Goal: Communication & Community: Answer question/provide support

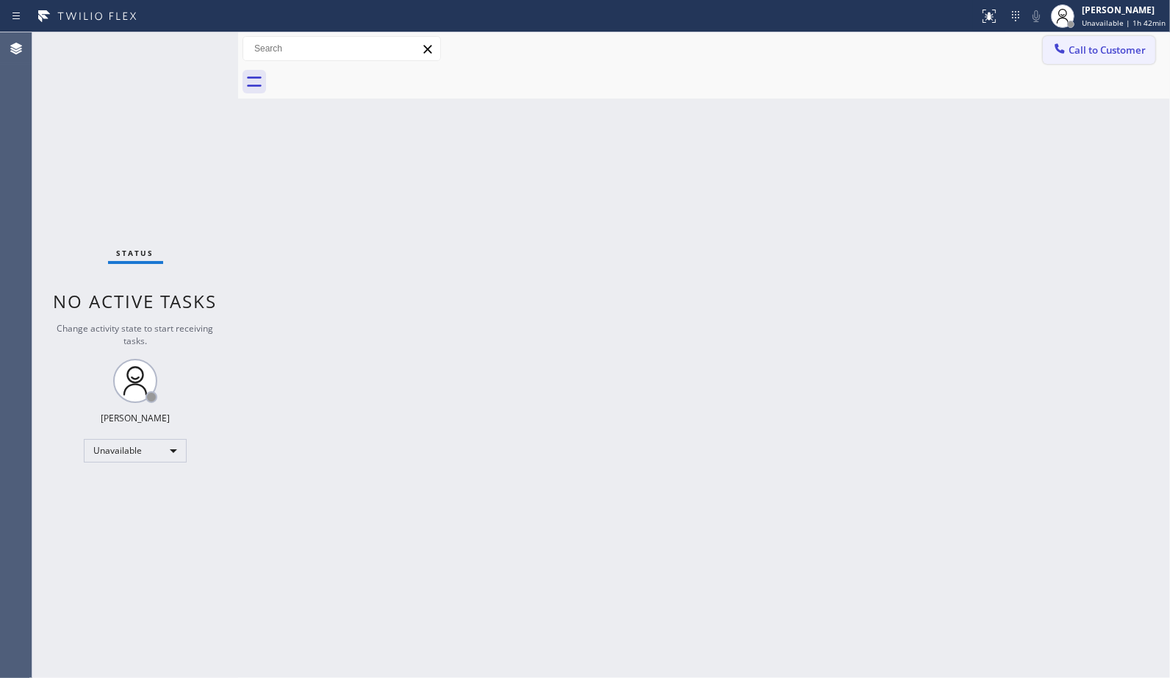
click at [1090, 53] on span "Call to Customer" at bounding box center [1107, 49] width 77 height 13
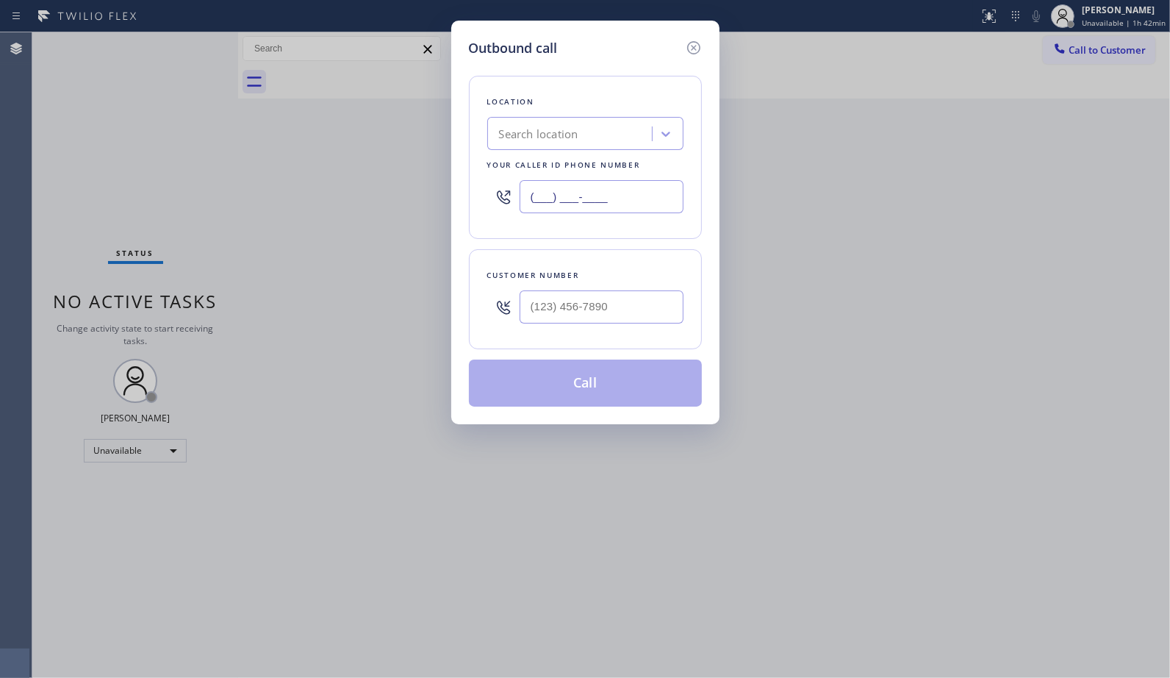
drag, startPoint x: 637, startPoint y: 195, endPoint x: 274, endPoint y: 79, distance: 381.0
click at [385, 155] on div "Outbound call Location Search location Your caller id phone number (___) ___-__…" at bounding box center [585, 339] width 1170 height 678
paste input "424) 364-1950"
type input "[PHONE_NUMBER]"
drag, startPoint x: 615, startPoint y: 311, endPoint x: 515, endPoint y: 276, distance: 106.7
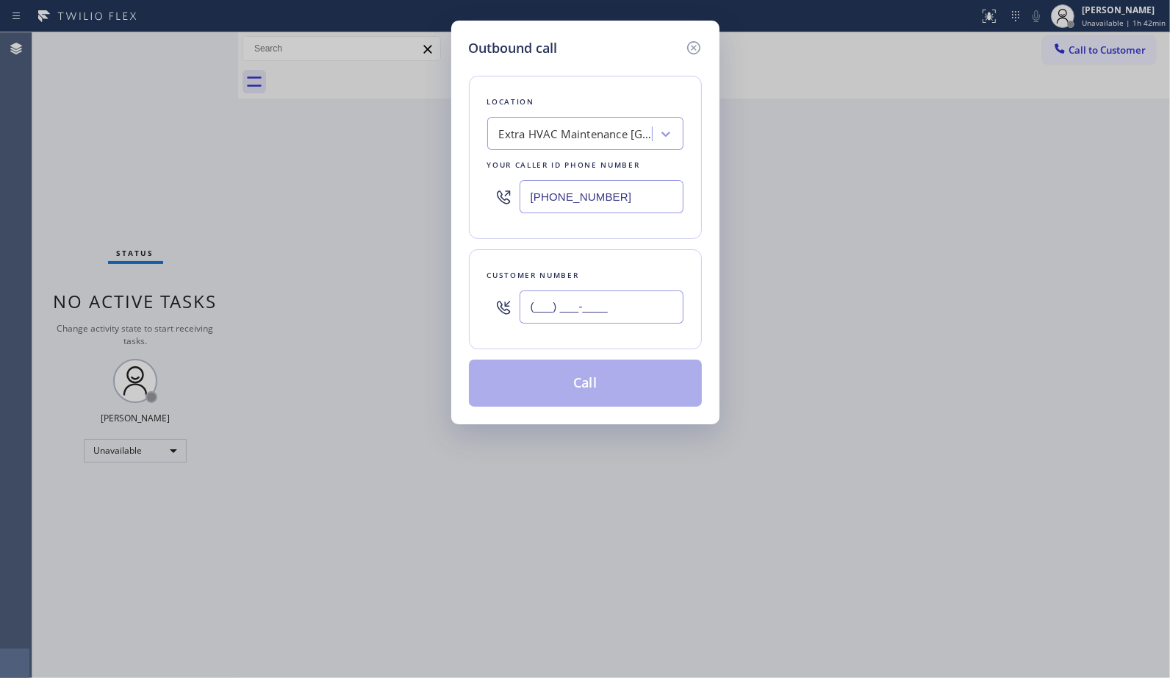
click at [526, 318] on input "(___) ___-____" at bounding box center [602, 306] width 164 height 33
paste input "310) 892-0500"
type input "[PHONE_NUMBER]"
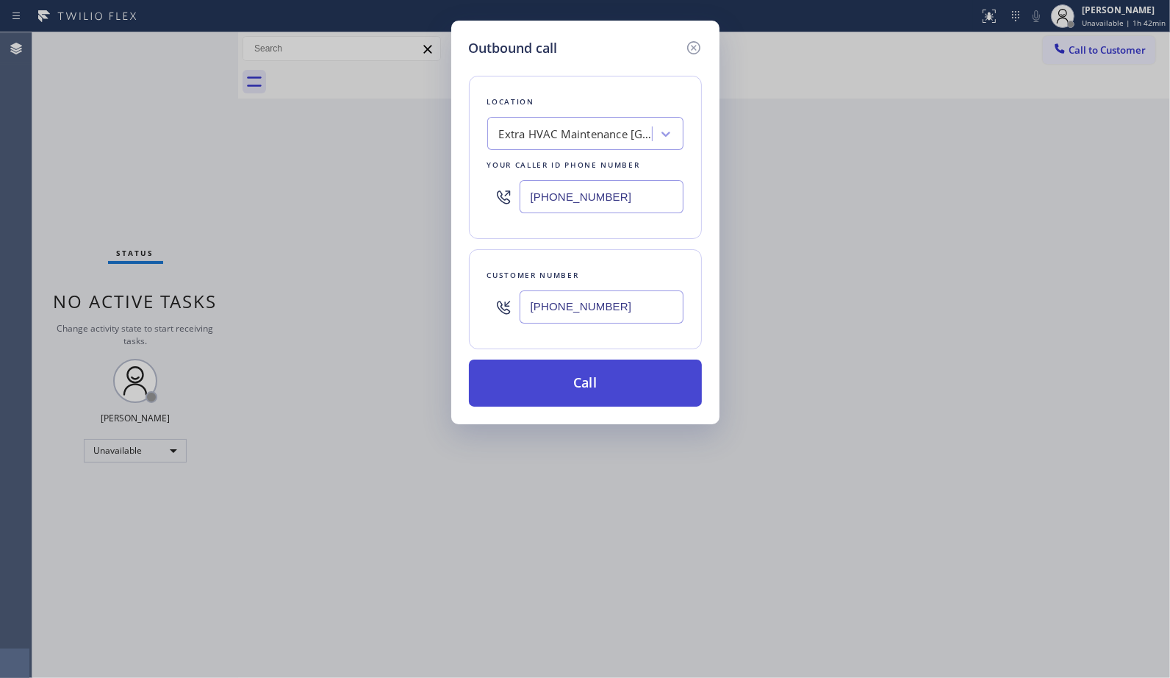
click at [593, 372] on button "Call" at bounding box center [585, 382] width 233 height 47
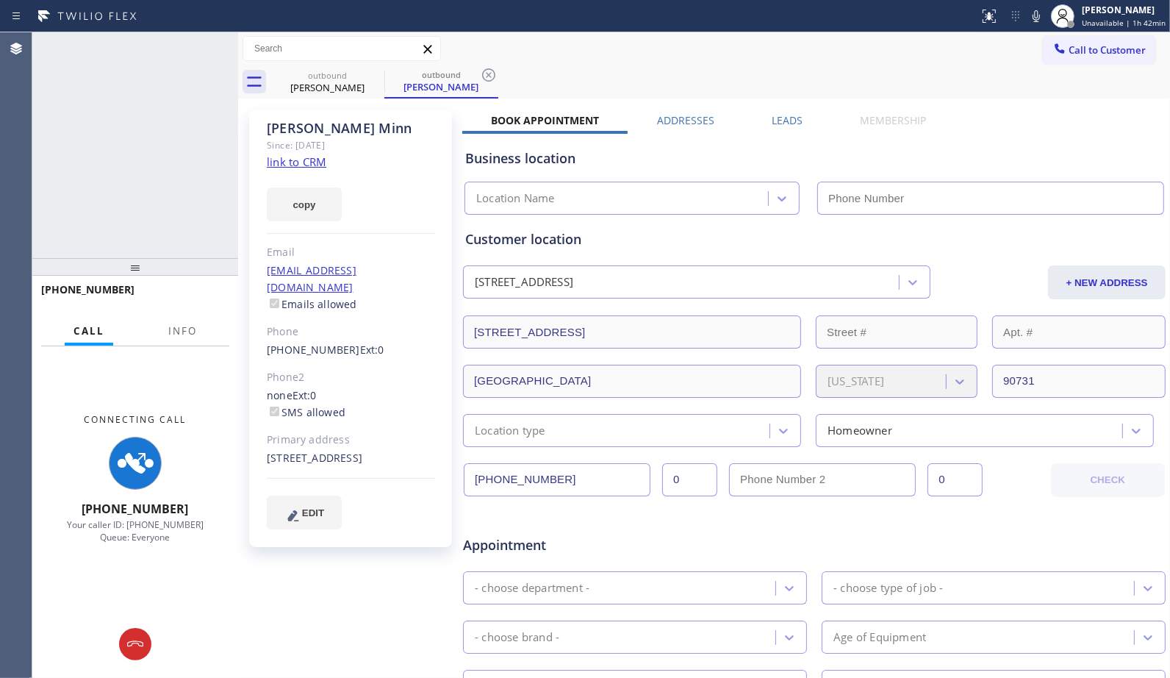
type input "[PHONE_NUMBER]"
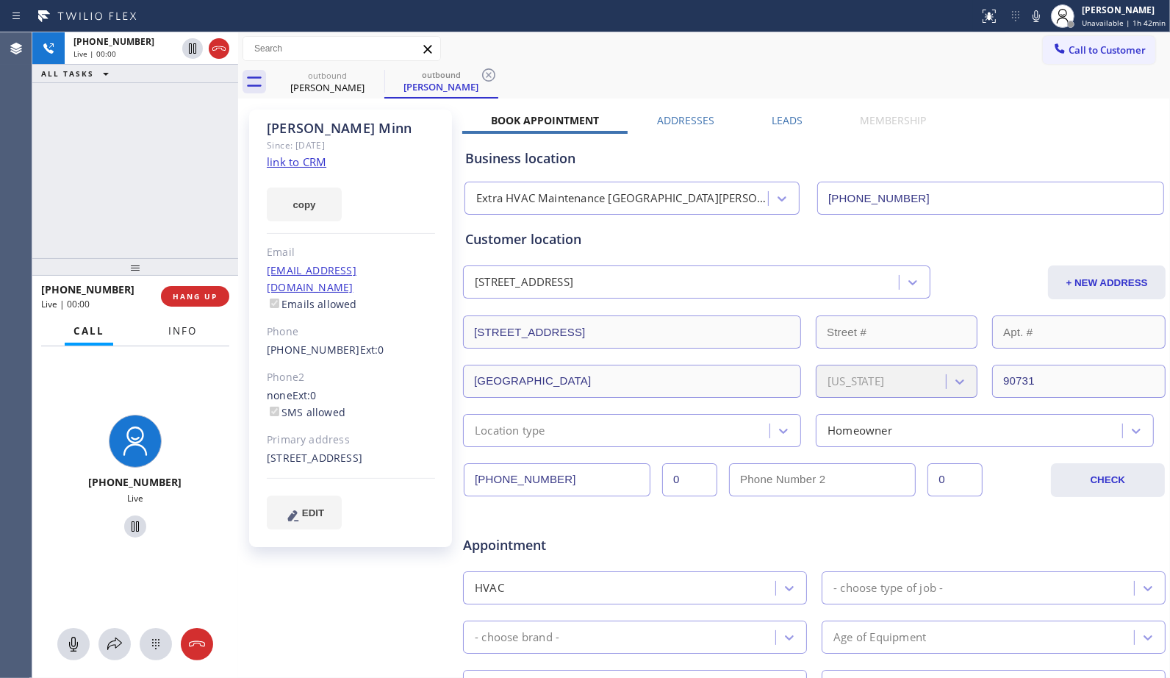
click at [203, 335] on button "Info" at bounding box center [183, 331] width 46 height 29
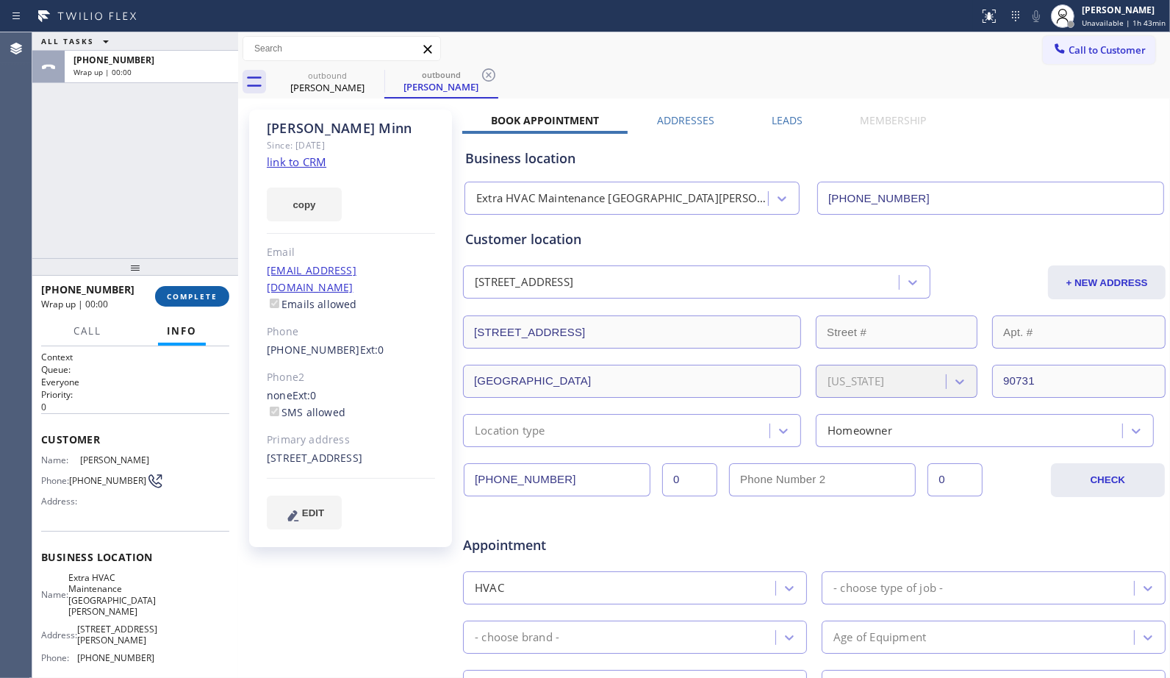
drag, startPoint x: 211, startPoint y: 296, endPoint x: 456, endPoint y: 263, distance: 247.0
click at [211, 295] on span "COMPLETE" at bounding box center [192, 296] width 51 height 10
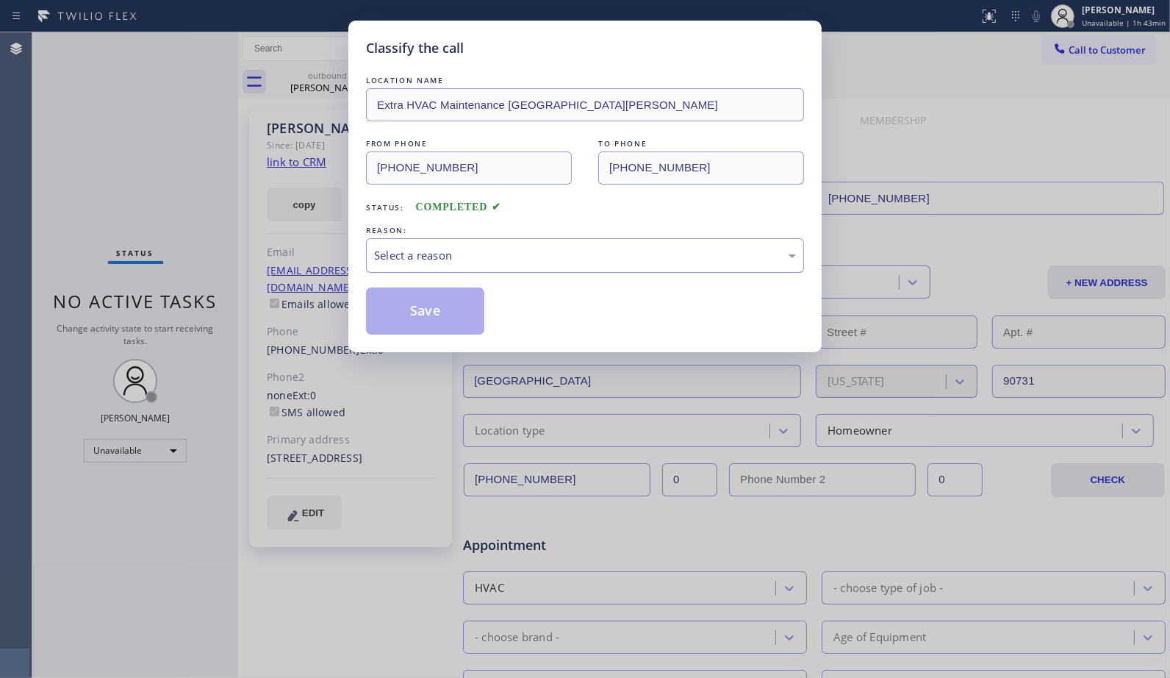
click at [507, 259] on div "Select a reason" at bounding box center [585, 255] width 422 height 17
click at [445, 316] on button "Save" at bounding box center [425, 310] width 118 height 47
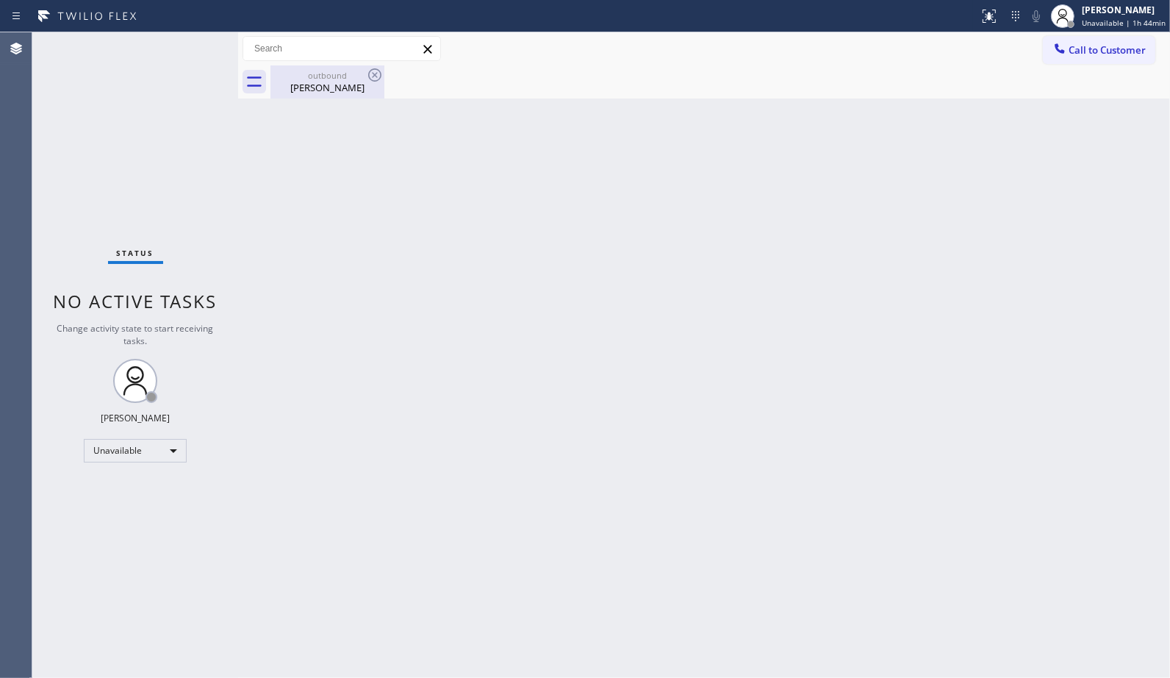
click at [329, 87] on div "[PERSON_NAME]" at bounding box center [327, 87] width 111 height 13
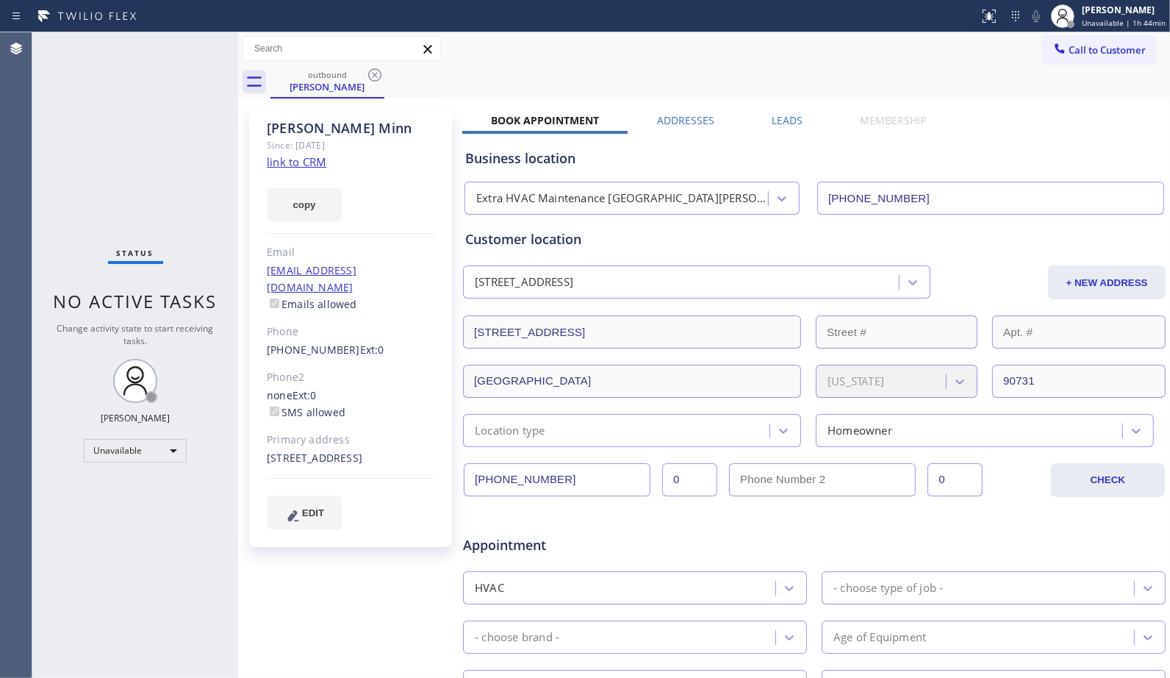
click at [376, 71] on icon at bounding box center [375, 75] width 18 height 18
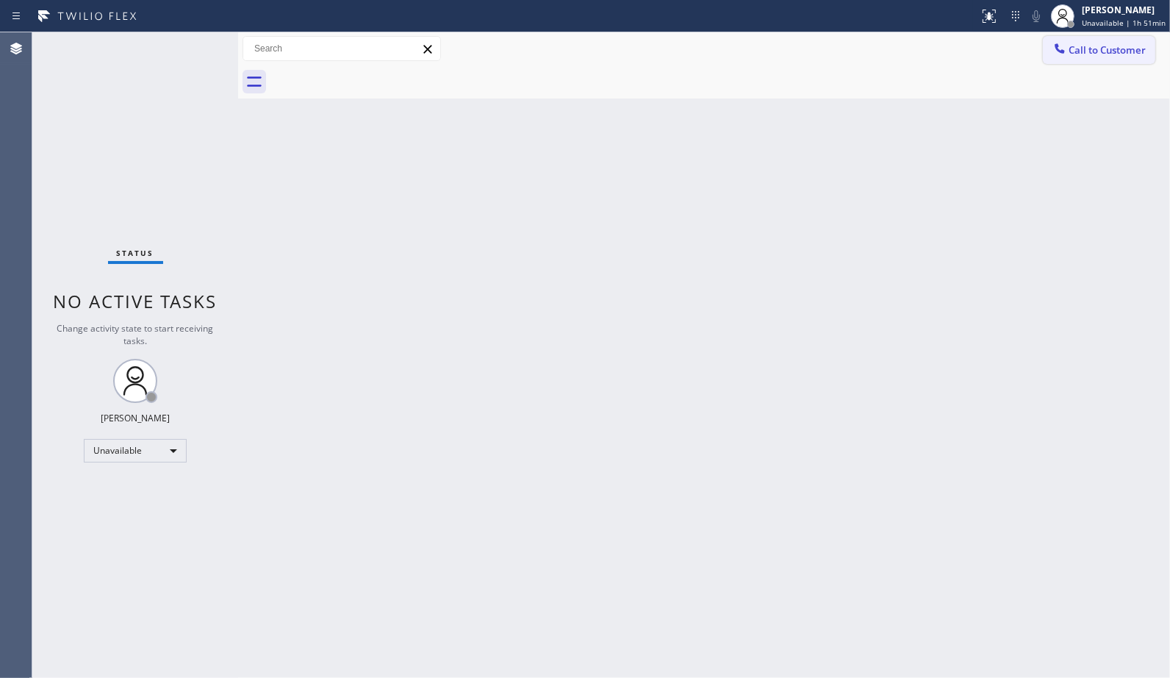
click at [1106, 57] on button "Call to Customer" at bounding box center [1099, 50] width 112 height 28
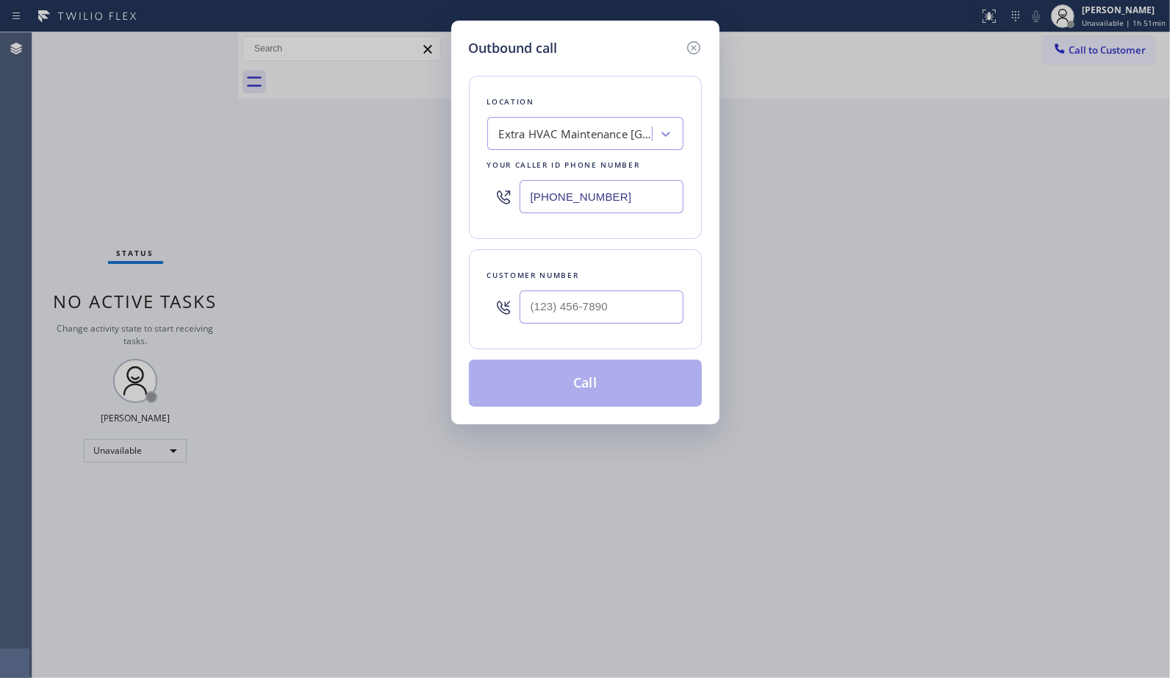
drag, startPoint x: 640, startPoint y: 192, endPoint x: 397, endPoint y: 2, distance: 308.5
click at [449, 119] on div "Outbound call Location Extra HVAC Maintenance [GEOGRAPHIC_DATA][PERSON_NAME] Yo…" at bounding box center [585, 339] width 1170 height 678
paste input "29-2198"
type input "[PHONE_NUMBER]"
drag, startPoint x: 620, startPoint y: 304, endPoint x: 418, endPoint y: 250, distance: 209.9
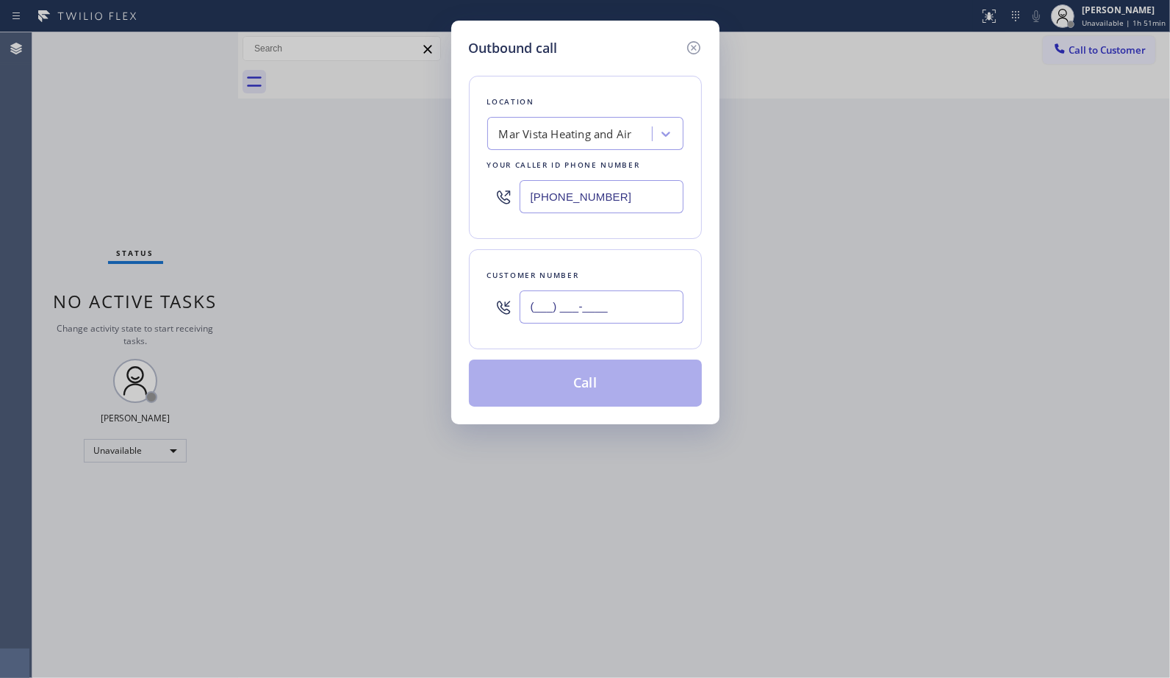
click at [445, 294] on div "Outbound call Location Mar Vista Heating and Air Your caller id phone number [P…" at bounding box center [585, 339] width 1170 height 678
paste input "424) 329-2198"
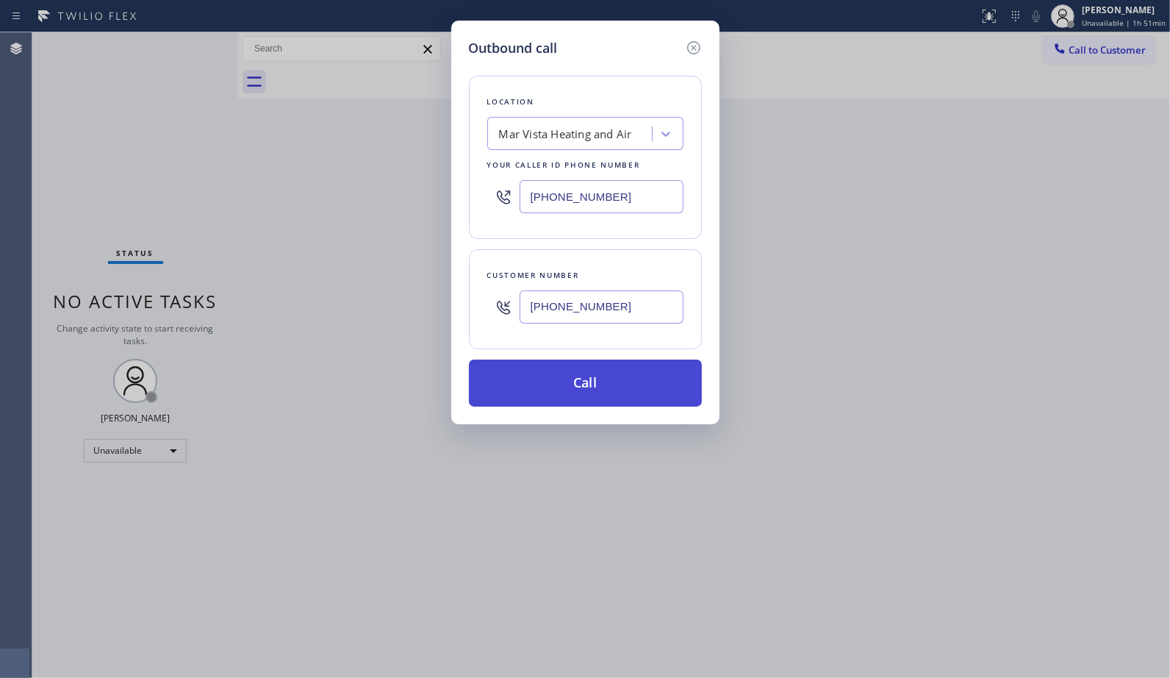
type input "[PHONE_NUMBER]"
click at [640, 378] on button "Call" at bounding box center [585, 382] width 233 height 47
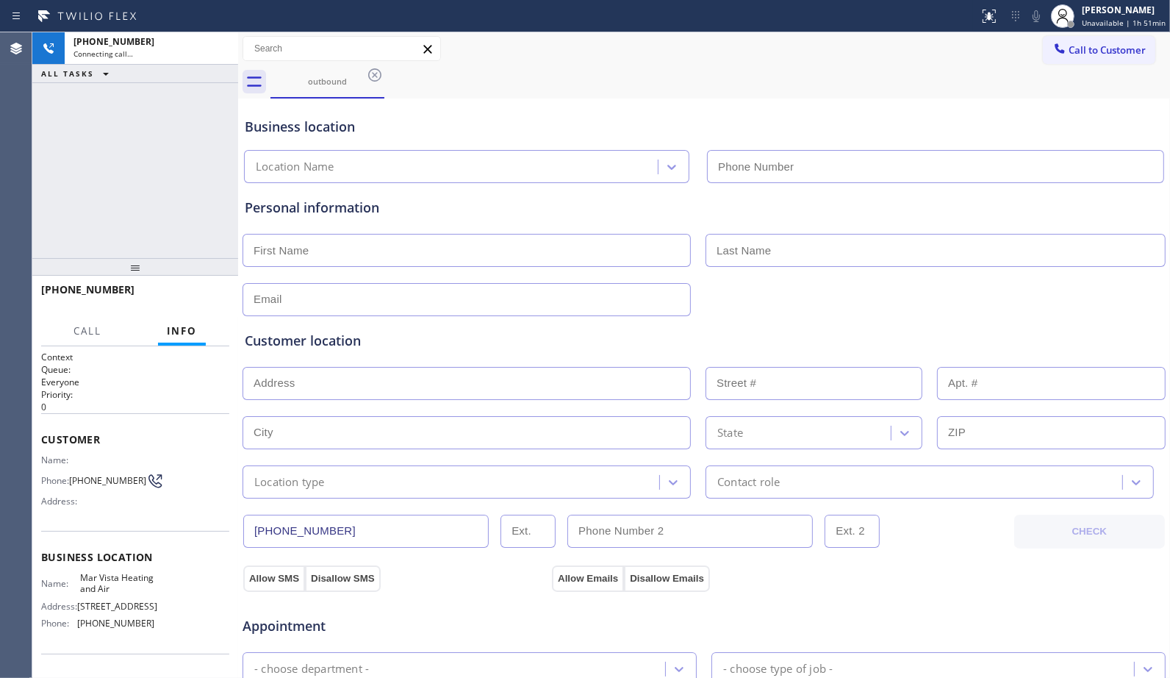
type input "[PHONE_NUMBER]"
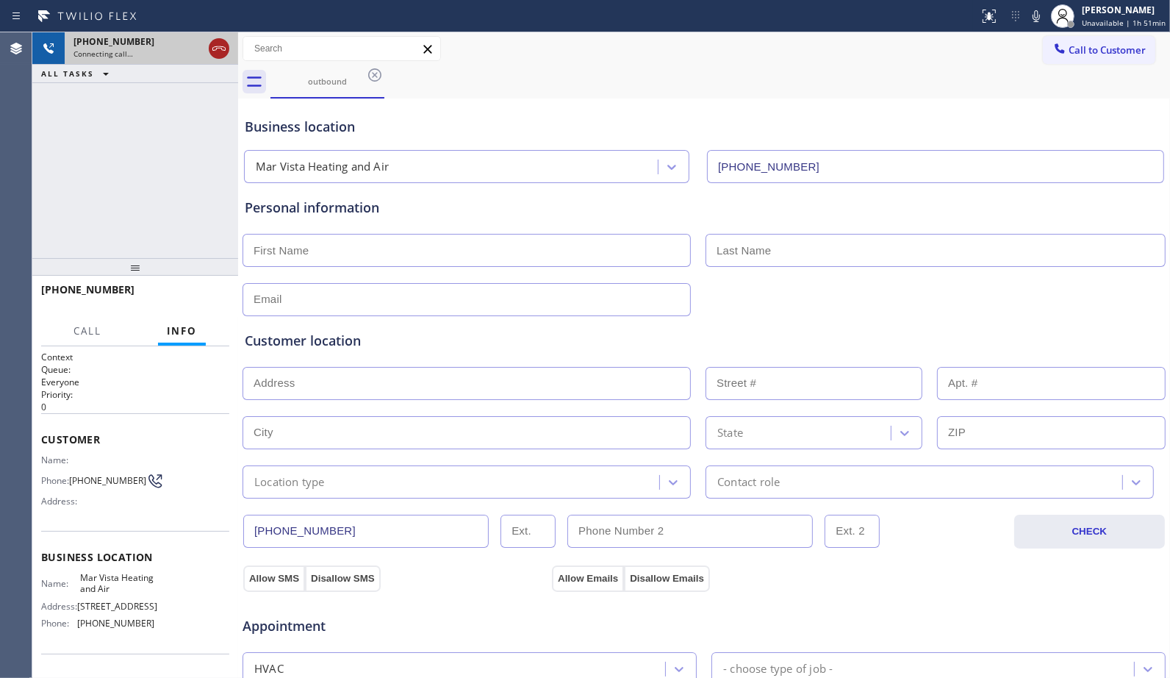
click at [215, 48] on icon at bounding box center [219, 49] width 18 height 18
click at [382, 76] on icon at bounding box center [375, 75] width 18 height 18
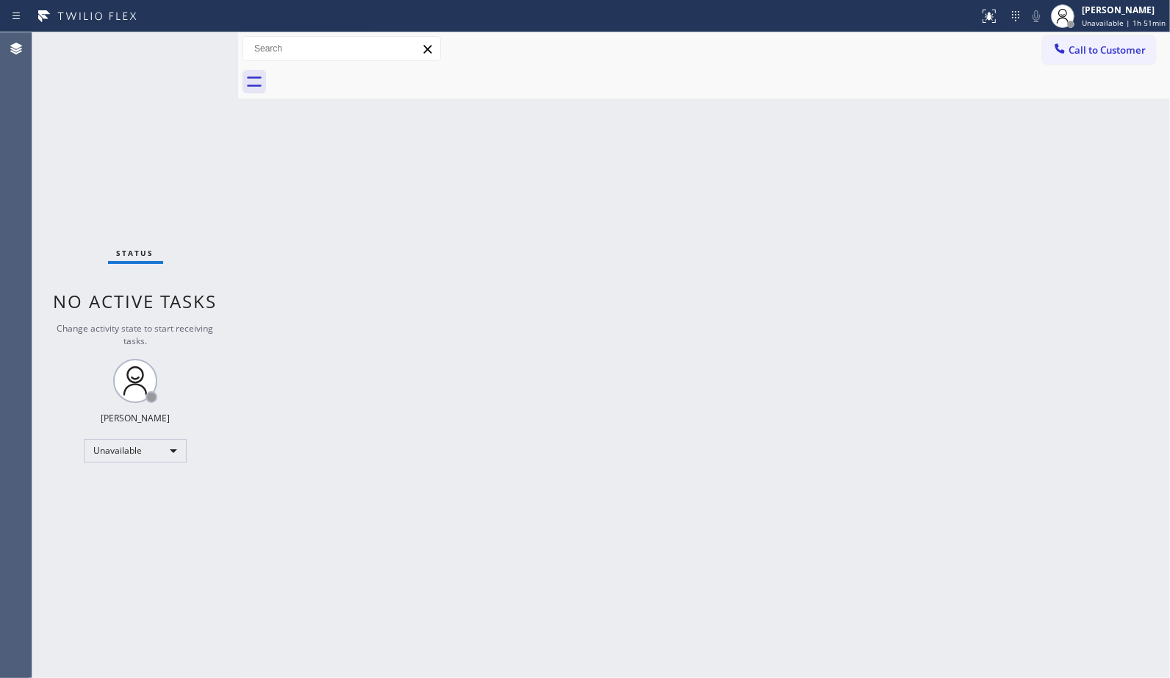
drag, startPoint x: 1094, startPoint y: 54, endPoint x: 846, endPoint y: 154, distance: 267.1
click at [1092, 54] on span "Call to Customer" at bounding box center [1107, 49] width 77 height 13
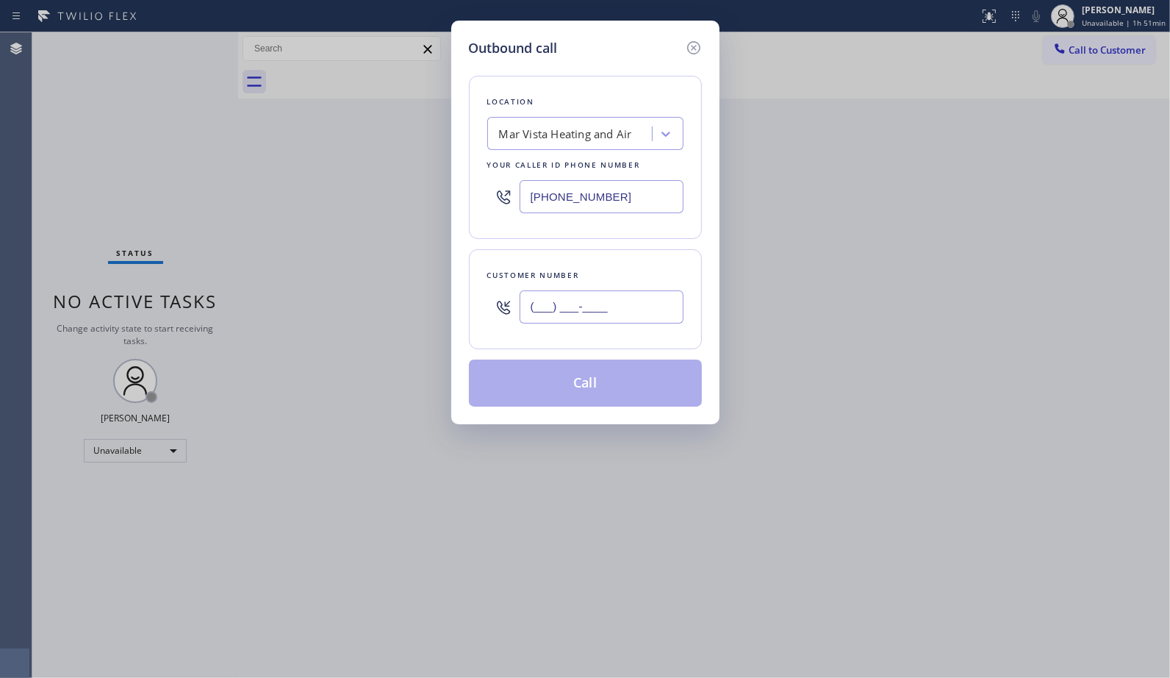
drag, startPoint x: 592, startPoint y: 316, endPoint x: 441, endPoint y: 282, distance: 154.6
click at [458, 301] on div "Outbound call Location Mar Vista Heating and Air Your caller id phone number [P…" at bounding box center [585, 223] width 268 height 404
paste input "310) 963-0991"
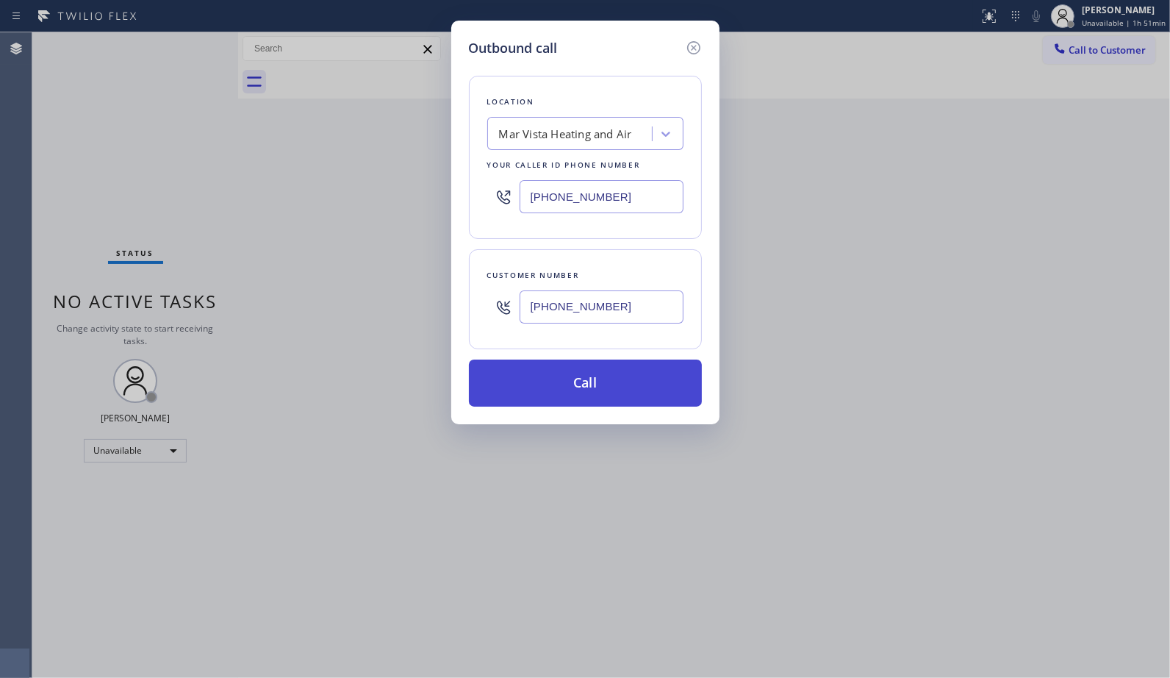
type input "[PHONE_NUMBER]"
click at [608, 381] on button "Call" at bounding box center [585, 382] width 233 height 47
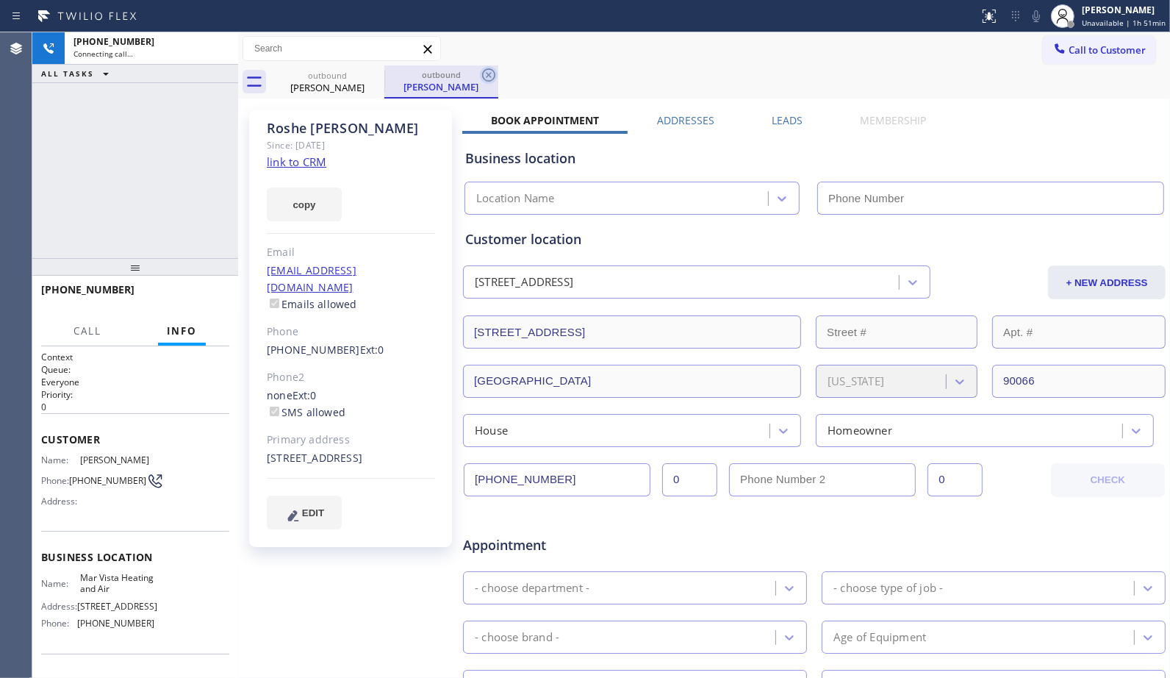
click at [488, 82] on icon at bounding box center [489, 75] width 18 height 18
type input "[PHONE_NUMBER]"
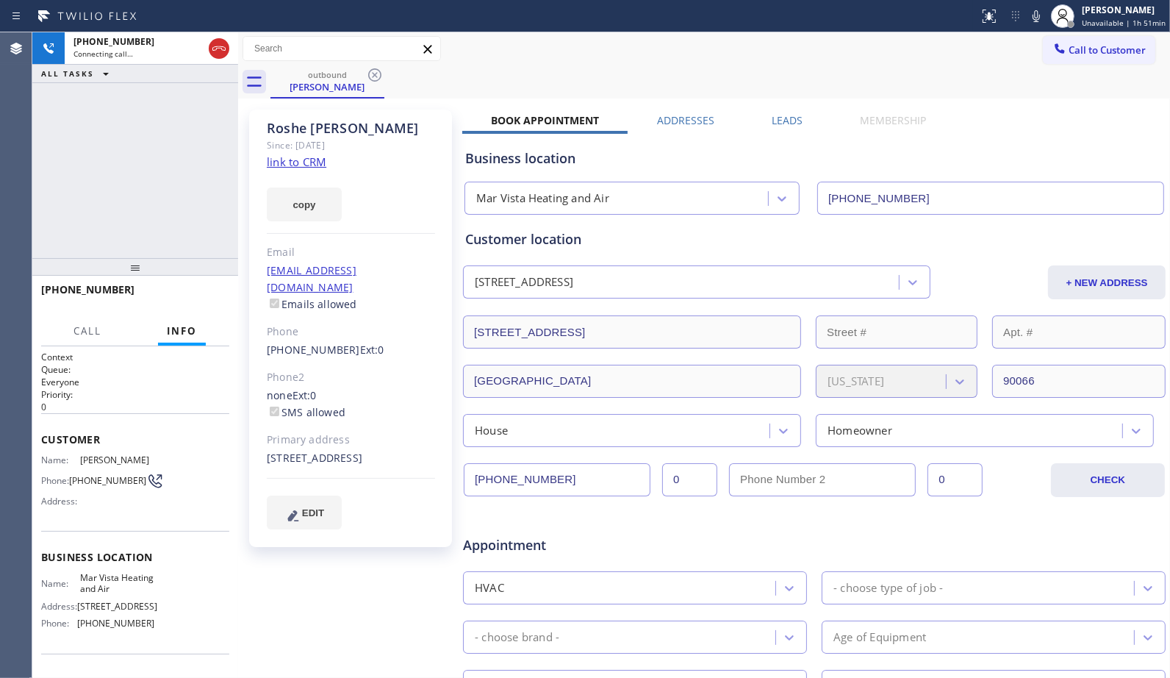
drag, startPoint x: 129, startPoint y: 273, endPoint x: 361, endPoint y: 1, distance: 357.2
click at [140, 258] on div at bounding box center [135, 267] width 206 height 18
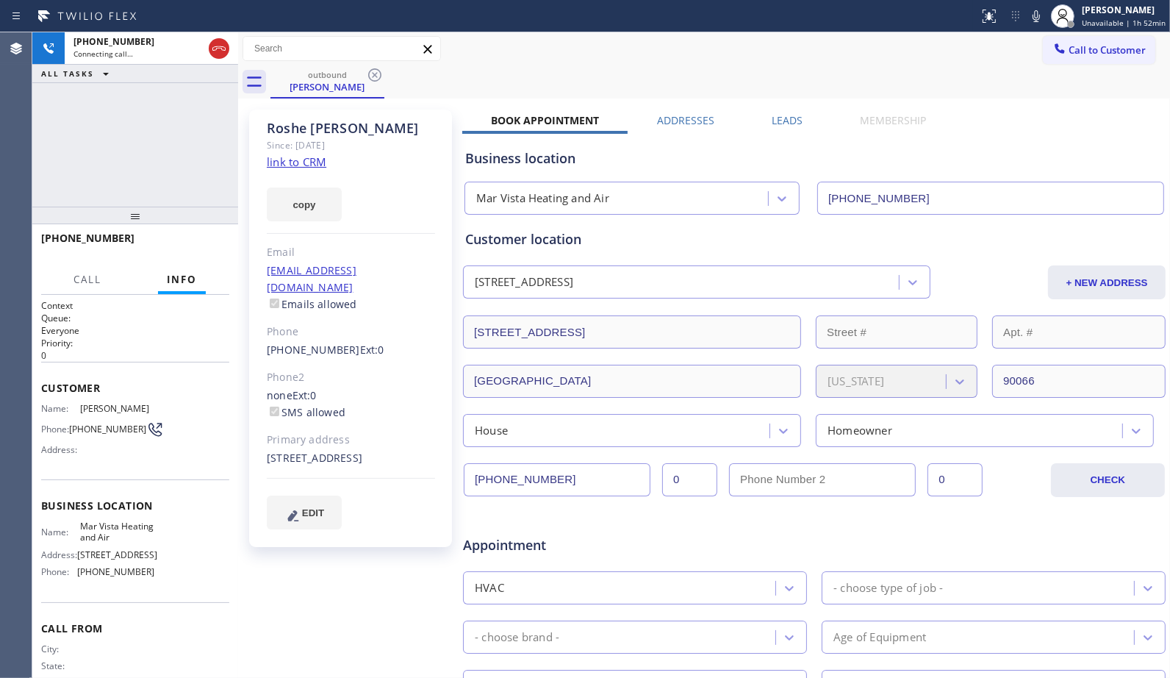
click at [706, 71] on div "outbound [PERSON_NAME]" at bounding box center [721, 81] width 900 height 33
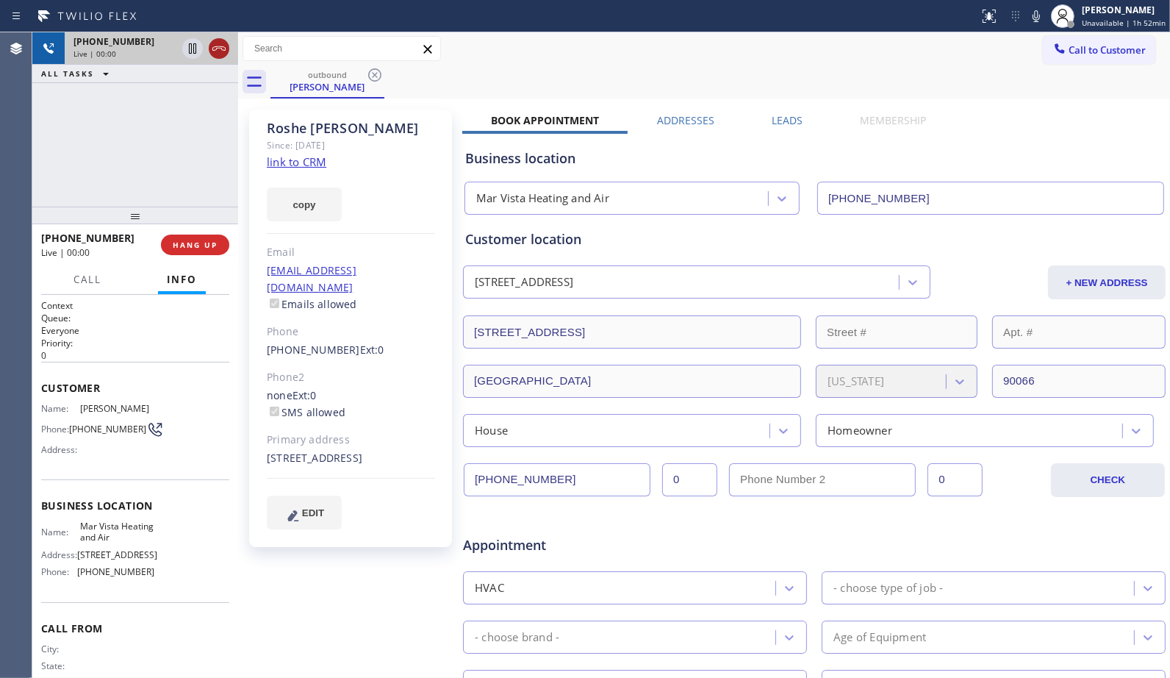
click at [226, 53] on icon at bounding box center [219, 49] width 18 height 18
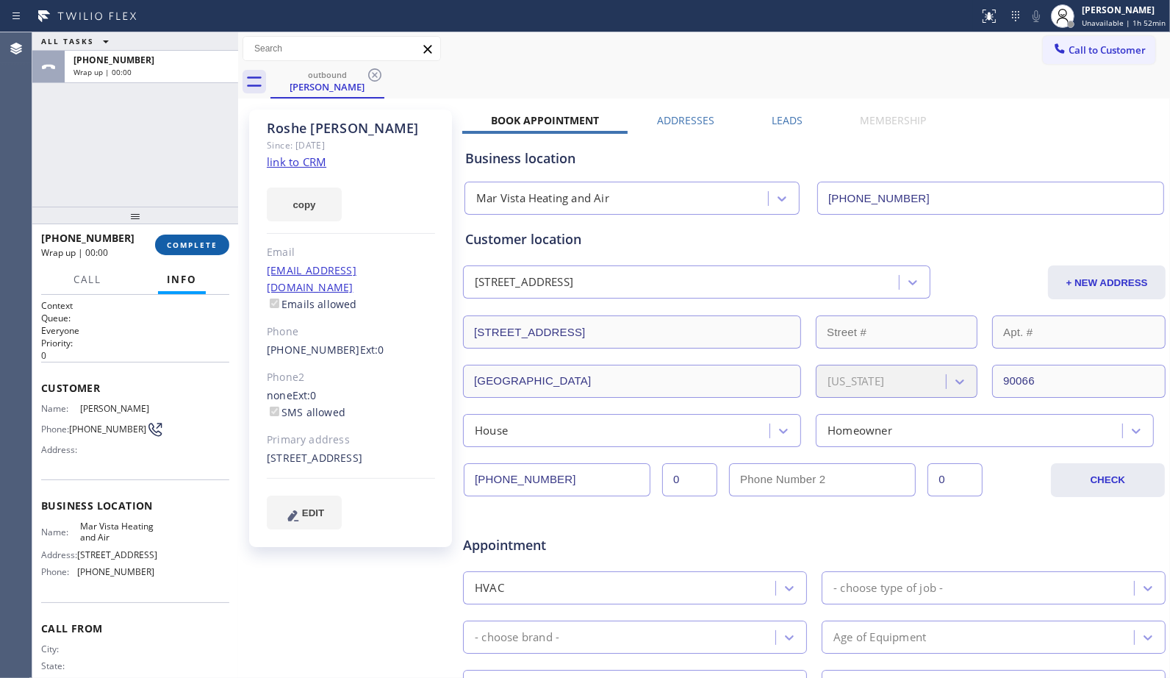
click at [199, 243] on span "COMPLETE" at bounding box center [192, 245] width 51 height 10
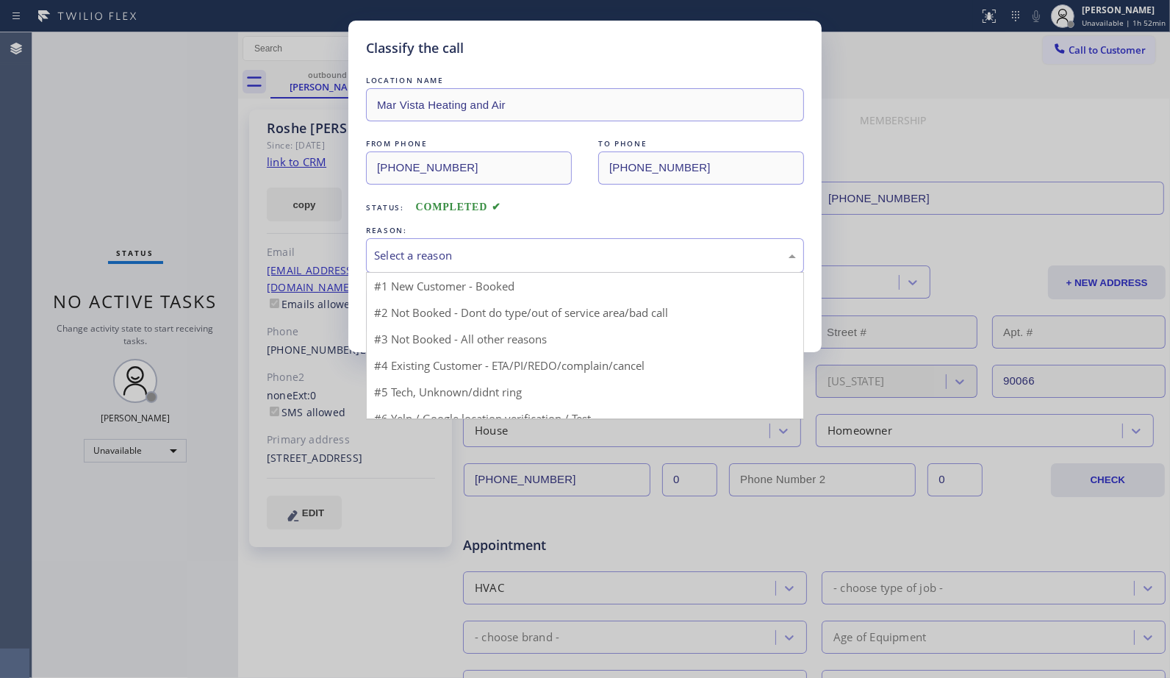
click at [495, 254] on div "Select a reason" at bounding box center [585, 255] width 422 height 17
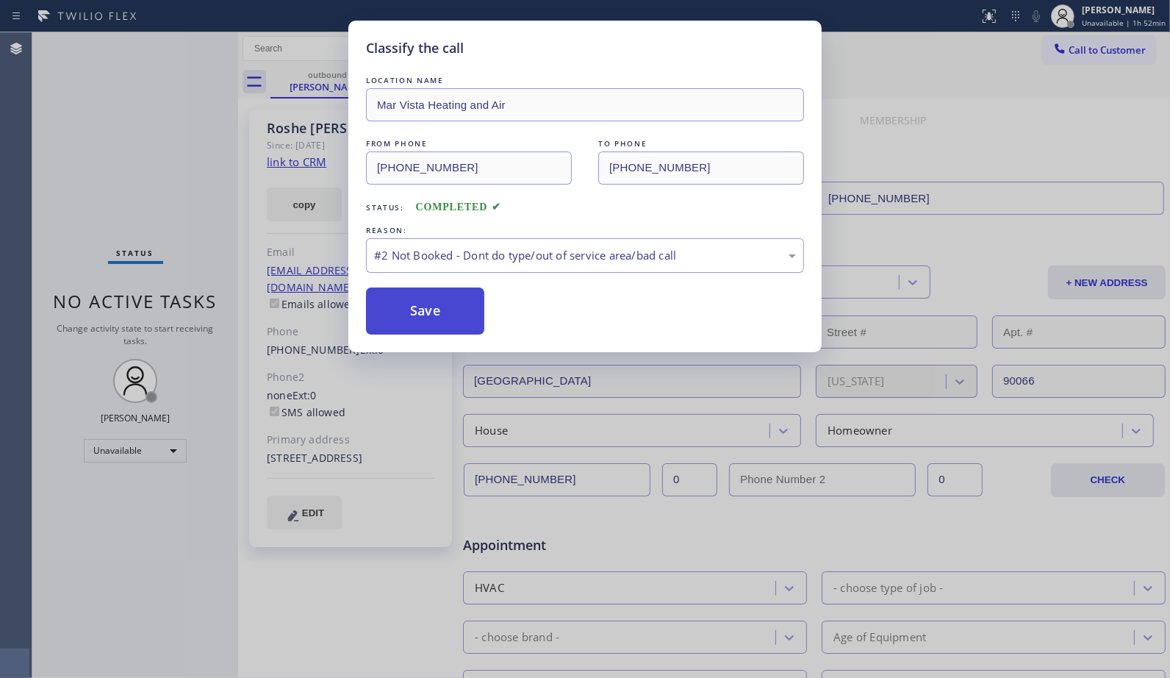
click at [456, 307] on button "Save" at bounding box center [425, 310] width 118 height 47
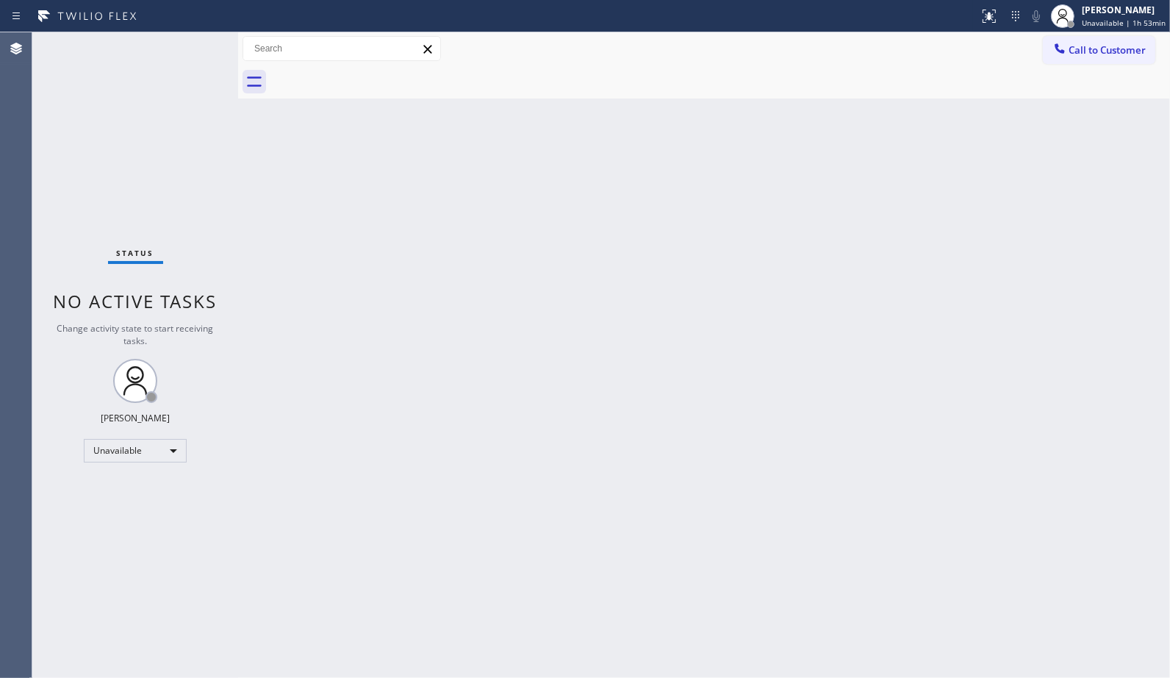
drag, startPoint x: 1077, startPoint y: 54, endPoint x: 697, endPoint y: 173, distance: 398.0
click at [1076, 54] on span "Call to Customer" at bounding box center [1107, 49] width 77 height 13
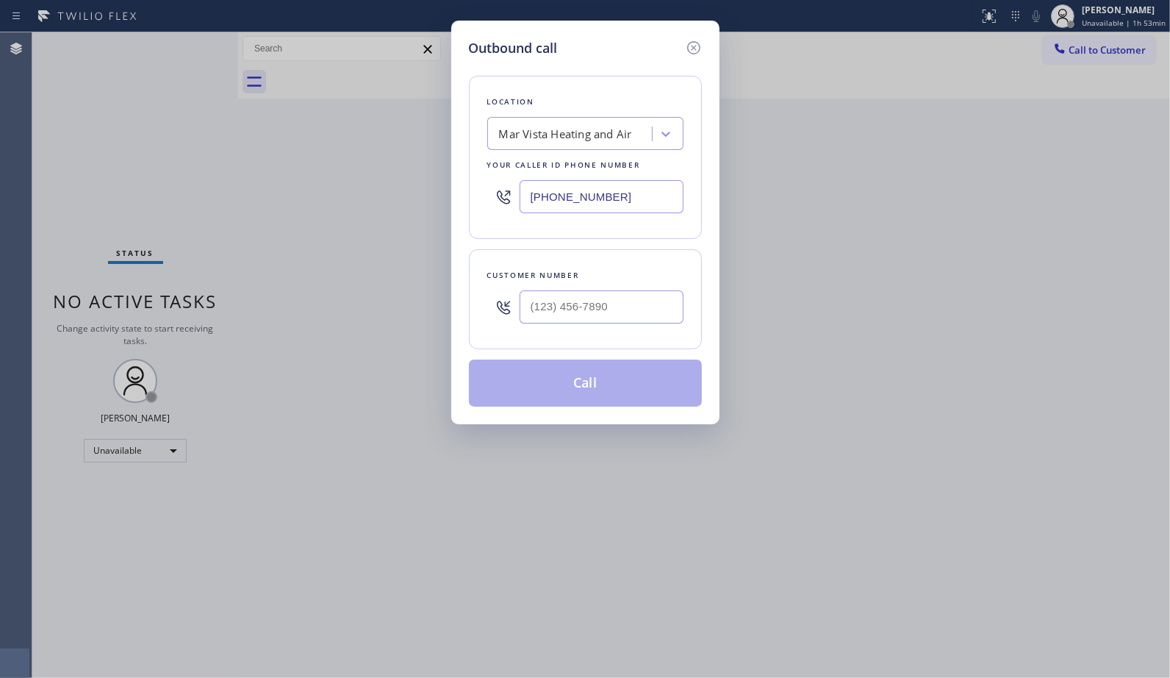
drag, startPoint x: 641, startPoint y: 196, endPoint x: 404, endPoint y: 97, distance: 256.7
click at [454, 159] on div "Outbound call Location Mar Vista Heating and Air Your caller id phone number [P…" at bounding box center [585, 223] width 268 height 404
paste input "64-1170"
type input "[PHONE_NUMBER]"
drag, startPoint x: 629, startPoint y: 309, endPoint x: 476, endPoint y: 261, distance: 160.9
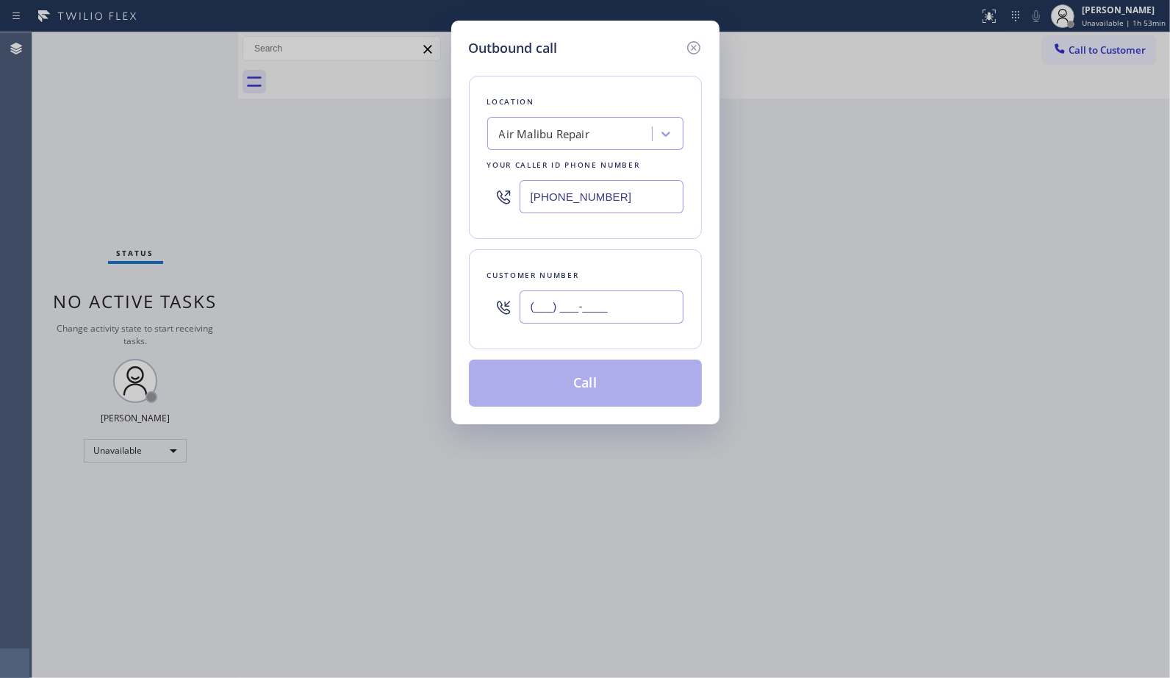
click at [509, 301] on div "(___) ___-____" at bounding box center [585, 307] width 196 height 48
paste input "818) 746-6584"
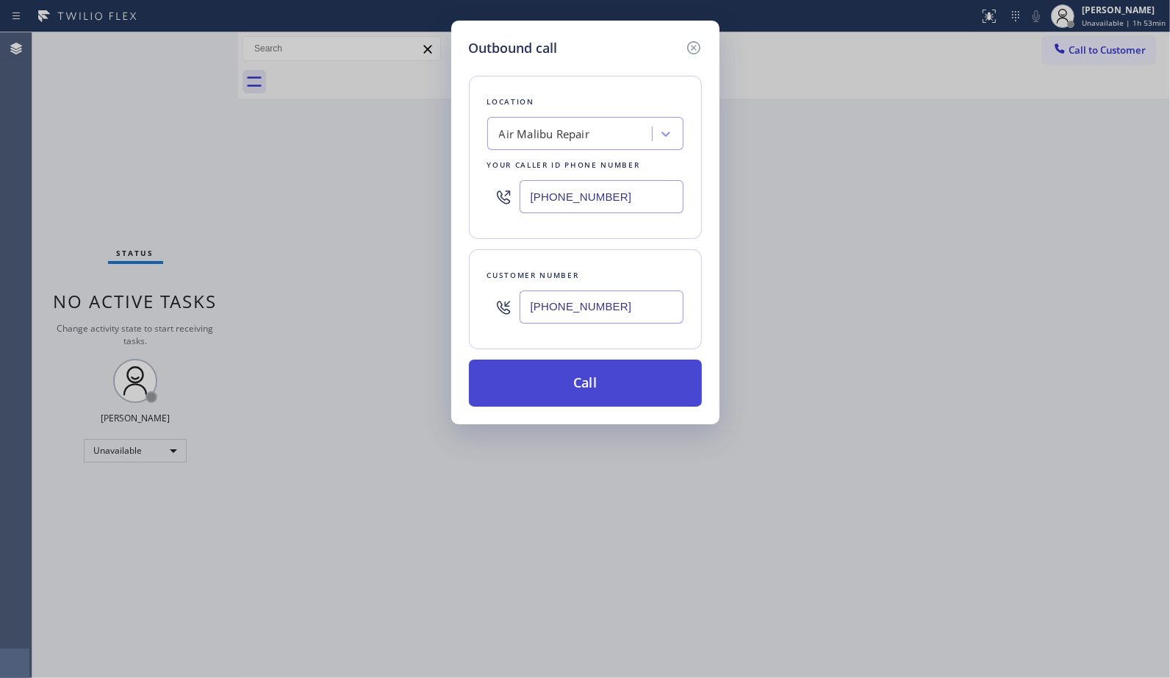
type input "[PHONE_NUMBER]"
click at [605, 398] on button "Call" at bounding box center [585, 382] width 233 height 47
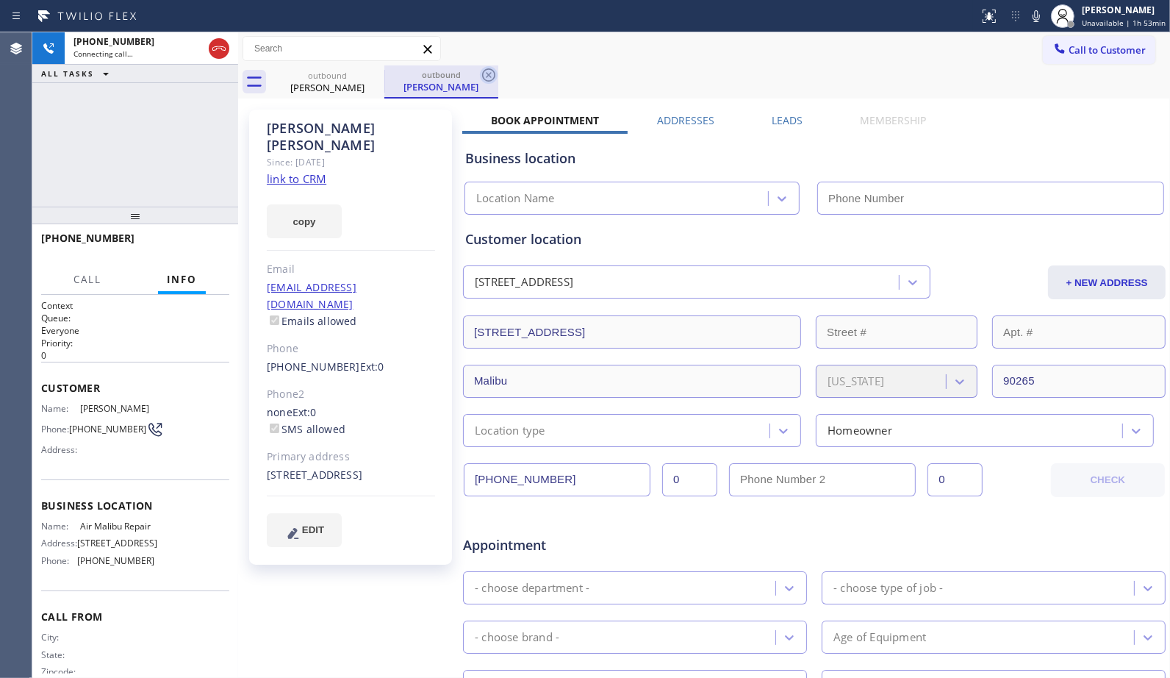
click at [493, 74] on icon at bounding box center [489, 75] width 18 height 18
type input "[PHONE_NUMBER]"
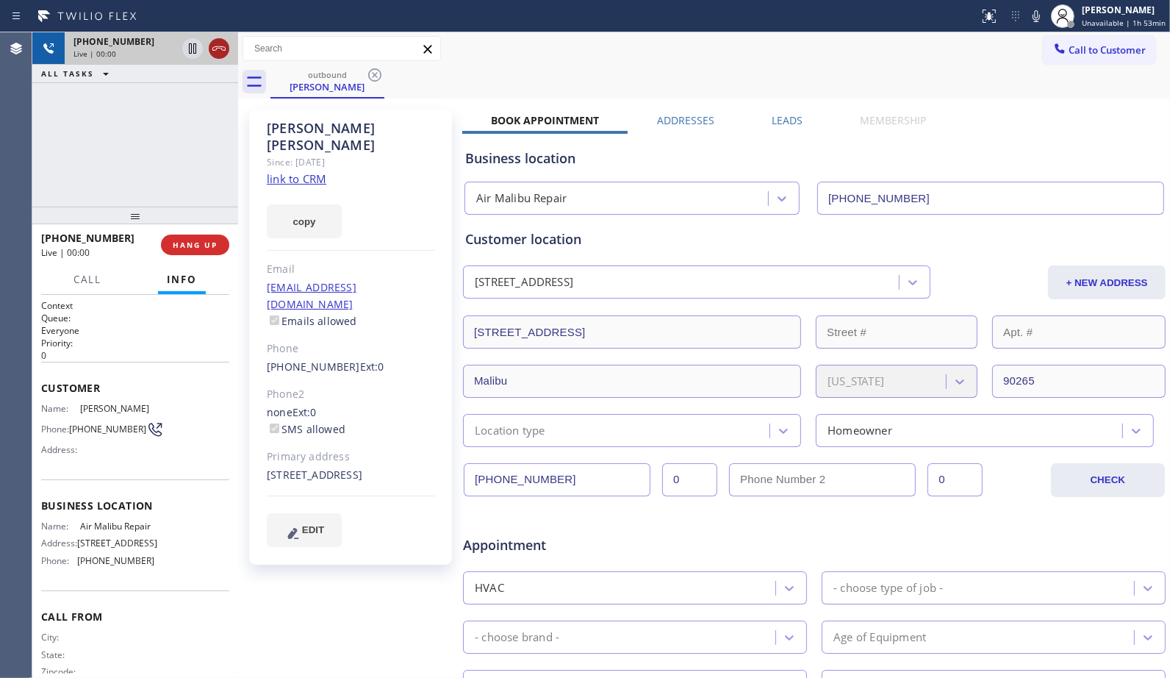
click at [215, 46] on icon at bounding box center [219, 49] width 18 height 18
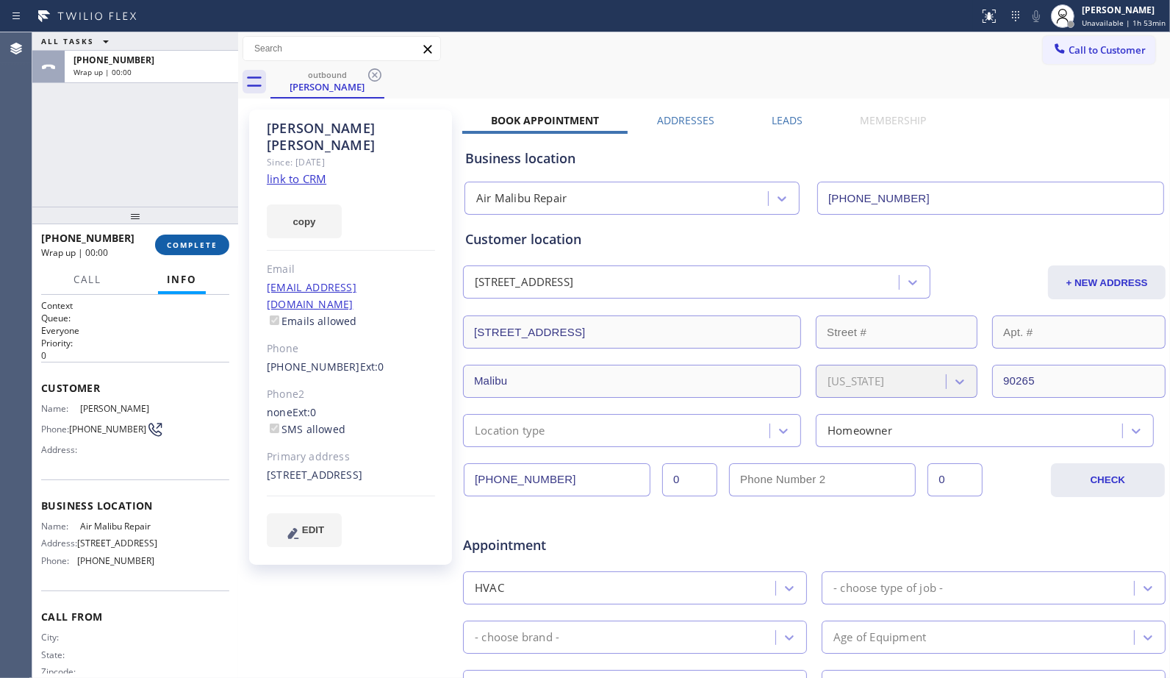
click at [212, 252] on button "COMPLETE" at bounding box center [192, 244] width 74 height 21
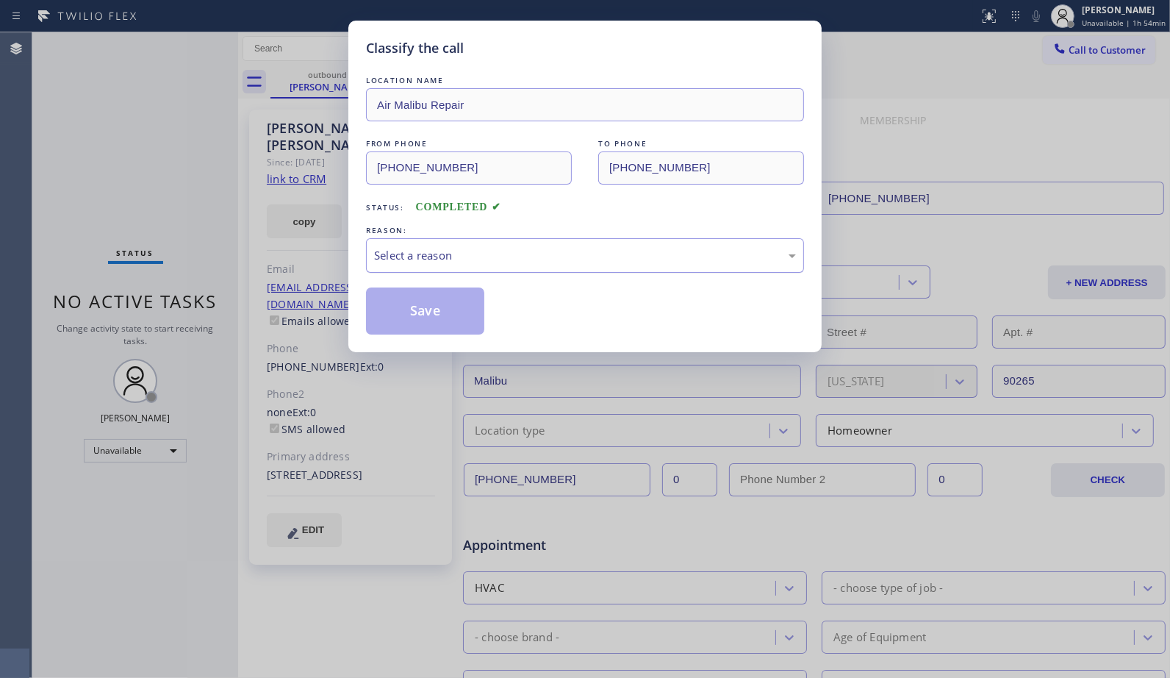
click at [538, 255] on div "Select a reason" at bounding box center [585, 255] width 422 height 17
click at [451, 315] on button "Save" at bounding box center [425, 310] width 118 height 47
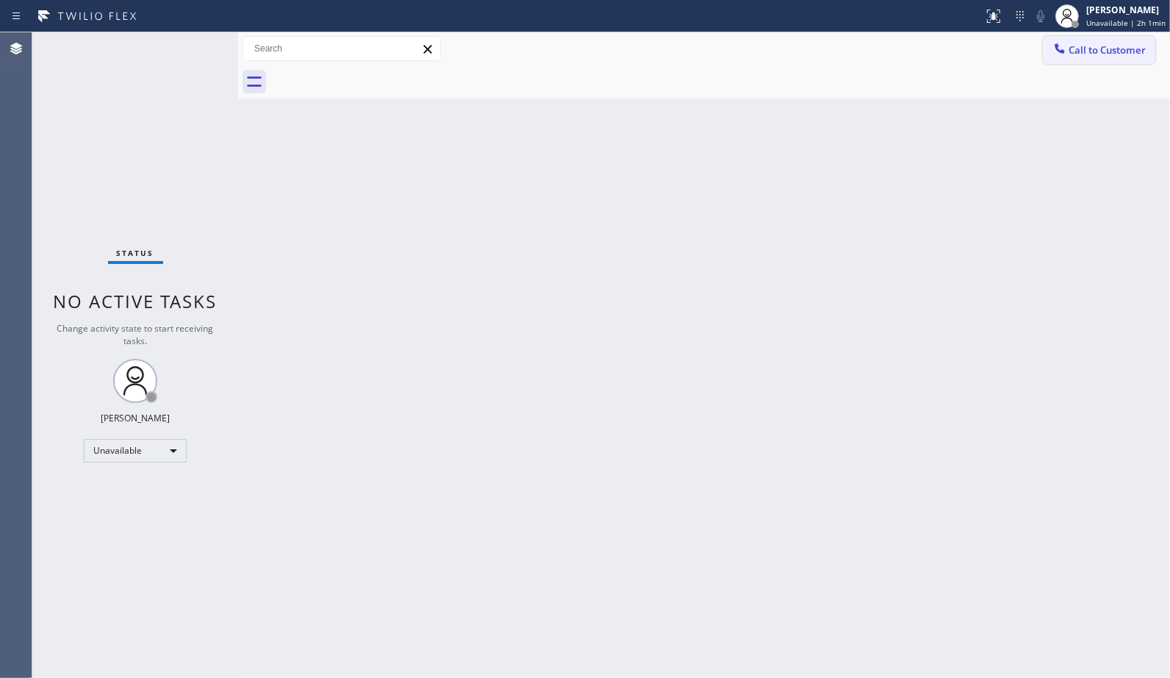
click at [1101, 41] on button "Call to Customer" at bounding box center [1099, 50] width 112 height 28
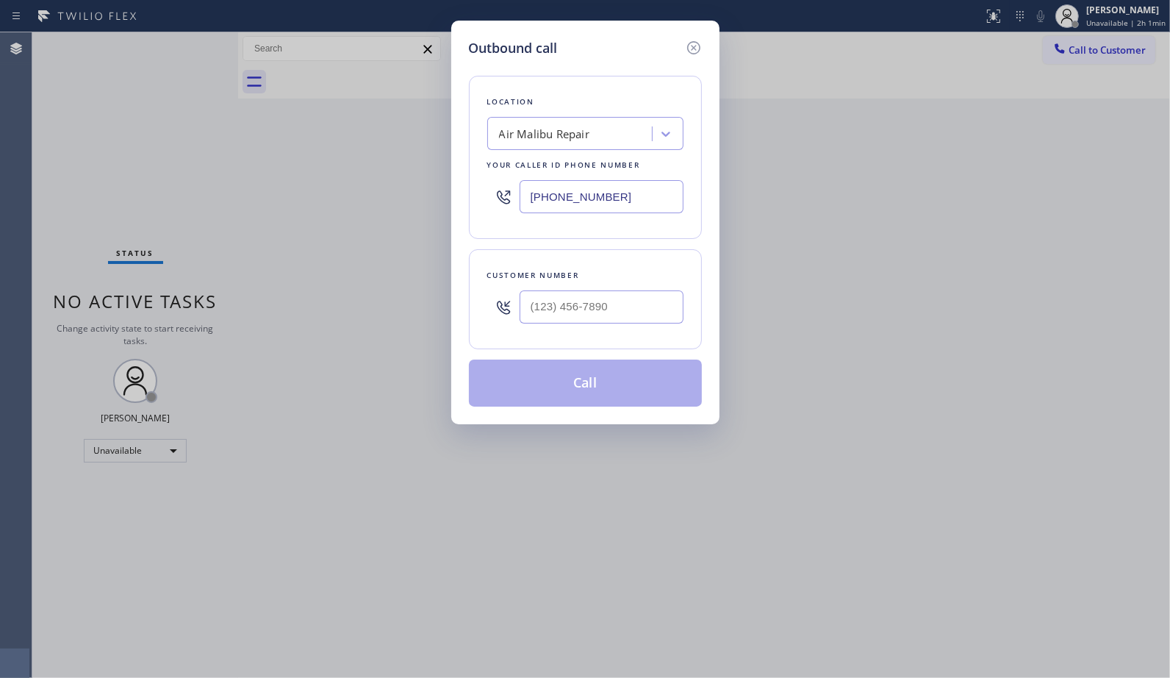
drag, startPoint x: 614, startPoint y: 186, endPoint x: 503, endPoint y: 166, distance: 112.8
click at [509, 171] on div "Location Air Malibu Repair Your caller id phone number [PHONE_NUMBER]" at bounding box center [585, 157] width 233 height 163
paste input "562) 309-4505"
type input "[PHONE_NUMBER]"
drag, startPoint x: 635, startPoint y: 326, endPoint x: 412, endPoint y: 266, distance: 230.5
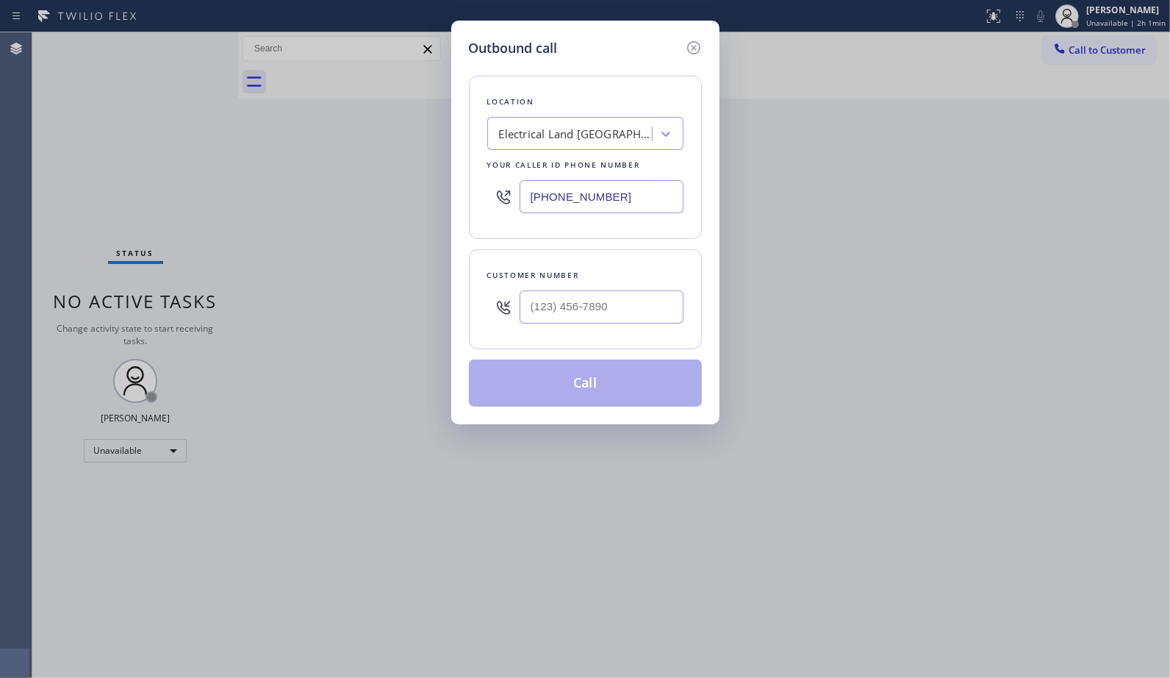
click at [431, 294] on div "Outbound call Location Electrical Land [GEOGRAPHIC_DATA] Your caller id phone n…" at bounding box center [585, 339] width 1170 height 678
drag, startPoint x: 495, startPoint y: 301, endPoint x: 467, endPoint y: 294, distance: 28.9
click at [479, 295] on div "Customer number (___) ___-____" at bounding box center [585, 299] width 233 height 100
paste input "562) 394-8950"
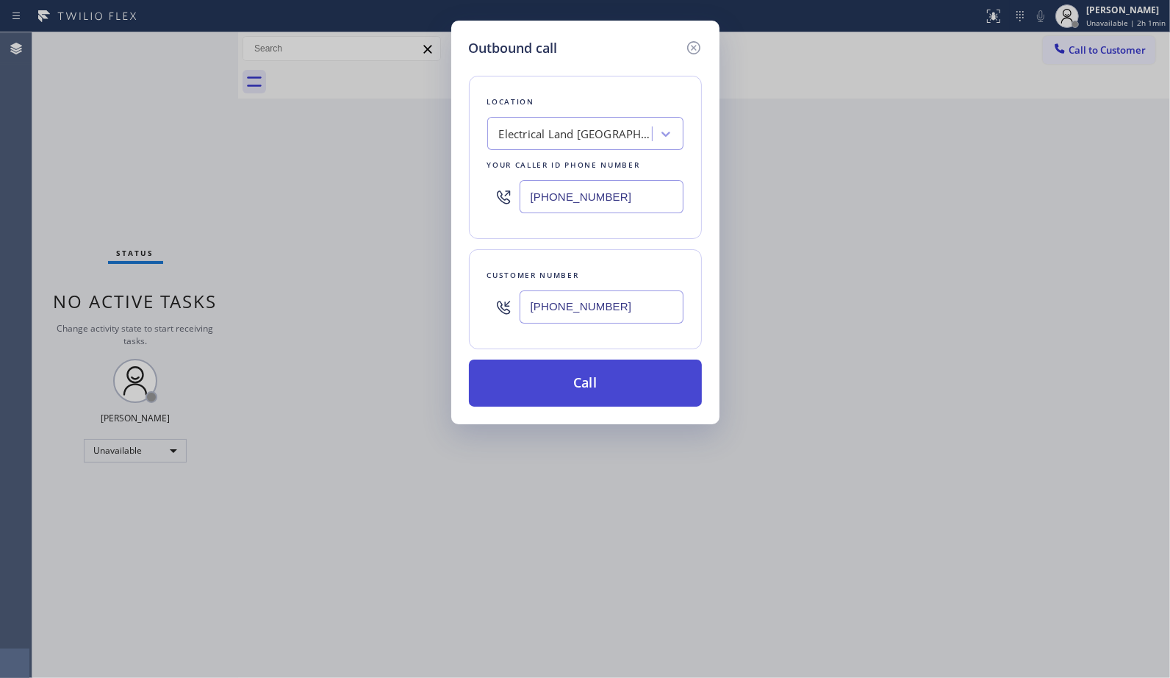
type input "[PHONE_NUMBER]"
drag, startPoint x: 620, startPoint y: 390, endPoint x: 437, endPoint y: 4, distance: 427.4
click at [619, 388] on button "Call" at bounding box center [585, 382] width 233 height 47
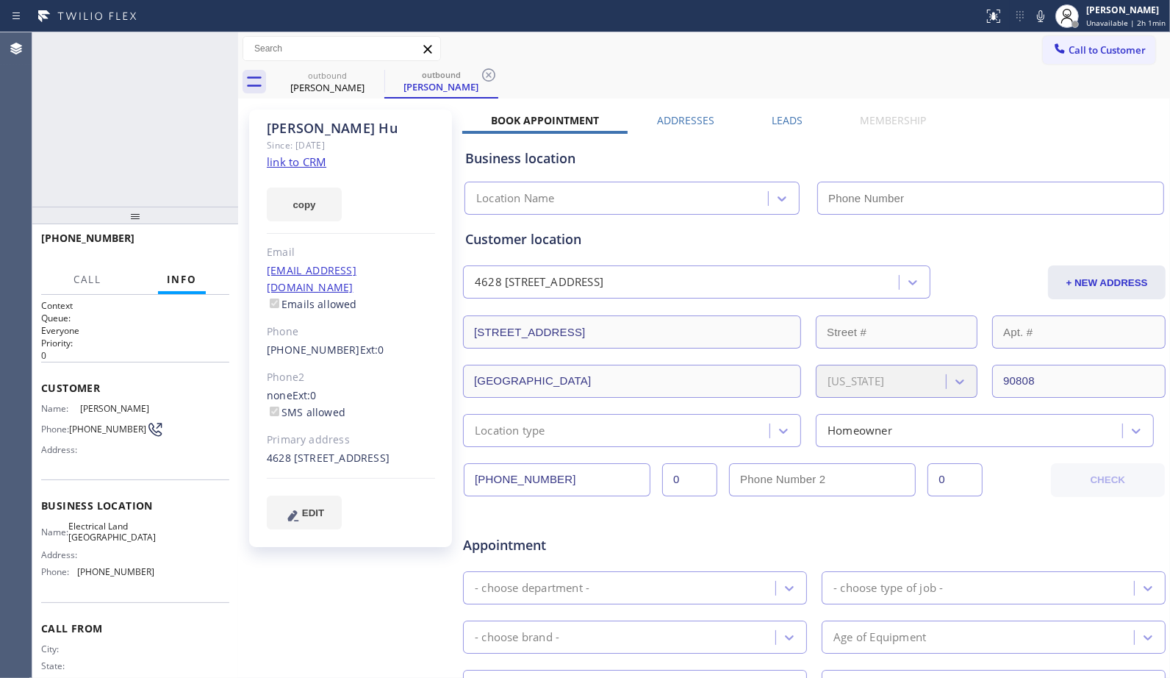
type input "[PHONE_NUMBER]"
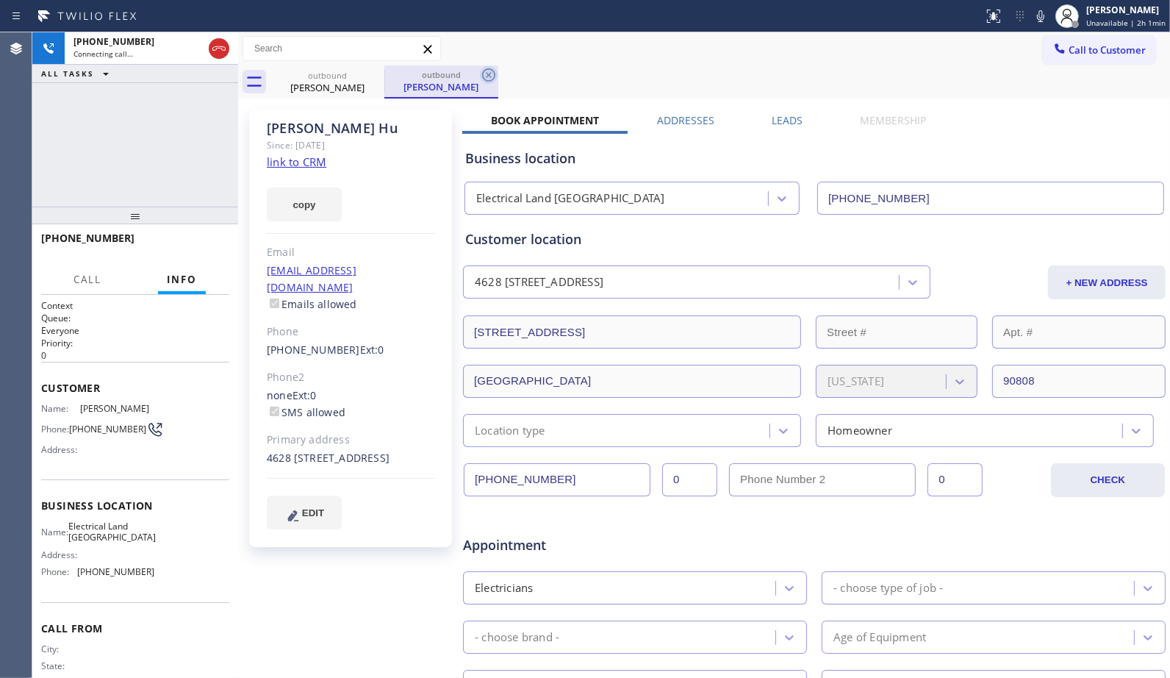
click at [487, 75] on icon at bounding box center [489, 75] width 18 height 18
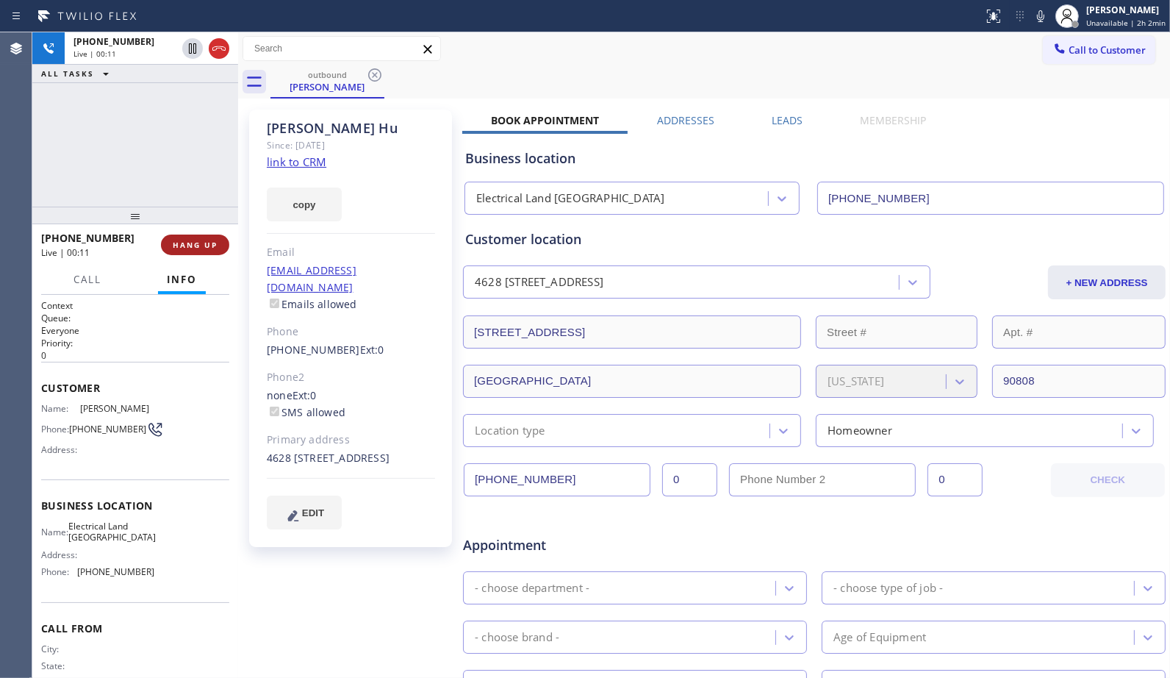
click at [201, 240] on span "HANG UP" at bounding box center [195, 245] width 45 height 10
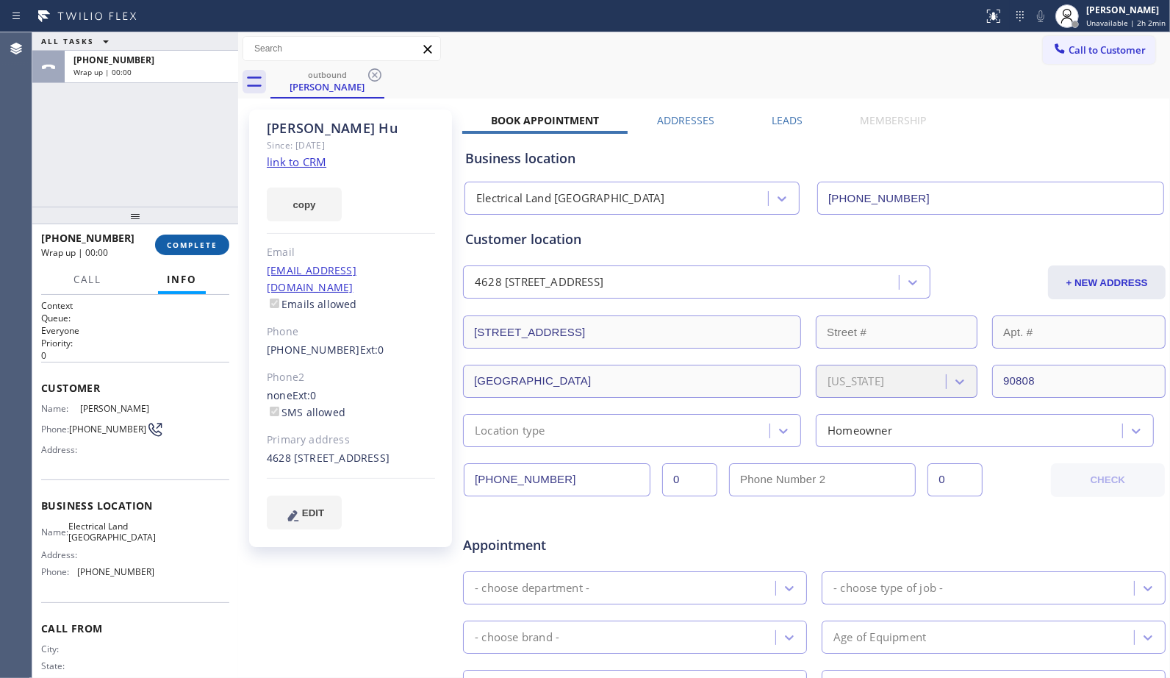
click at [197, 250] on span "COMPLETE" at bounding box center [192, 245] width 51 height 10
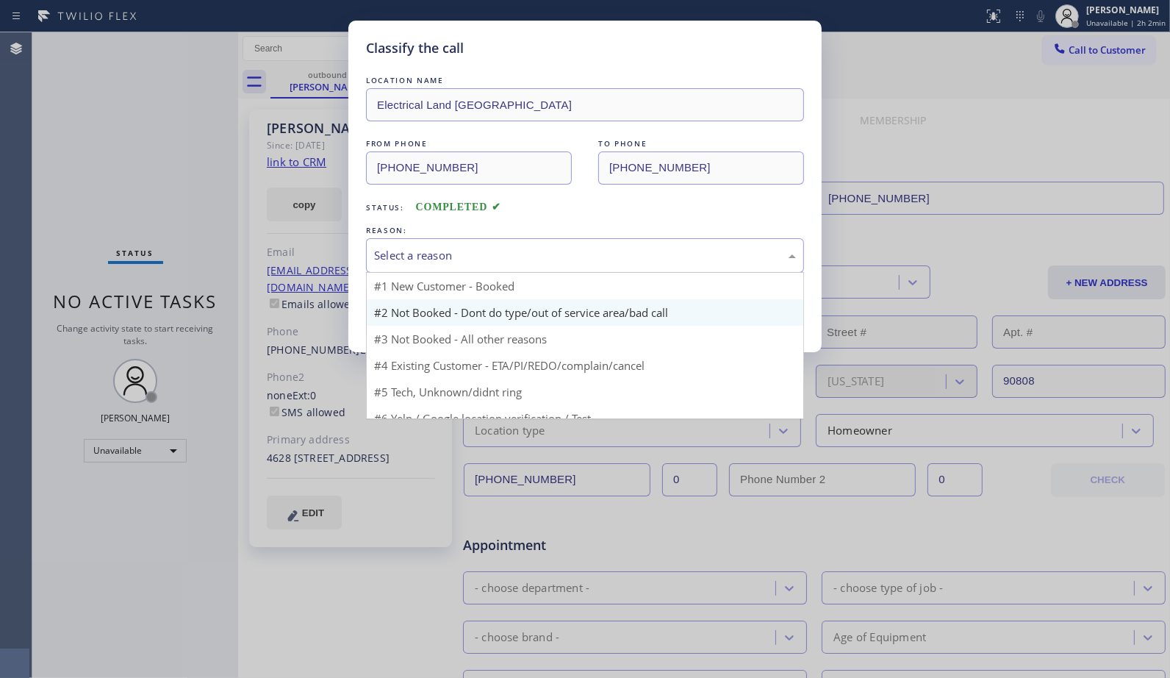
drag, startPoint x: 662, startPoint y: 261, endPoint x: 505, endPoint y: 303, distance: 162.1
click at [638, 270] on div "Select a reason" at bounding box center [585, 255] width 438 height 35
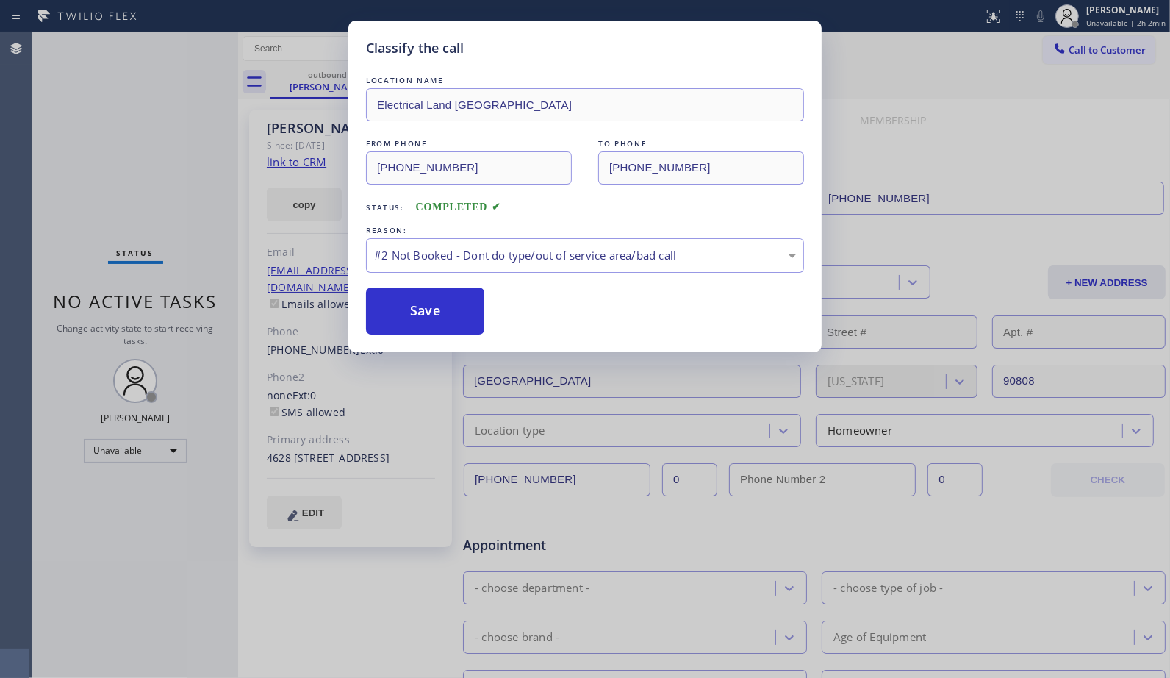
click at [440, 315] on button "Save" at bounding box center [425, 310] width 118 height 47
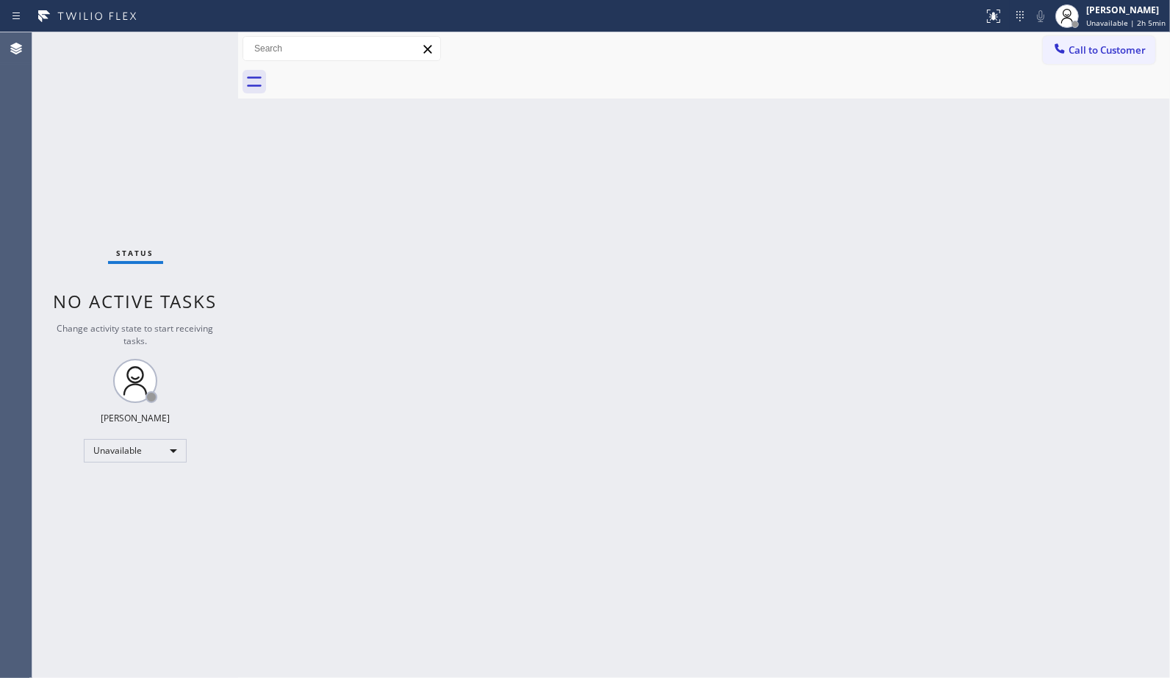
drag, startPoint x: 1100, startPoint y: 52, endPoint x: 721, endPoint y: 114, distance: 383.6
click at [1070, 51] on span "Call to Customer" at bounding box center [1107, 49] width 77 height 13
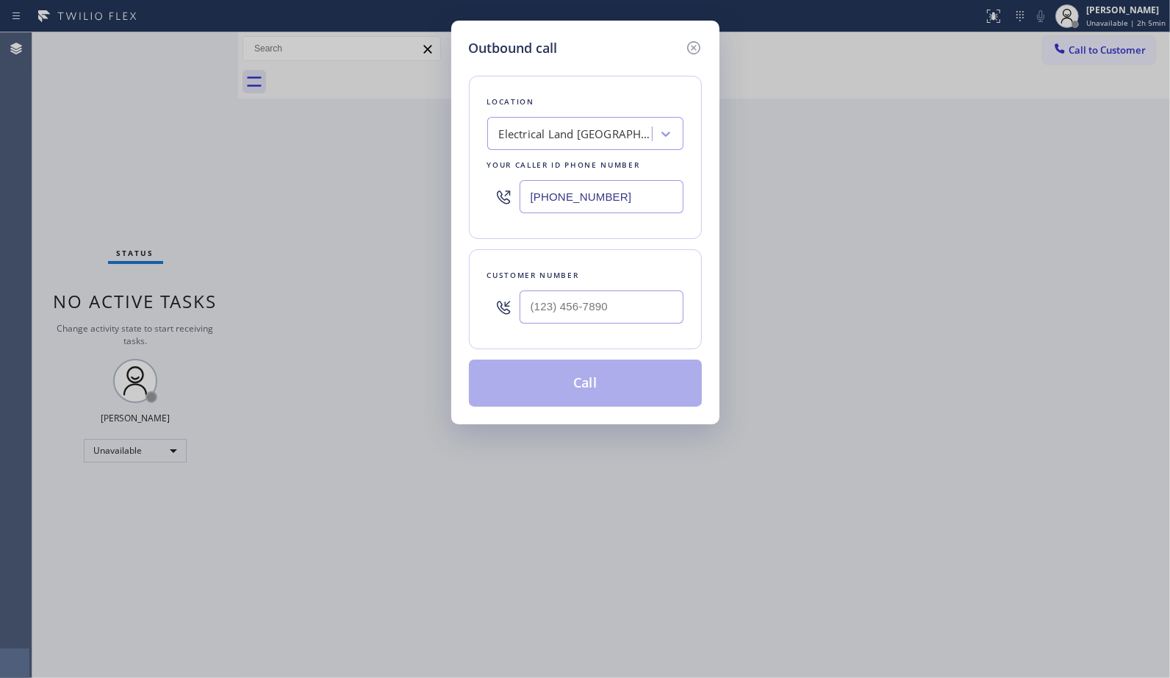
drag, startPoint x: 578, startPoint y: 197, endPoint x: 372, endPoint y: 40, distance: 258.6
click at [418, 129] on div "Outbound call Location Electrical Land [GEOGRAPHIC_DATA] Your caller id phone n…" at bounding box center [585, 339] width 1170 height 678
paste input "347) 284-6179"
type input "[PHONE_NUMBER]"
drag, startPoint x: 548, startPoint y: 307, endPoint x: 431, endPoint y: 238, distance: 136.4
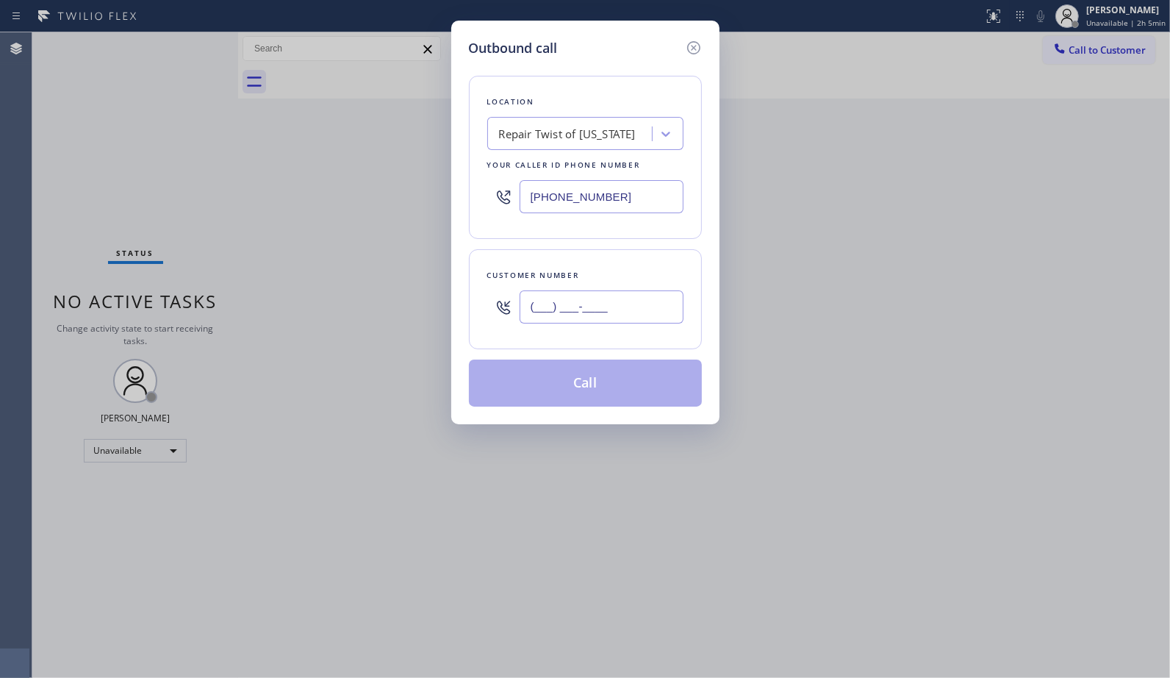
click at [454, 285] on div "Outbound call Location Repair Twist of [US_STATE] Your caller id phone number […" at bounding box center [585, 223] width 268 height 404
paste input "646) 302-5721"
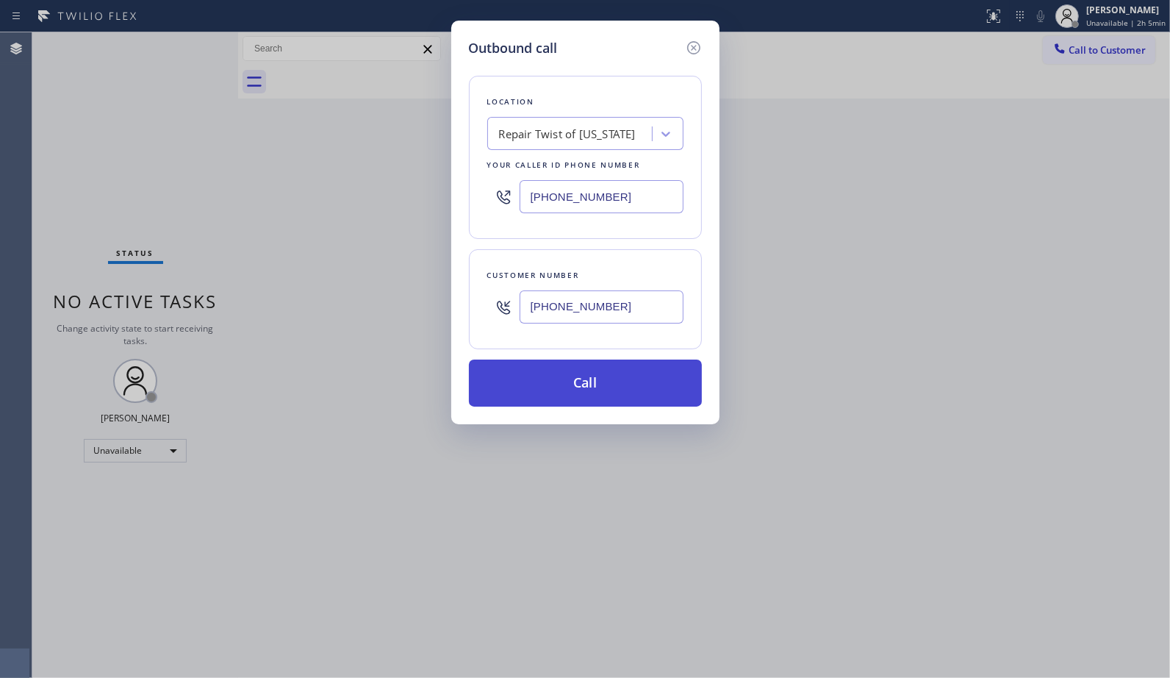
type input "[PHONE_NUMBER]"
click at [578, 393] on button "Call" at bounding box center [585, 382] width 233 height 47
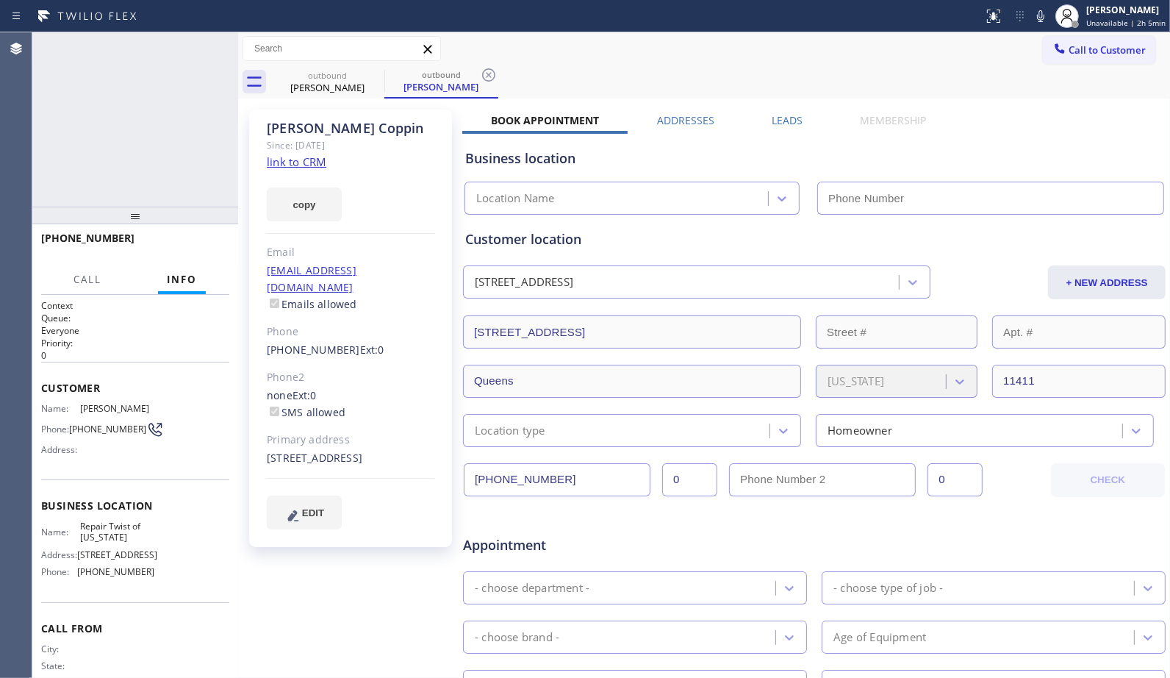
type input "[PHONE_NUMBER]"
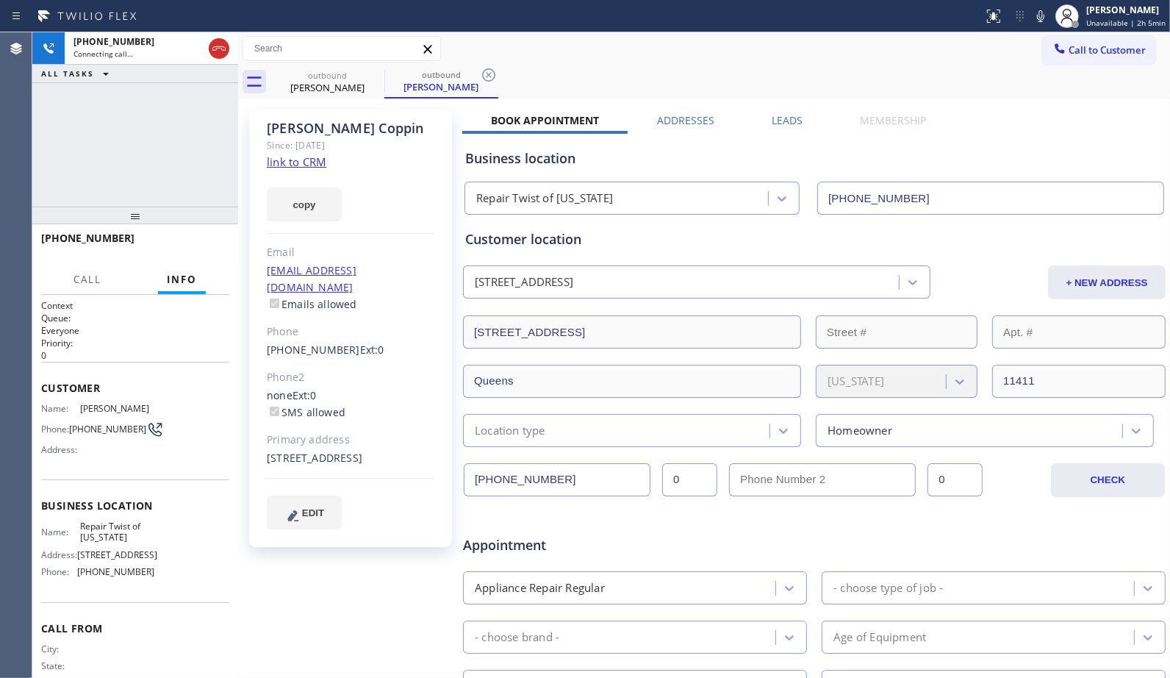
click at [507, 71] on div "outbound [PERSON_NAME] outbound [PERSON_NAME]" at bounding box center [721, 81] width 900 height 33
click at [494, 71] on icon at bounding box center [488, 74] width 13 height 13
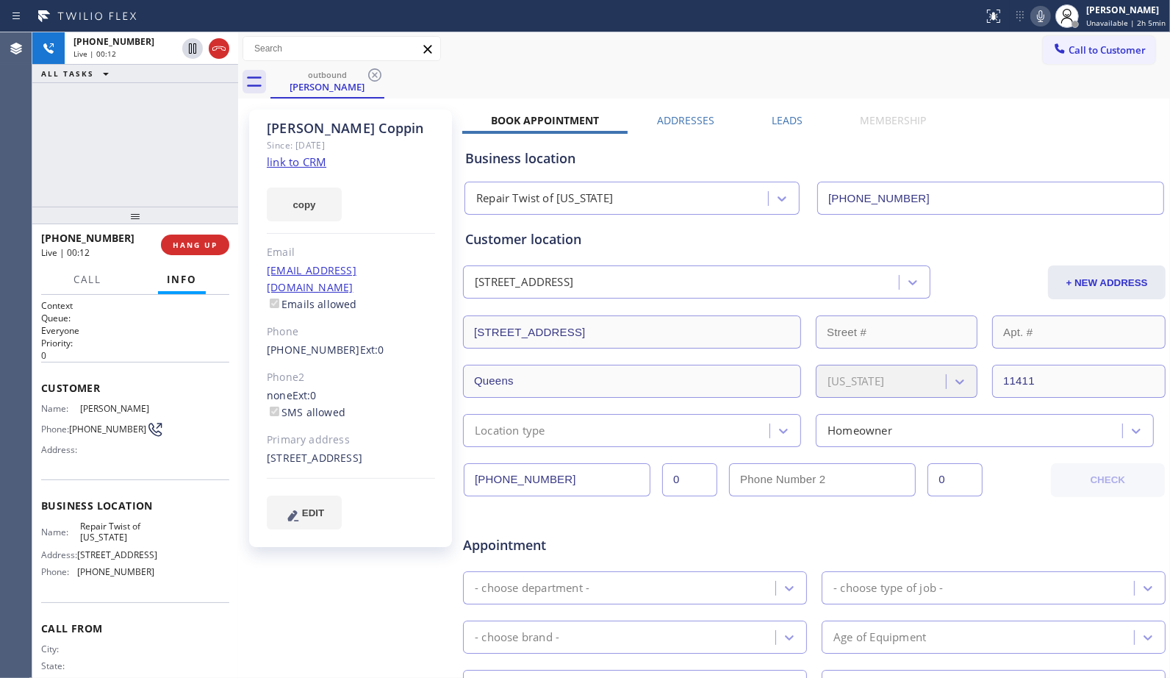
click at [1039, 16] on icon at bounding box center [1041, 16] width 18 height 18
click at [196, 244] on span "HANG UP" at bounding box center [195, 245] width 45 height 10
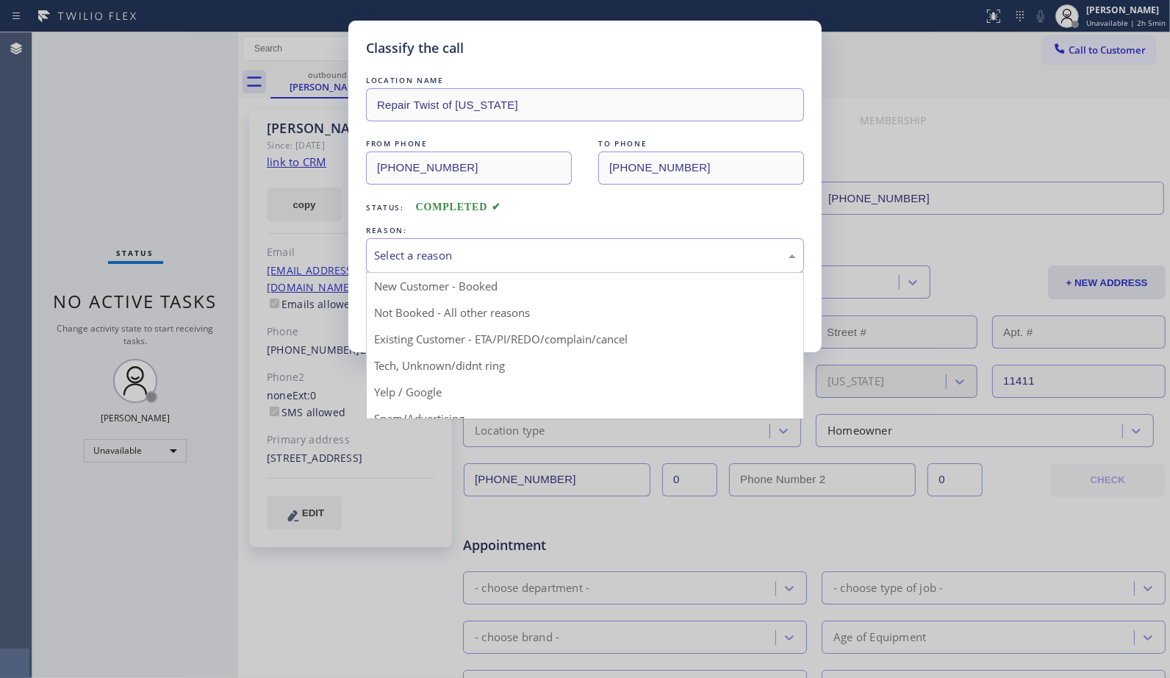
click at [770, 253] on div "Select a reason" at bounding box center [585, 255] width 422 height 17
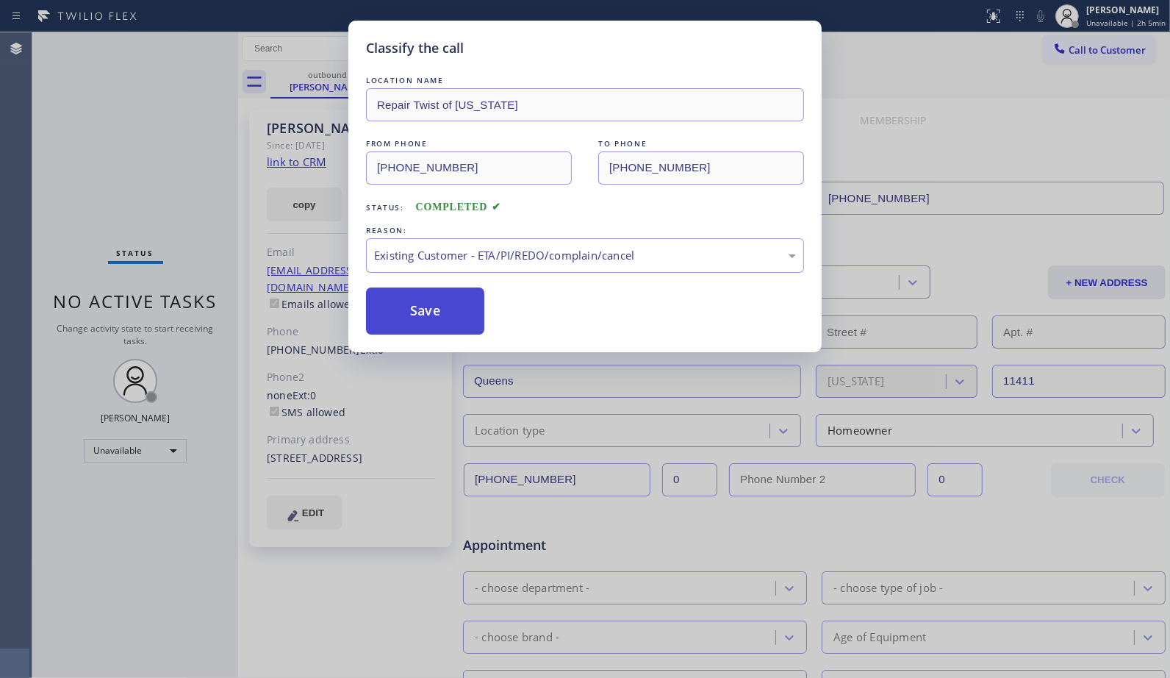
click at [445, 316] on button "Save" at bounding box center [425, 310] width 118 height 47
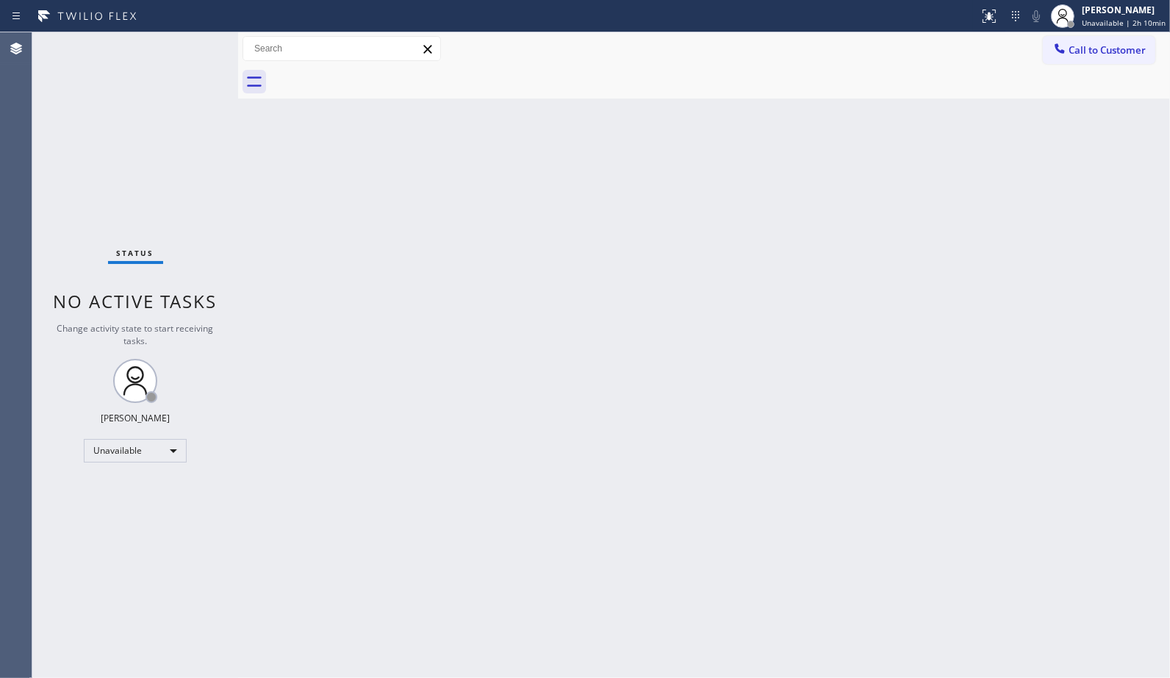
drag, startPoint x: 1128, startPoint y: 49, endPoint x: 741, endPoint y: 213, distance: 420.2
click at [1123, 50] on span "Call to Customer" at bounding box center [1107, 49] width 77 height 13
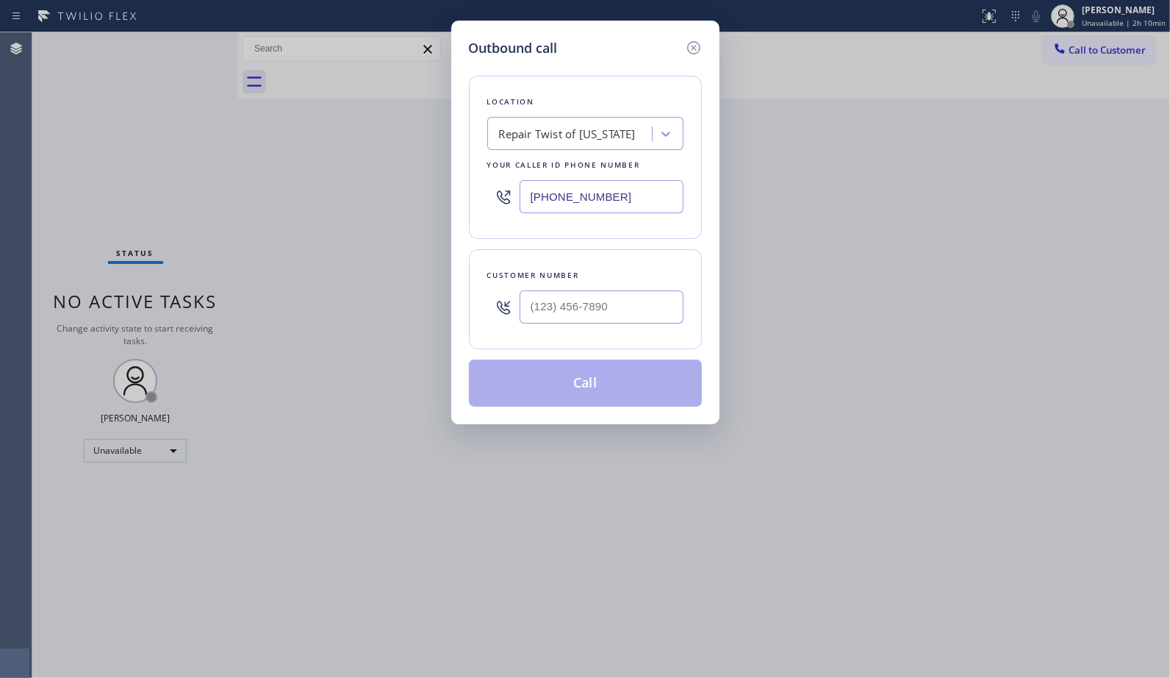
drag, startPoint x: 645, startPoint y: 188, endPoint x: 311, endPoint y: 4, distance: 382.0
click at [384, 155] on div "Outbound call Location Repair Twist of [US_STATE] Your caller id phone number […" at bounding box center [585, 339] width 1170 height 678
paste input "855) 340-1313"
type input "[PHONE_NUMBER]"
drag, startPoint x: 500, startPoint y: 306, endPoint x: 435, endPoint y: 259, distance: 80.0
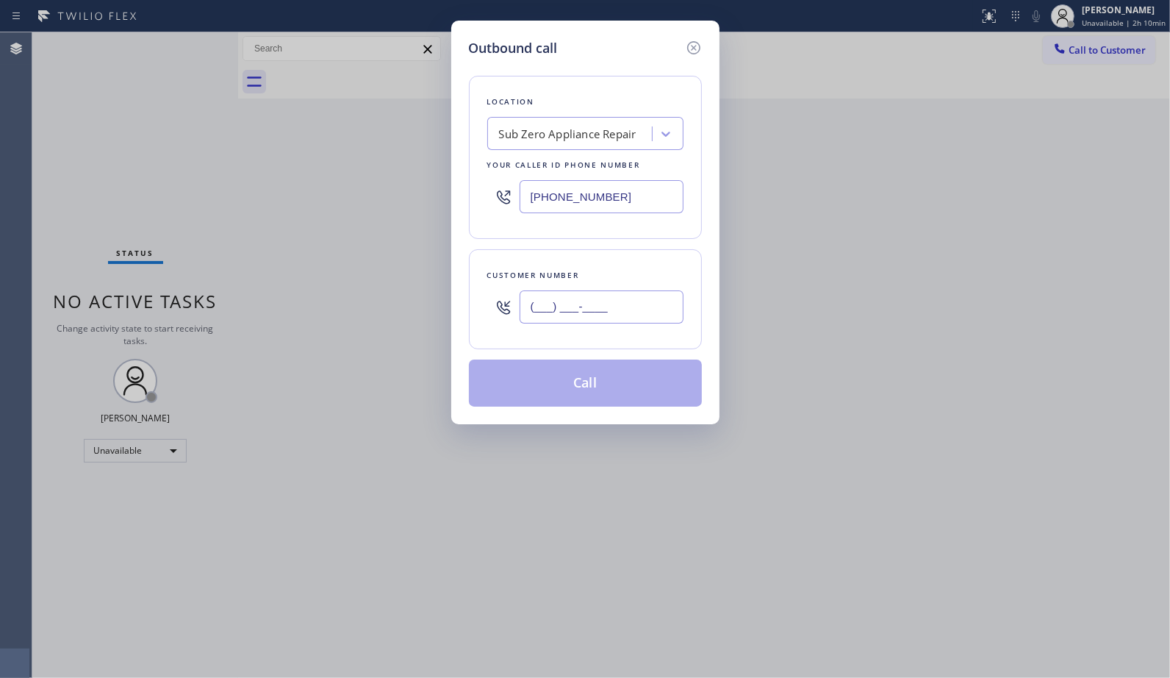
click at [494, 304] on div "(___) ___-____" at bounding box center [585, 307] width 196 height 48
paste input "360) 982-5111"
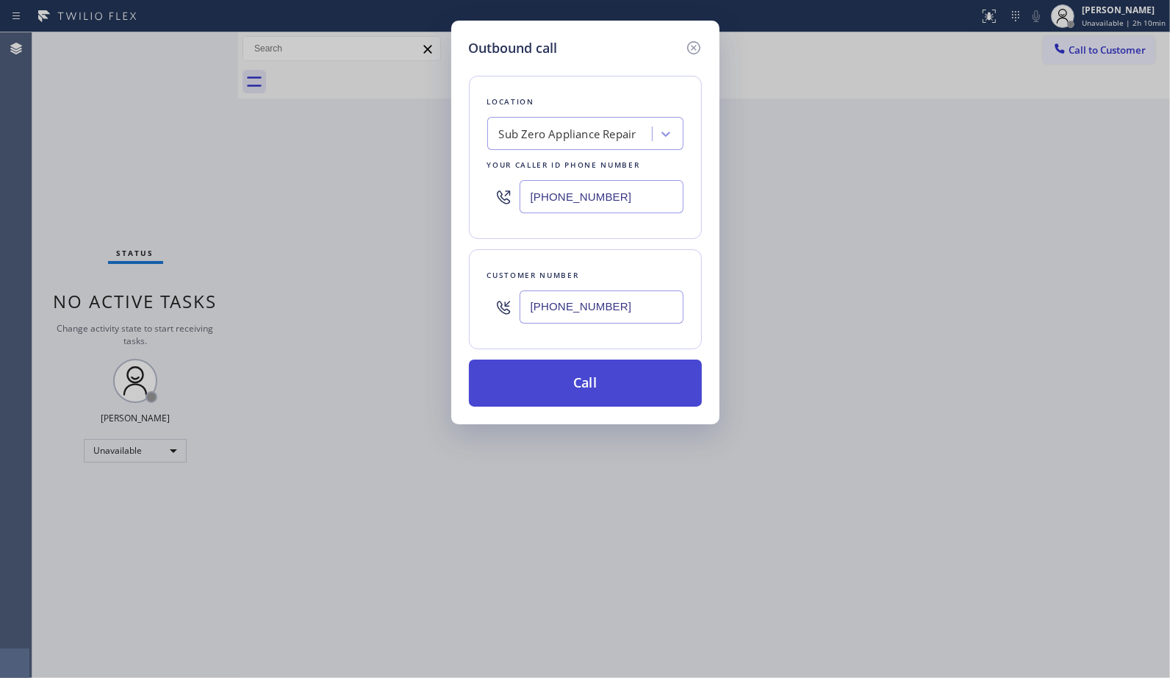
type input "[PHONE_NUMBER]"
click at [592, 402] on button "Call" at bounding box center [585, 382] width 233 height 47
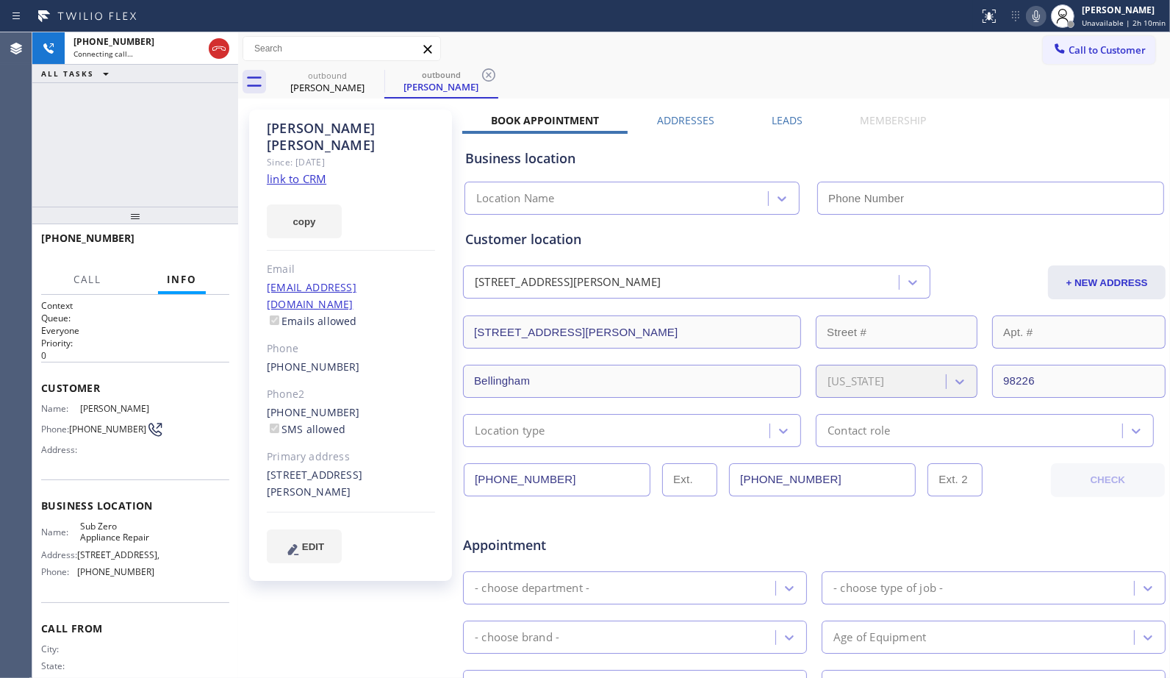
type input "[PHONE_NUMBER]"
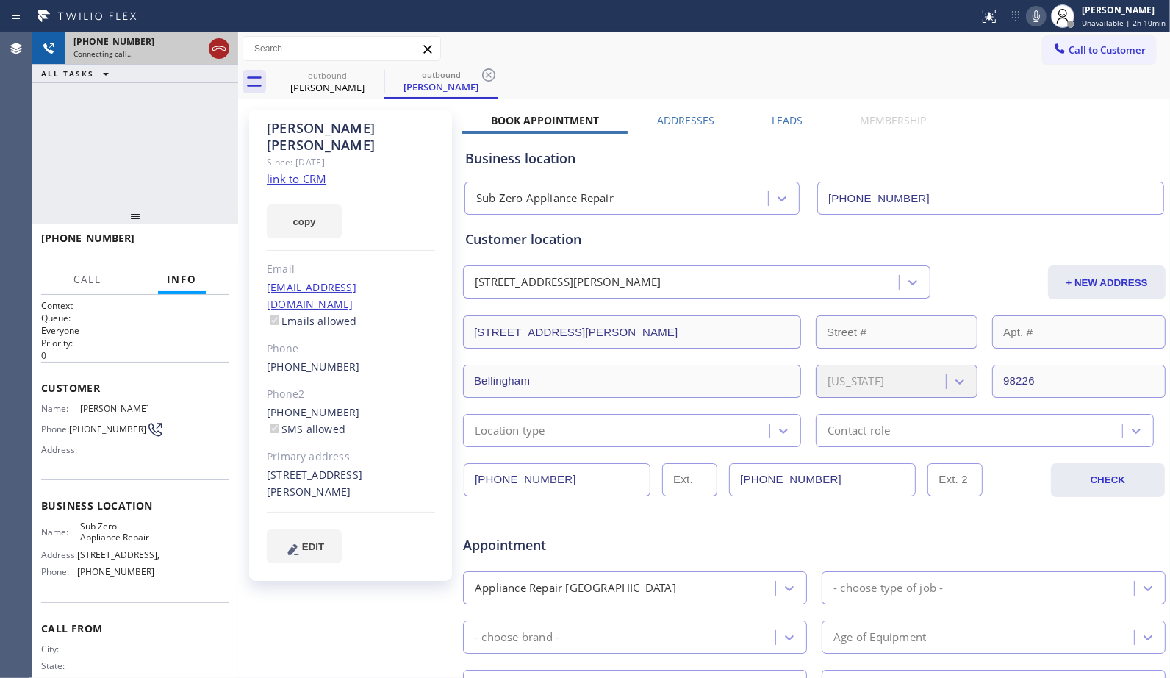
click at [222, 46] on icon at bounding box center [219, 49] width 18 height 18
click at [332, 81] on div "[PERSON_NAME]" at bounding box center [327, 87] width 111 height 13
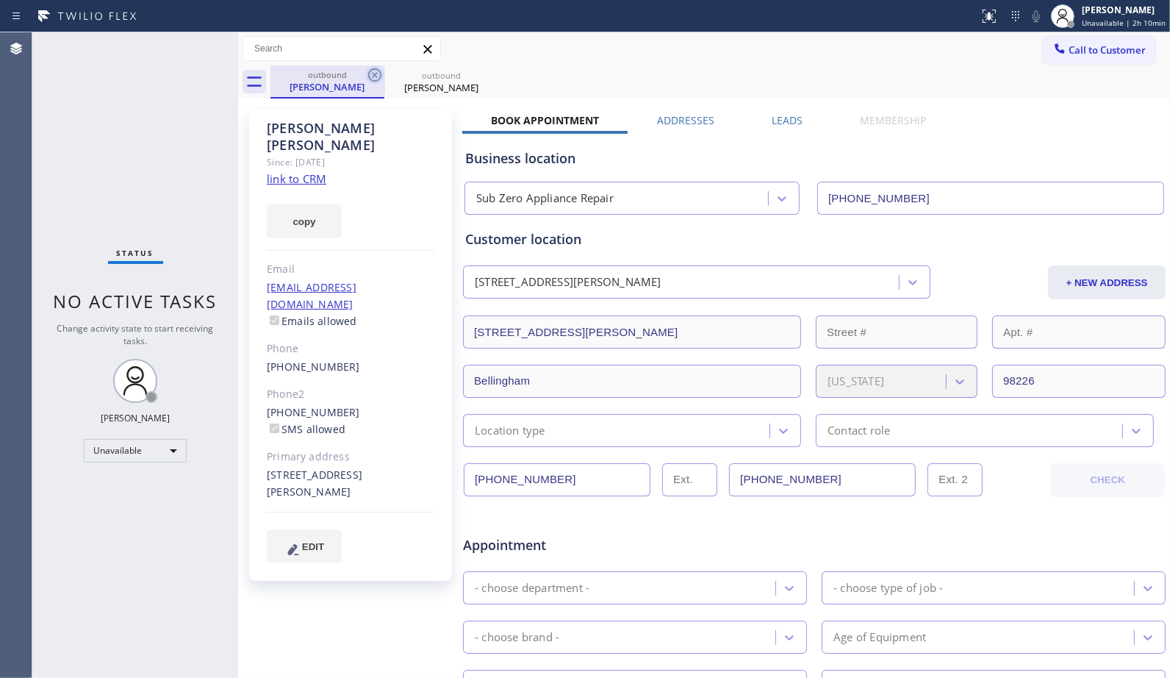
click at [366, 77] on icon at bounding box center [375, 75] width 18 height 18
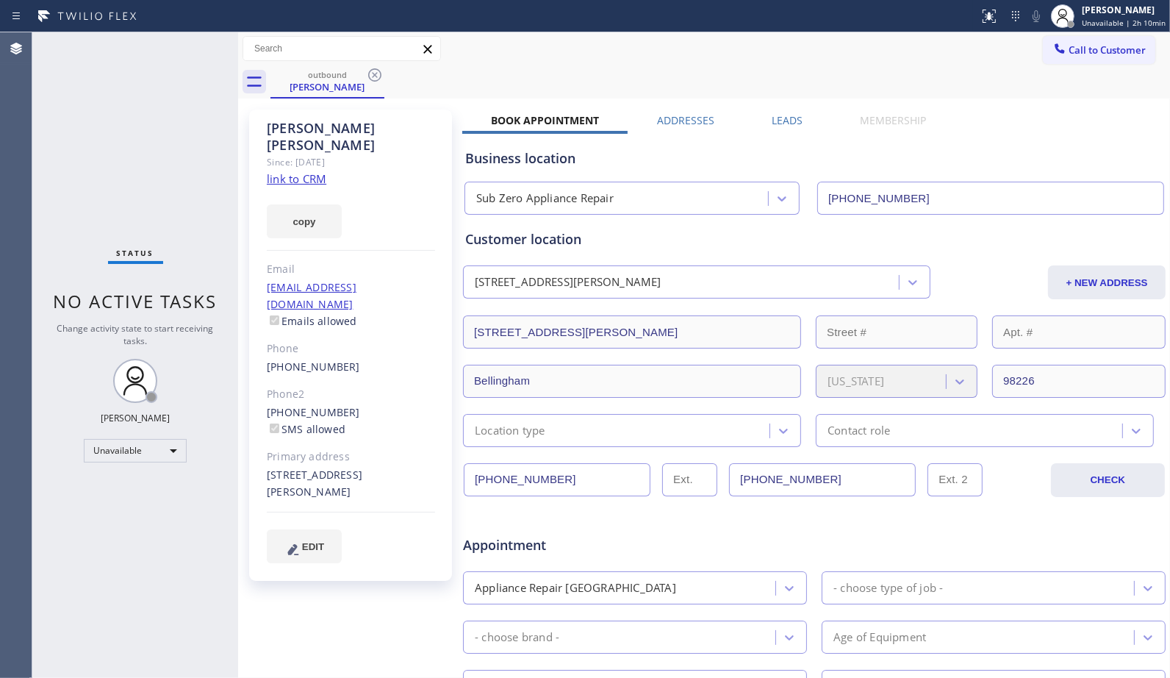
click at [377, 76] on icon at bounding box center [375, 75] width 18 height 18
click at [392, 69] on div "outbound [PERSON_NAME]" at bounding box center [721, 81] width 900 height 33
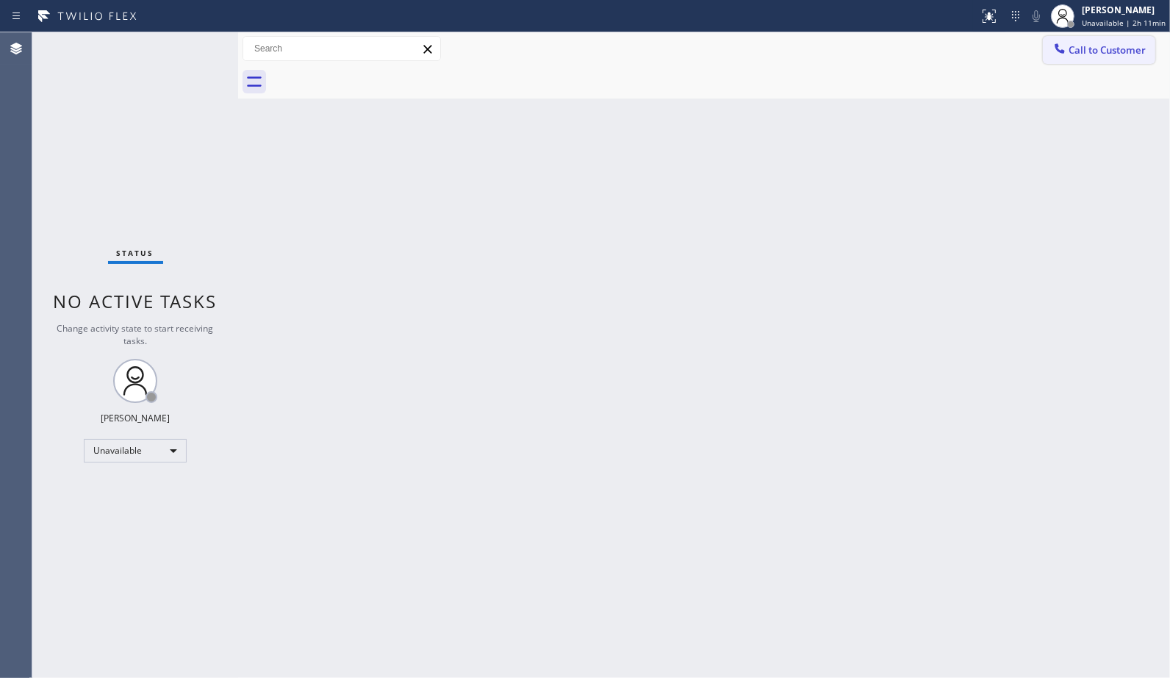
click at [1103, 62] on button "Call to Customer" at bounding box center [1099, 50] width 112 height 28
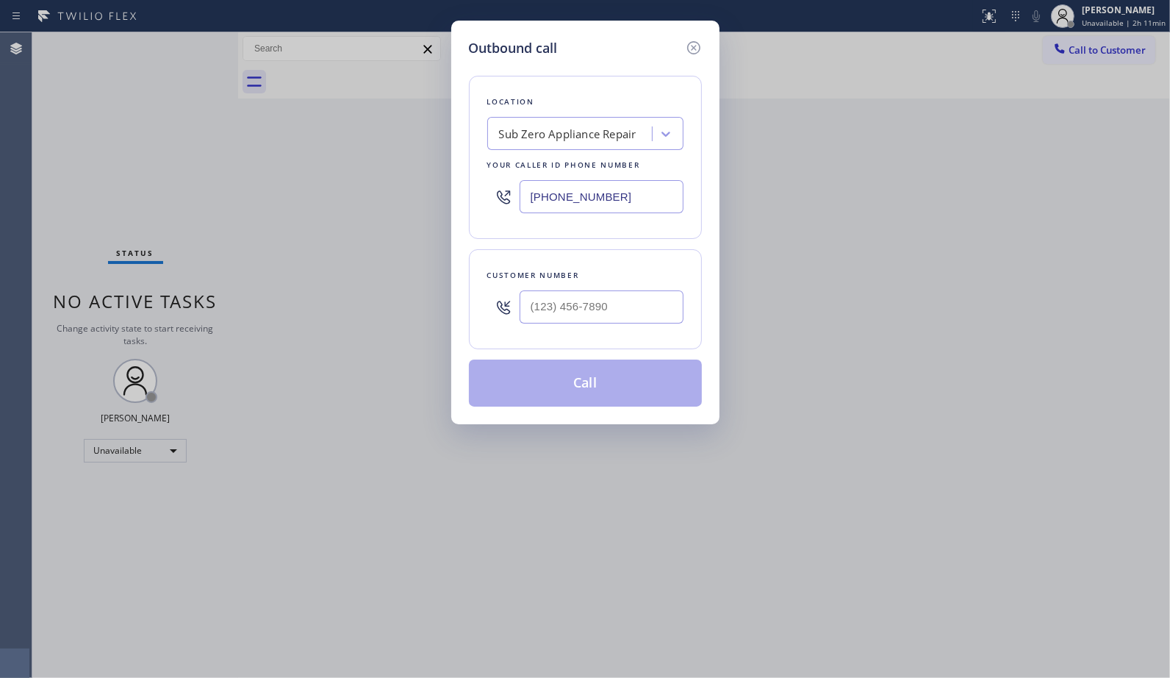
drag, startPoint x: 634, startPoint y: 194, endPoint x: 443, endPoint y: 152, distance: 196.4
click at [444, 154] on div "Outbound call Location Sub Zero Appliance Repair Your caller id phone number [P…" at bounding box center [585, 339] width 1170 height 678
paste input "562) 414-4415"
type input "[PHONE_NUMBER]"
drag, startPoint x: 526, startPoint y: 304, endPoint x: 474, endPoint y: 280, distance: 57.6
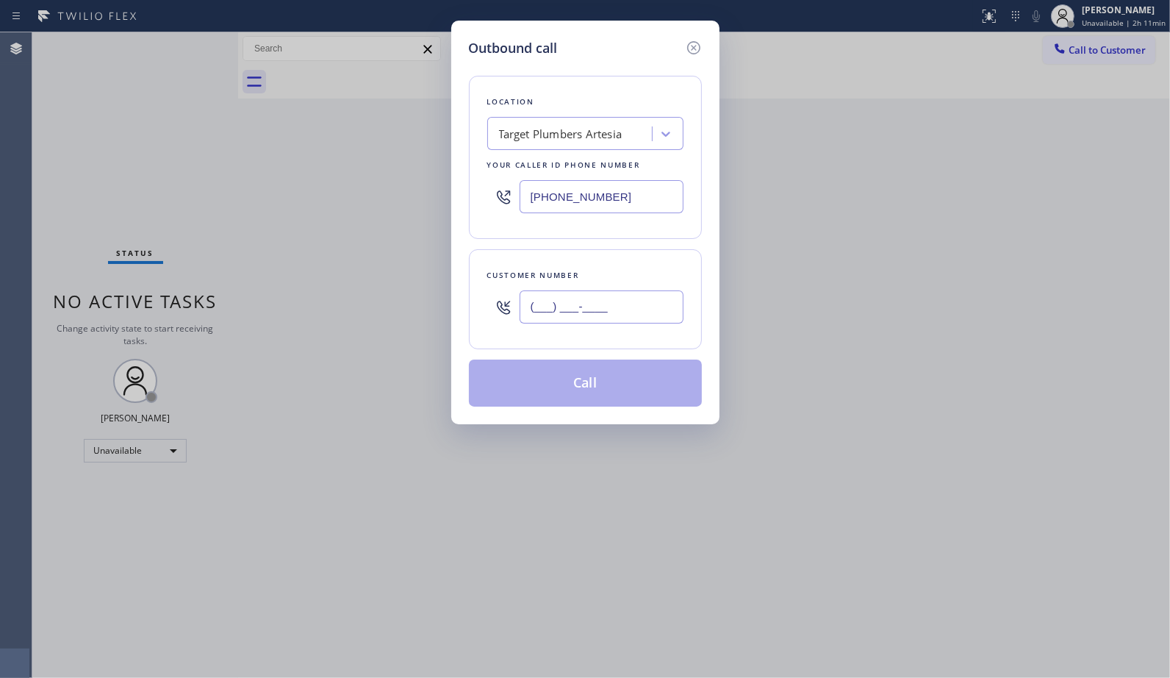
click at [496, 298] on div "(___) ___-____" at bounding box center [585, 307] width 196 height 48
paste input "909) 784-8533"
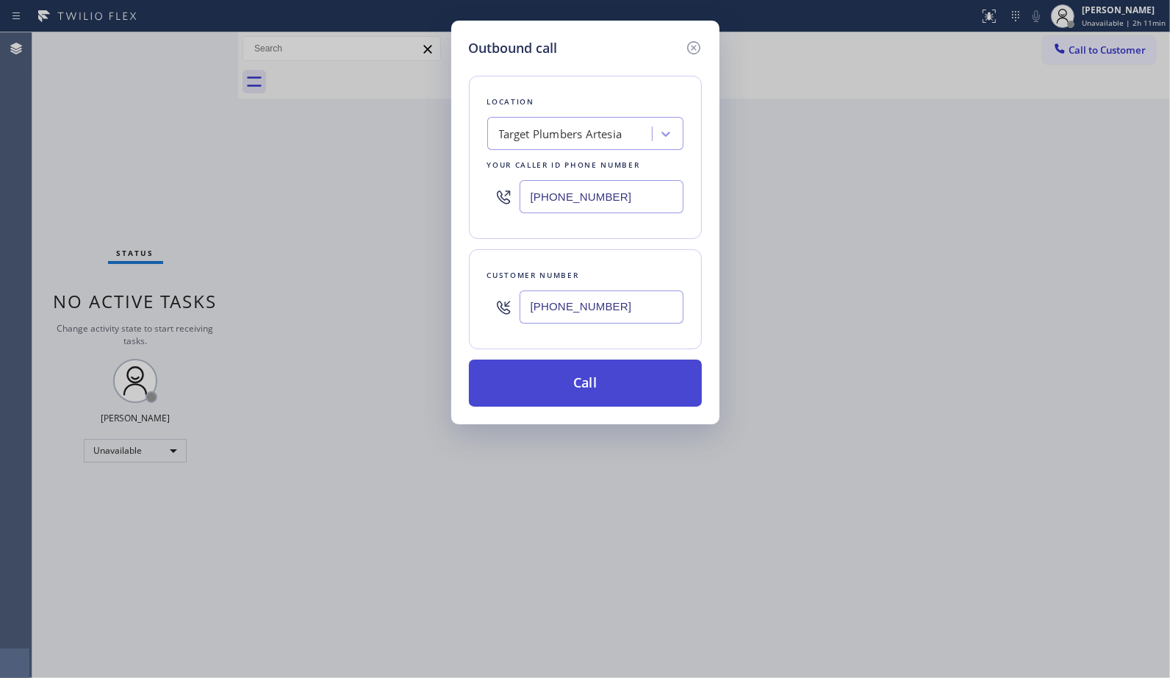
type input "[PHONE_NUMBER]"
click at [623, 392] on button "Call" at bounding box center [585, 382] width 233 height 47
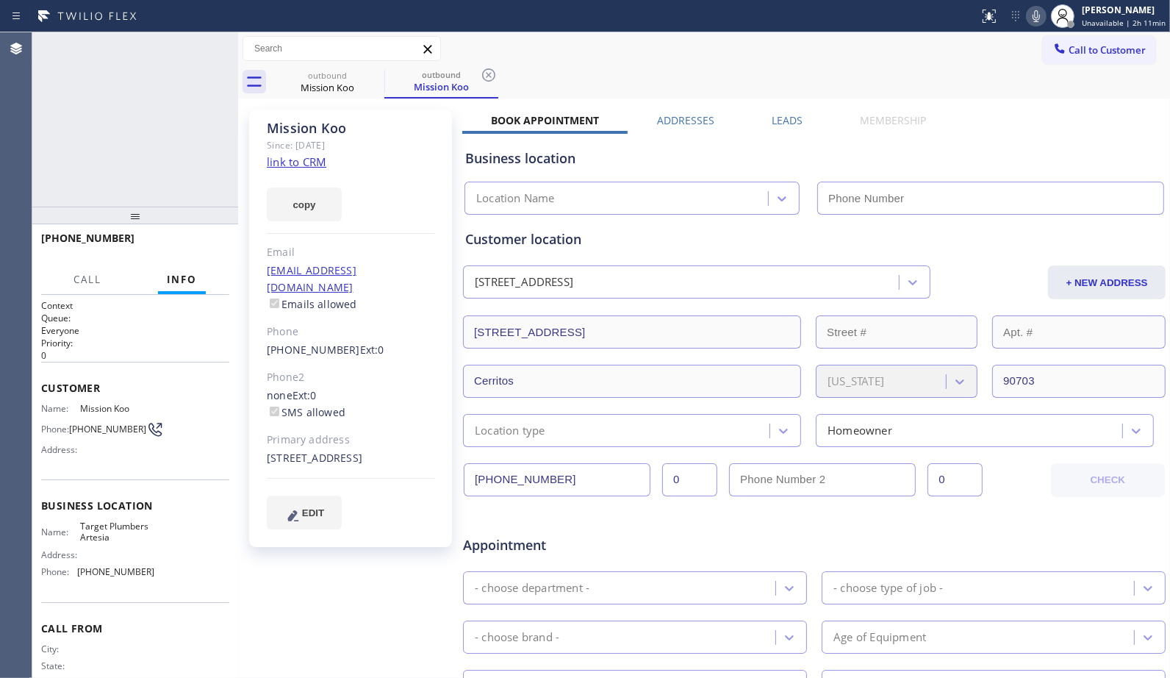
type input "[PHONE_NUMBER]"
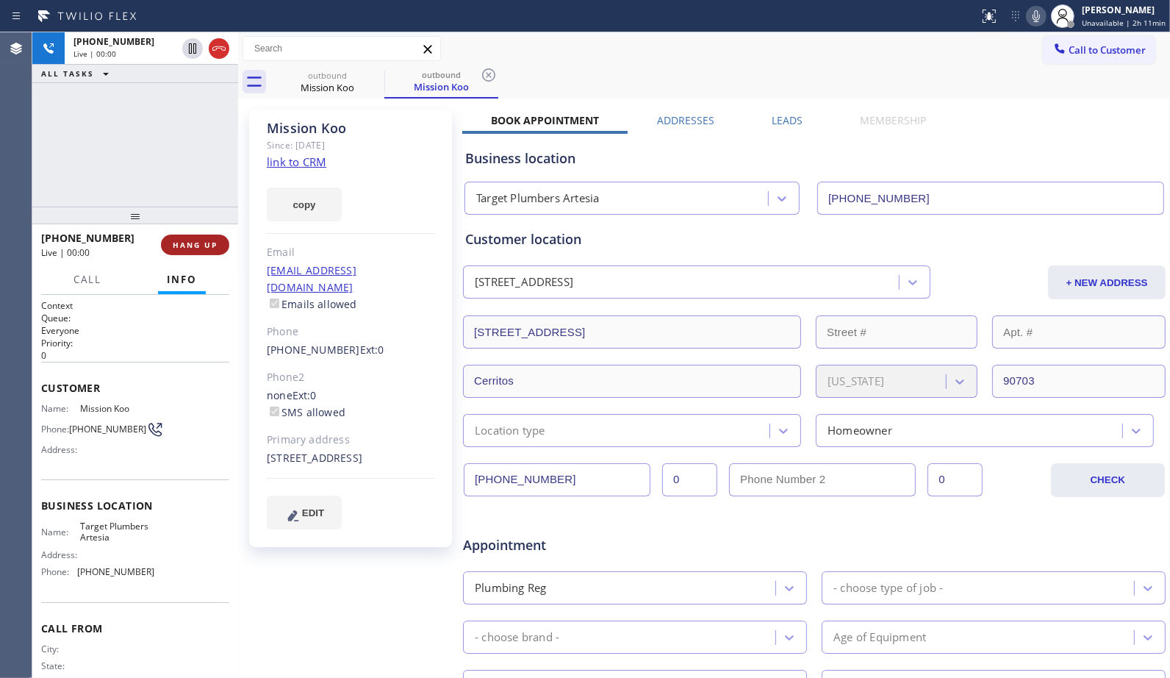
click at [190, 243] on span "HANG UP" at bounding box center [195, 245] width 45 height 10
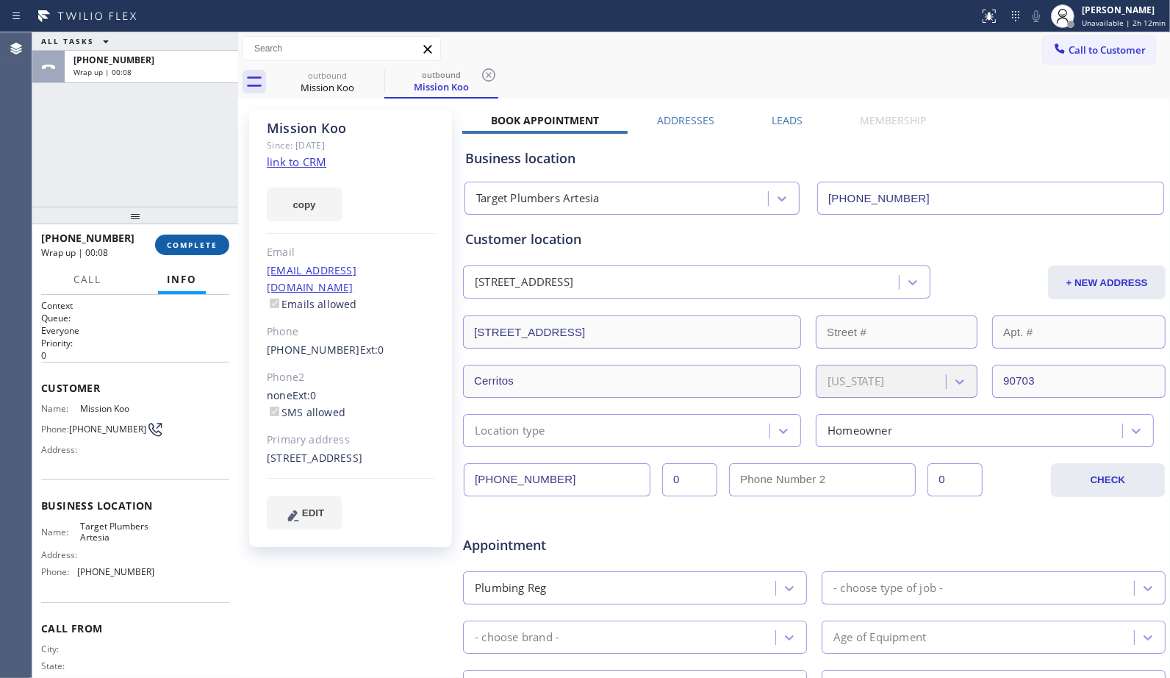
click at [201, 247] on span "COMPLETE" at bounding box center [192, 245] width 51 height 10
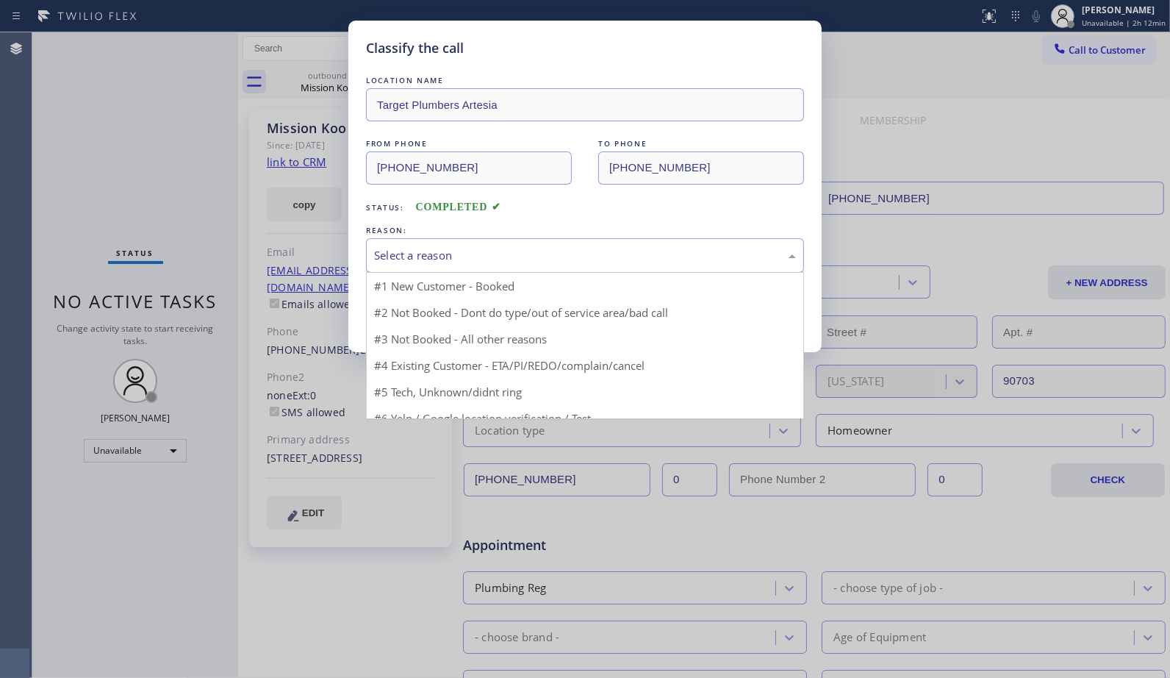
drag, startPoint x: 480, startPoint y: 263, endPoint x: 474, endPoint y: 279, distance: 17.2
click at [480, 265] on div "Select a reason" at bounding box center [585, 255] width 438 height 35
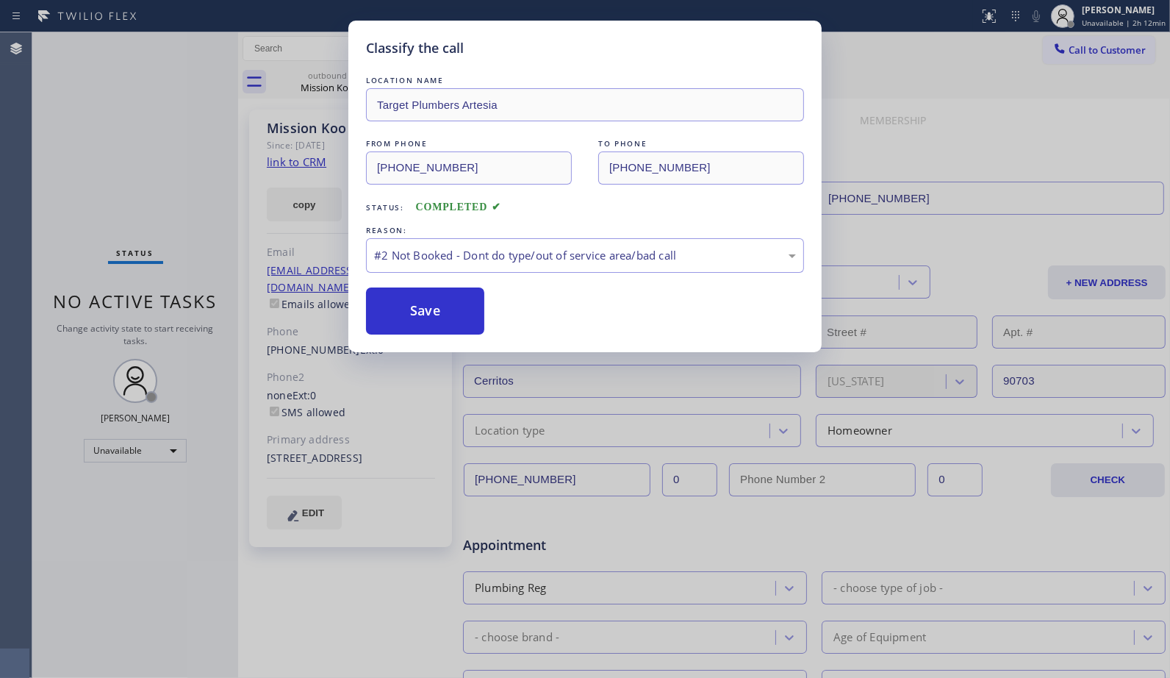
drag, startPoint x: 456, startPoint y: 312, endPoint x: 309, endPoint y: 209, distance: 179.0
click at [453, 312] on button "Save" at bounding box center [425, 310] width 118 height 47
drag, startPoint x: 187, startPoint y: 147, endPoint x: 299, endPoint y: 108, distance: 118.3
click at [187, 146] on div "Classify the call LOCATION NAME Target Plumbers Artesia FROM PHONE [PHONE_NUMBE…" at bounding box center [585, 339] width 1170 height 678
drag, startPoint x: 309, startPoint y: 93, endPoint x: 337, endPoint y: 90, distance: 27.4
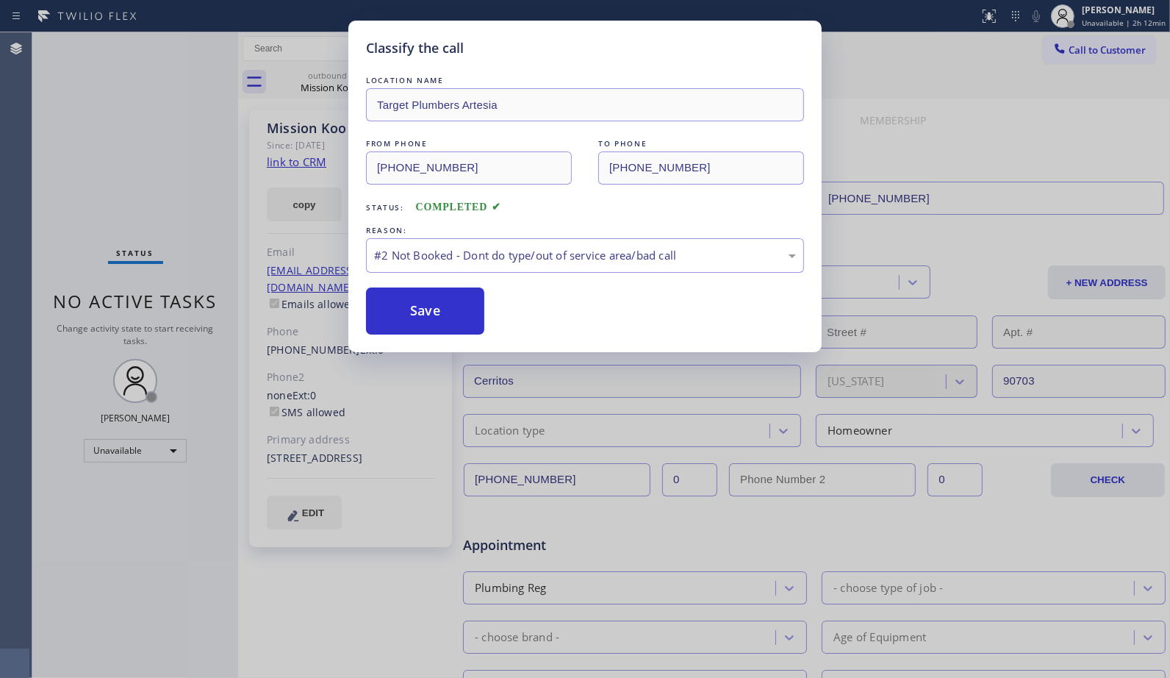
click at [313, 93] on div "Classify the call LOCATION NAME Target Plumbers Artesia FROM PHONE [PHONE_NUMBE…" at bounding box center [585, 339] width 1170 height 678
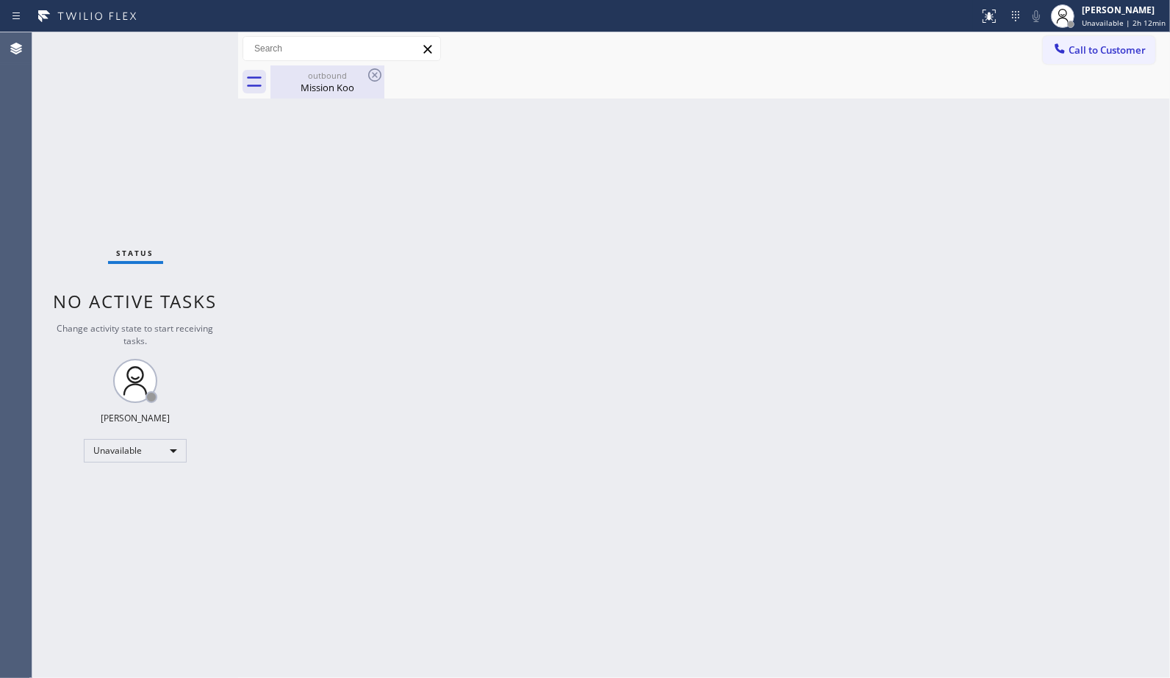
click at [337, 90] on div "Mission Koo" at bounding box center [327, 87] width 111 height 13
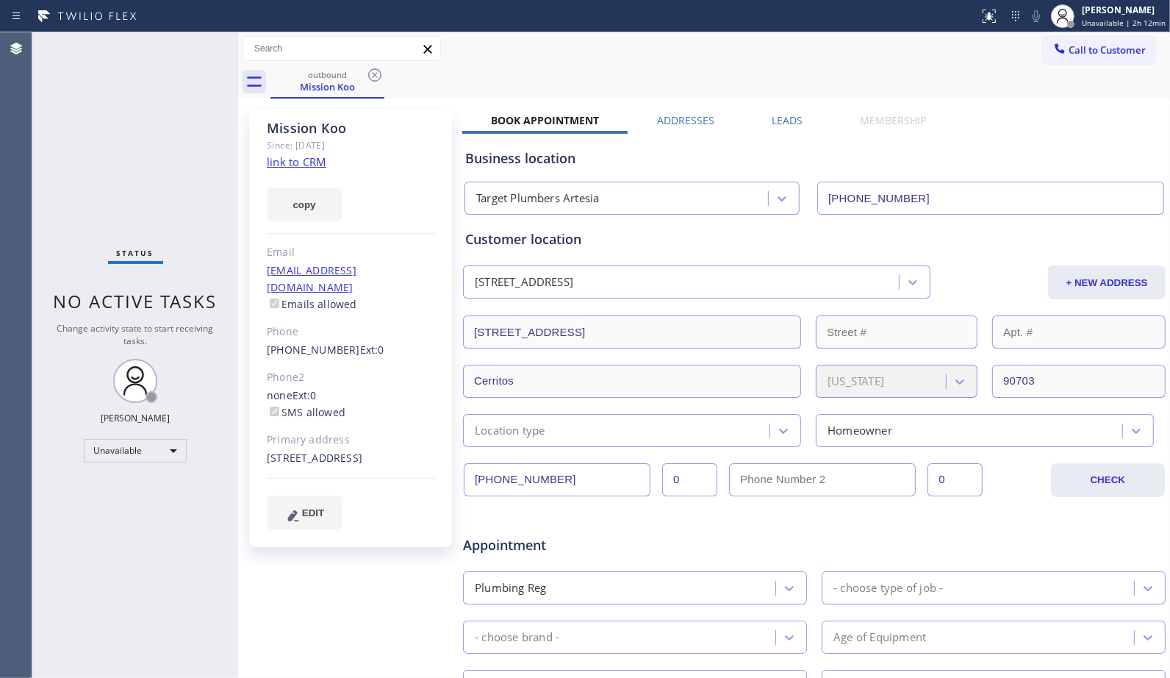
click at [376, 67] on icon at bounding box center [375, 75] width 18 height 18
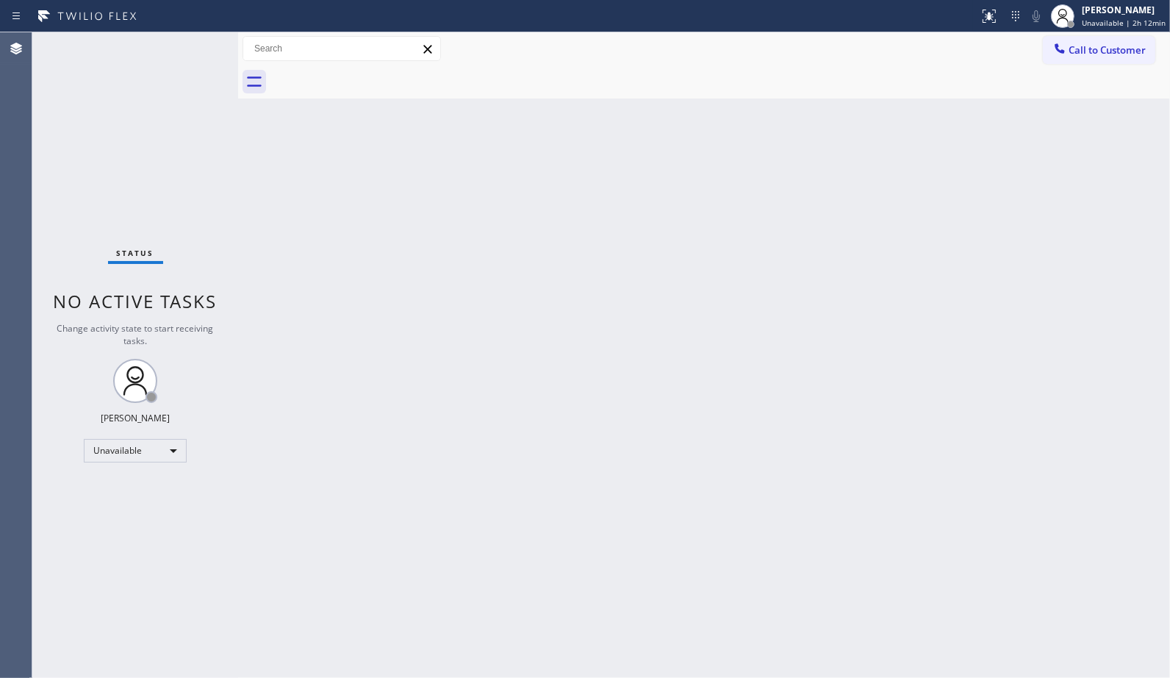
click at [376, 71] on div at bounding box center [721, 81] width 900 height 33
click at [1094, 57] on button "Call to Customer" at bounding box center [1099, 50] width 112 height 28
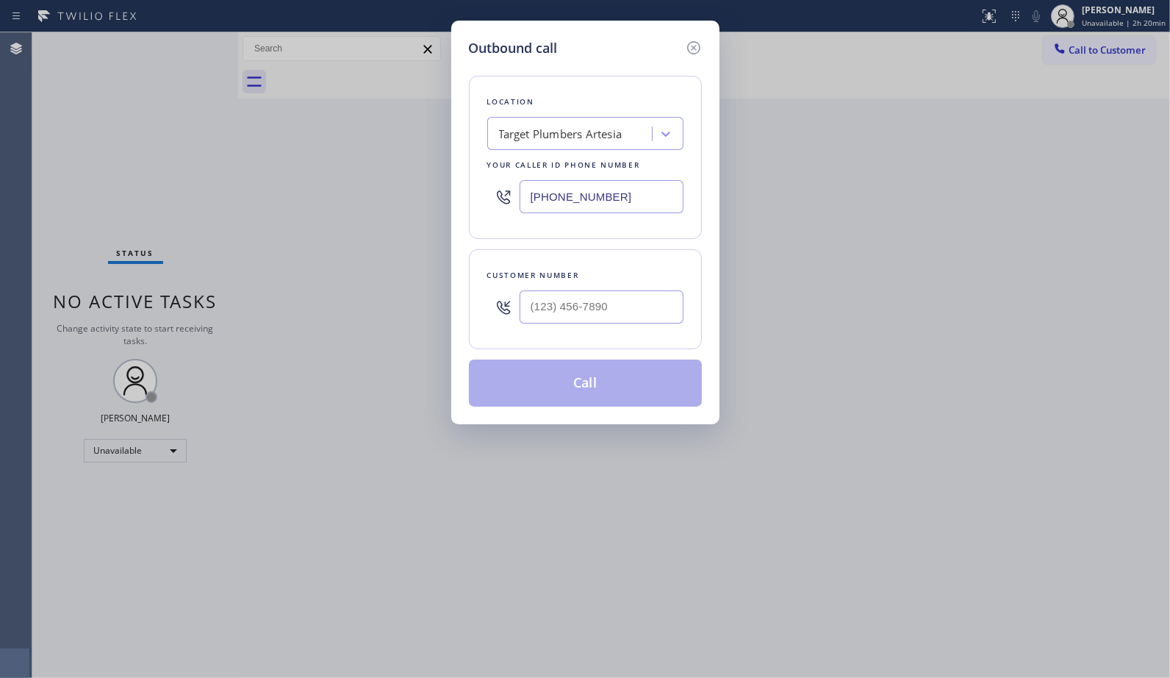
drag, startPoint x: 643, startPoint y: 182, endPoint x: 510, endPoint y: 186, distance: 133.1
click at [517, 187] on div "[PHONE_NUMBER]" at bounding box center [585, 197] width 196 height 48
paste input "661) 426-2156"
type input "[PHONE_NUMBER]"
drag, startPoint x: 607, startPoint y: 312, endPoint x: 467, endPoint y: 299, distance: 141.0
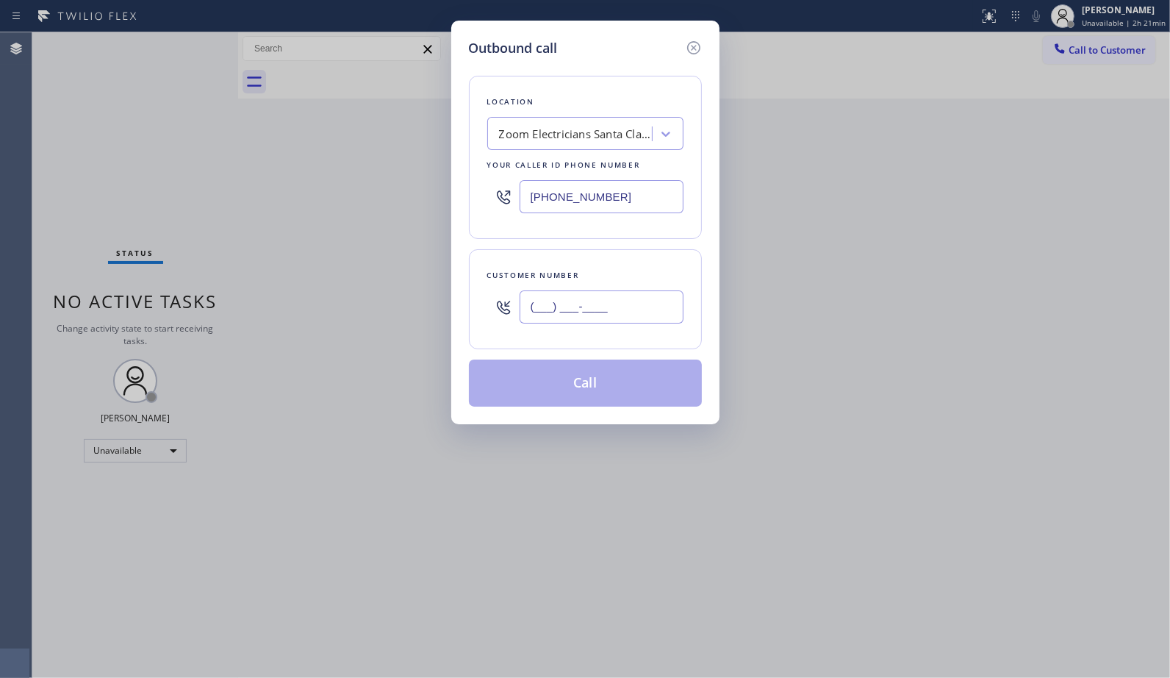
click at [469, 301] on div "Customer number (___) ___-____" at bounding box center [585, 299] width 233 height 100
paste input "818) 307-1554"
type input "[PHONE_NUMBER]"
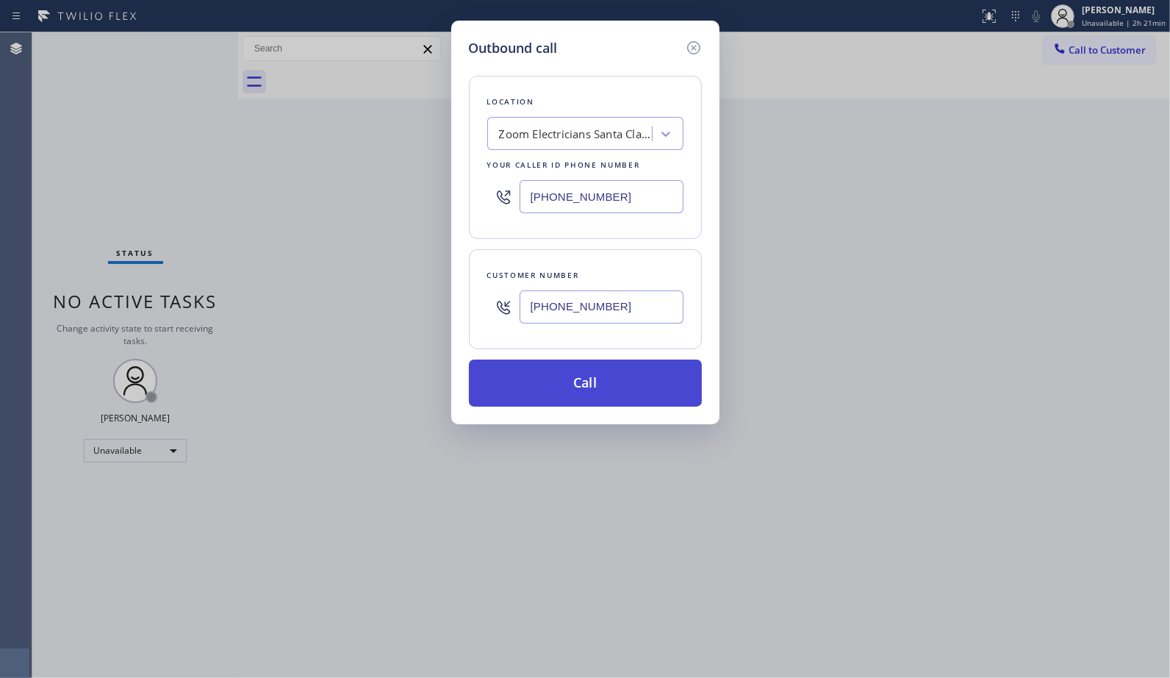
click at [592, 393] on button "Call" at bounding box center [585, 382] width 233 height 47
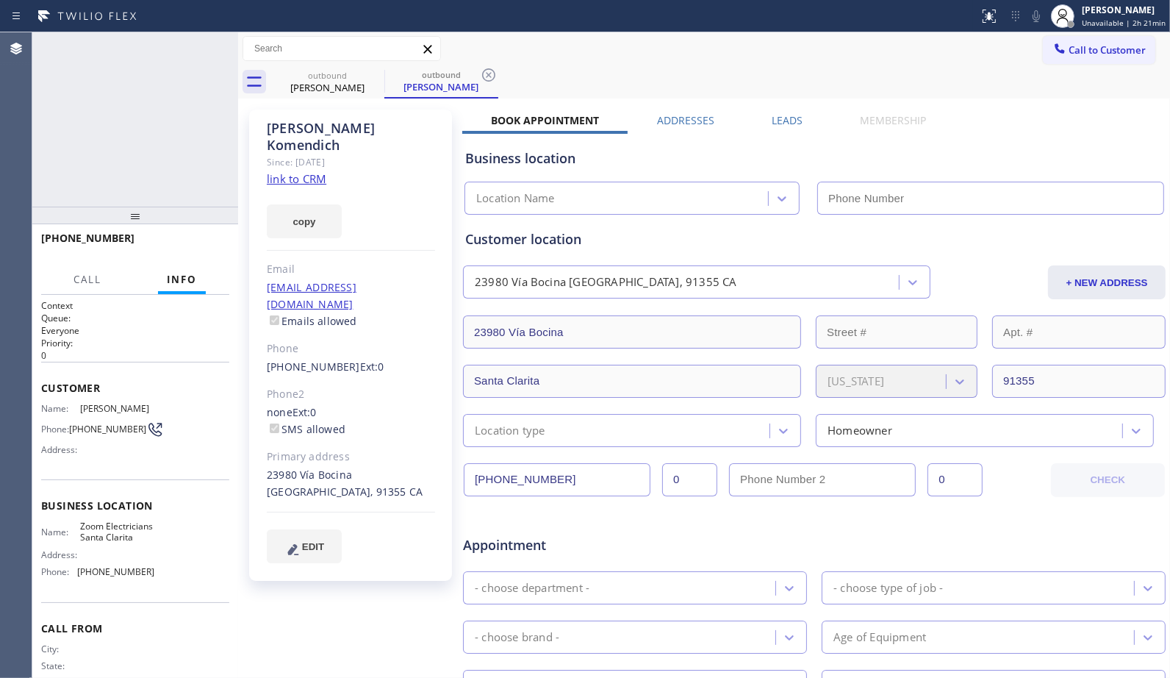
type input "[PHONE_NUMBER]"
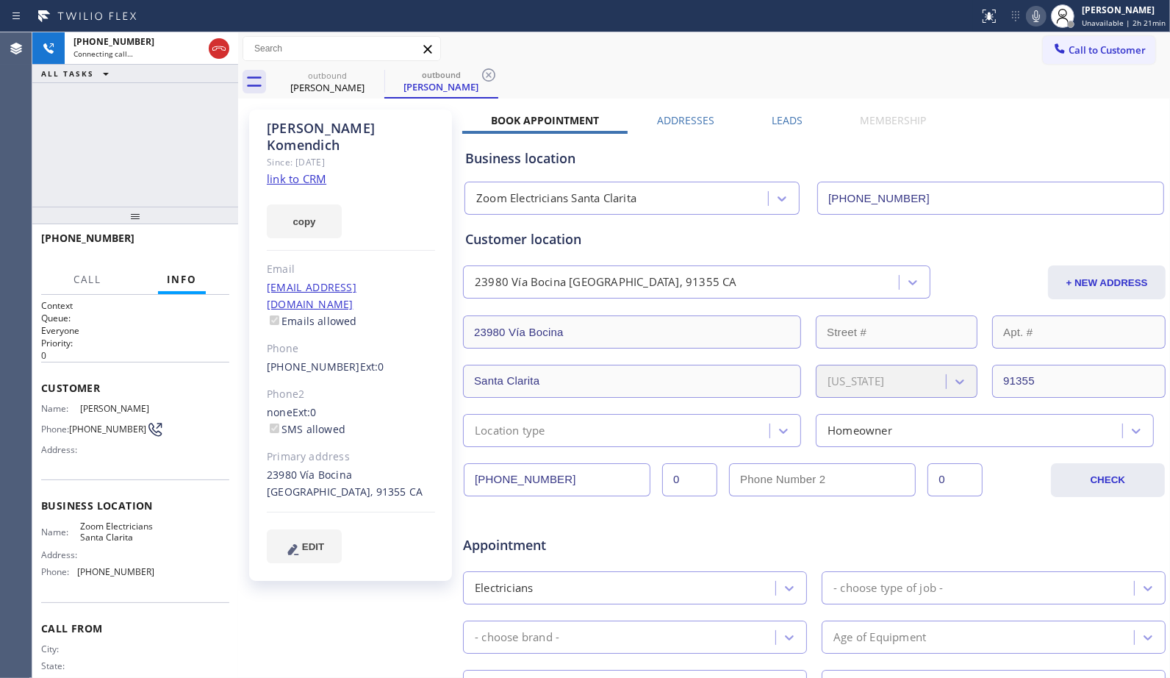
click at [277, 134] on div "[PERSON_NAME]" at bounding box center [351, 137] width 168 height 34
drag, startPoint x: 376, startPoint y: 129, endPoint x: 250, endPoint y: 131, distance: 126.4
click at [250, 131] on div "[PERSON_NAME] Since: [DATE] link to CRM copy Email [EMAIL_ADDRESS][DOMAIN_NAME]…" at bounding box center [350, 345] width 203 height 471
copy div "[PERSON_NAME]"
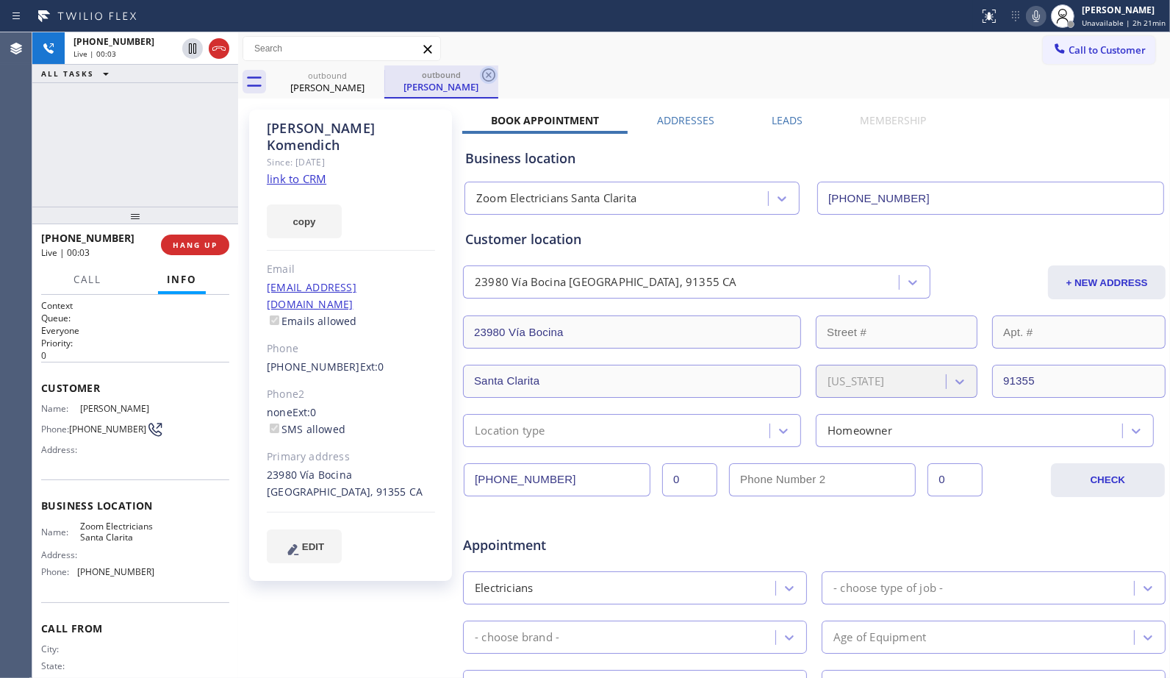
click at [487, 79] on icon at bounding box center [489, 75] width 18 height 18
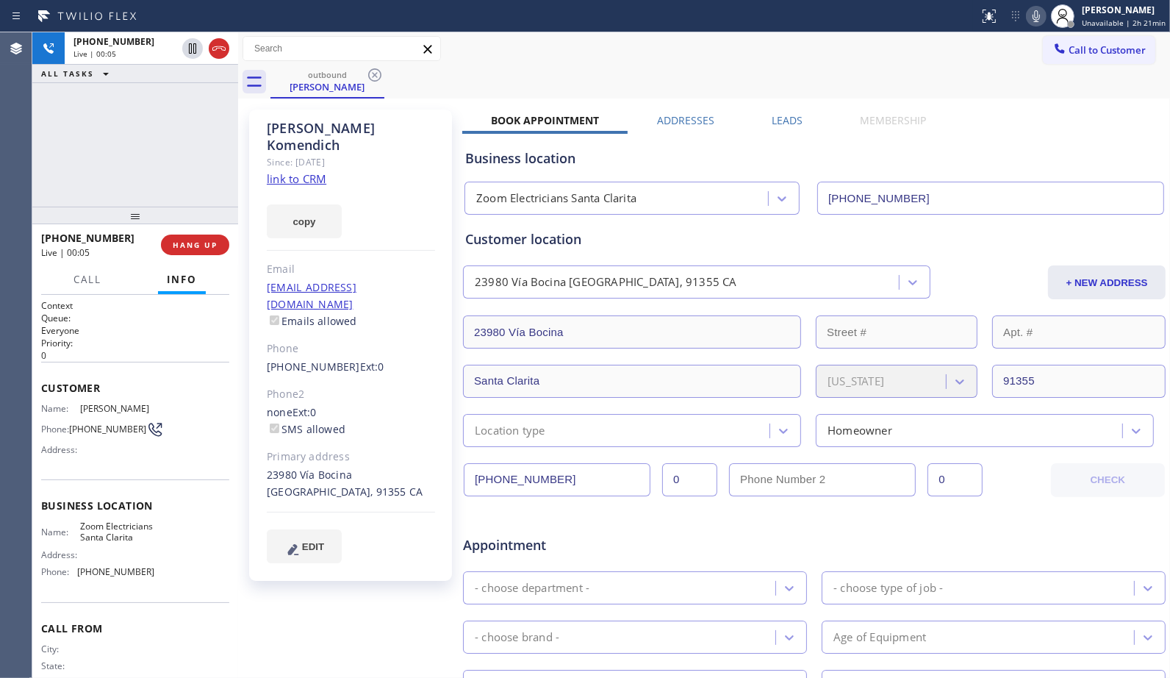
click at [1041, 24] on icon at bounding box center [1037, 16] width 18 height 18
click at [1039, 18] on icon at bounding box center [1037, 16] width 18 height 18
click at [212, 246] on span "HANG UP" at bounding box center [195, 245] width 45 height 10
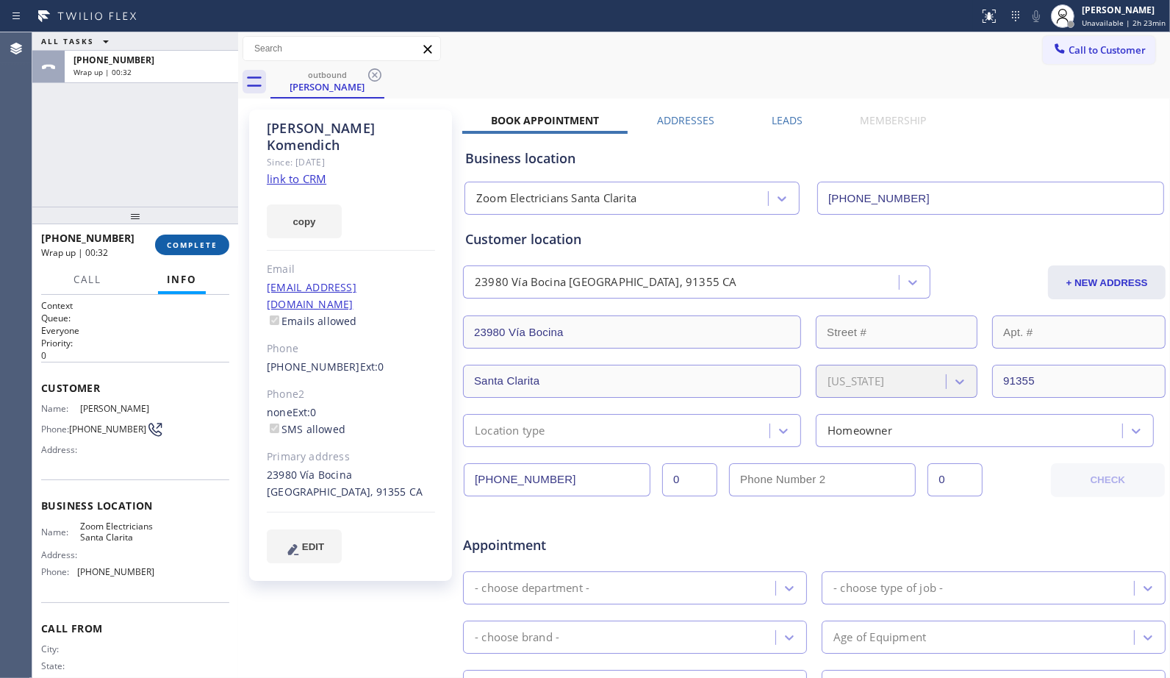
click at [200, 243] on span "COMPLETE" at bounding box center [192, 245] width 51 height 10
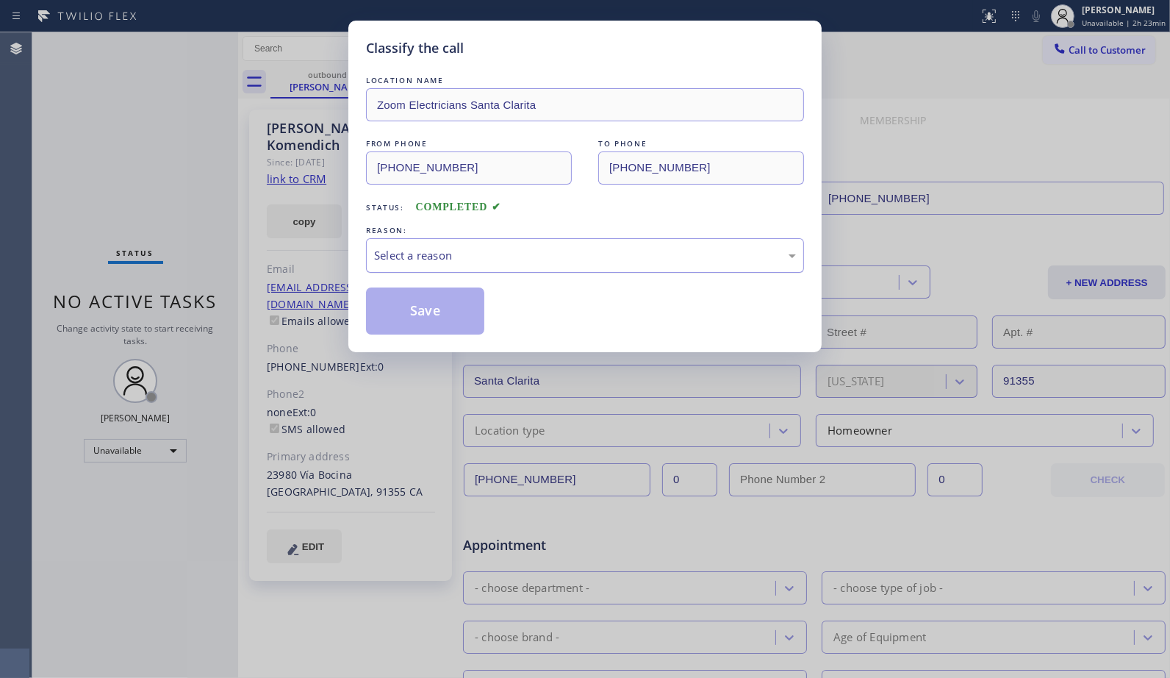
drag, startPoint x: 603, startPoint y: 265, endPoint x: 590, endPoint y: 267, distance: 13.4
click at [596, 265] on div "Select a reason" at bounding box center [585, 255] width 438 height 35
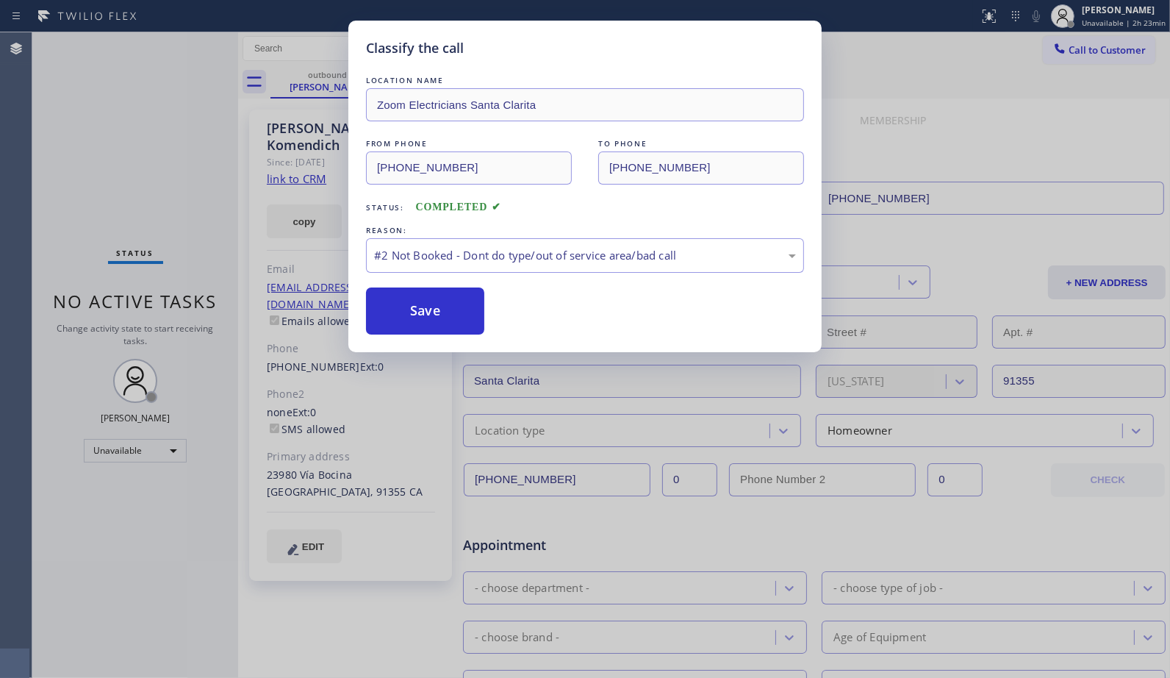
drag, startPoint x: 451, startPoint y: 320, endPoint x: 544, endPoint y: 415, distance: 133.6
click at [453, 326] on button "Save" at bounding box center [425, 310] width 118 height 47
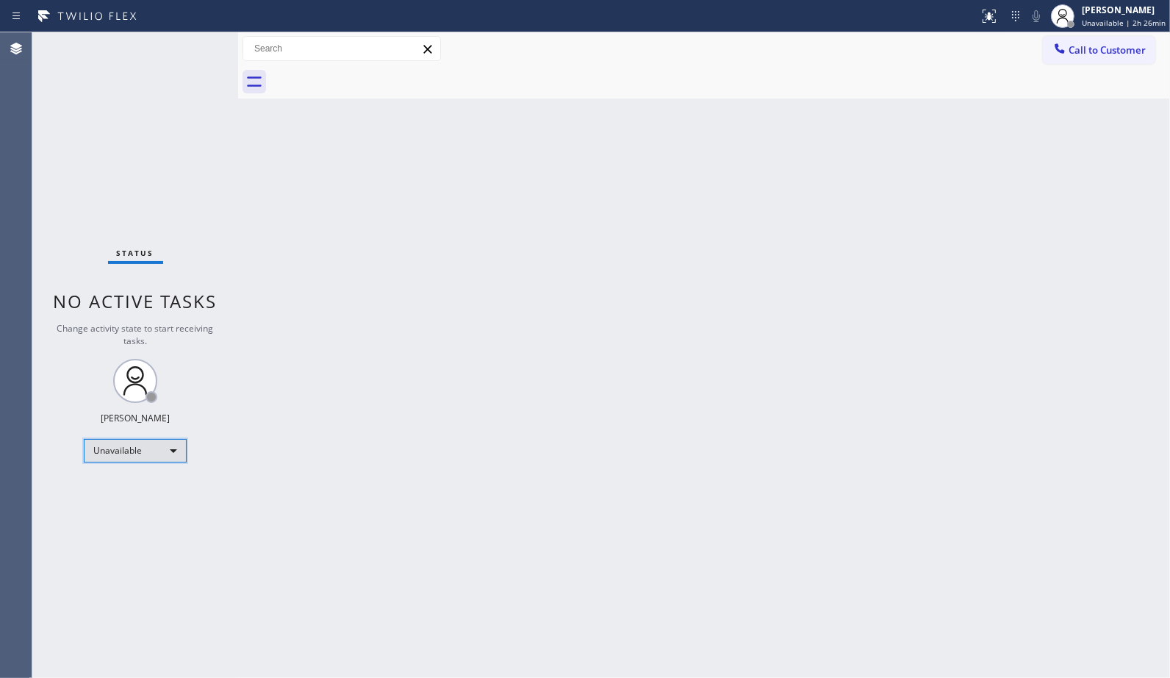
click at [158, 454] on div "Unavailable" at bounding box center [135, 451] width 103 height 24
click at [141, 522] on li "Break" at bounding box center [135, 526] width 100 height 18
drag, startPoint x: 1079, startPoint y: 51, endPoint x: 667, endPoint y: 164, distance: 427.4
click at [1078, 52] on span "Call to Customer" at bounding box center [1107, 49] width 77 height 13
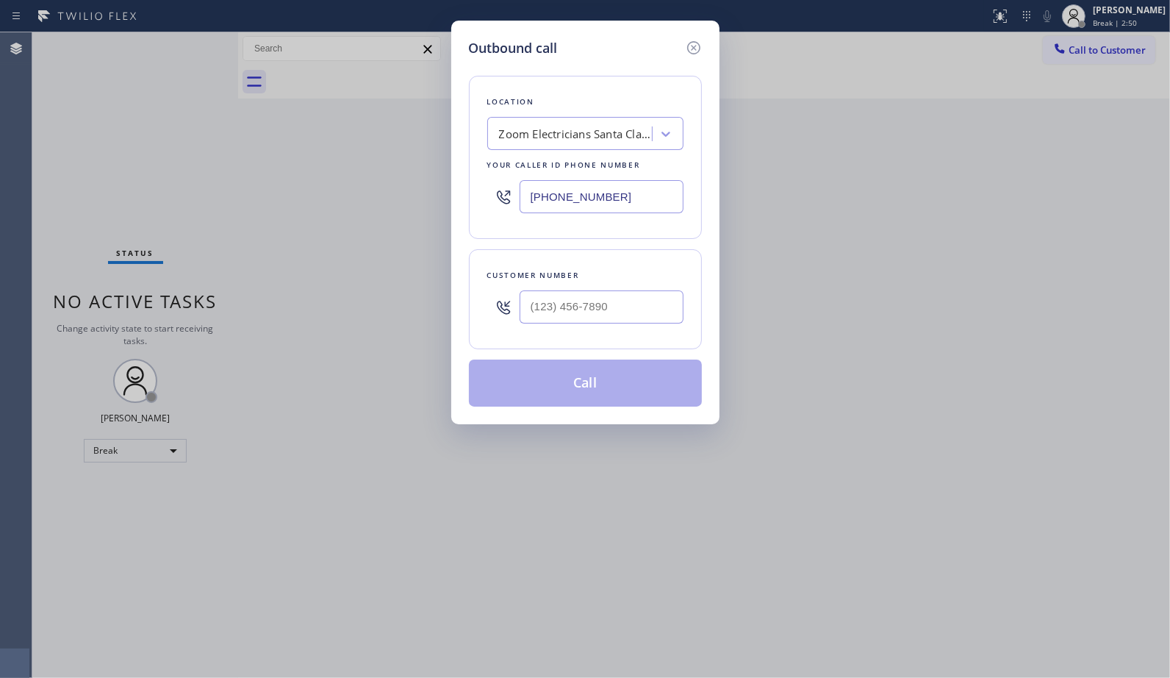
drag, startPoint x: 641, startPoint y: 187, endPoint x: 412, endPoint y: 142, distance: 233.7
click at [422, 153] on div "Outbound call Location Zoom Electricians [GEOGRAPHIC_DATA] Your caller id phone…" at bounding box center [585, 339] width 1170 height 678
paste input "855) 999-4417"
type input "[PHONE_NUMBER]"
paste input "323) 898-6919"
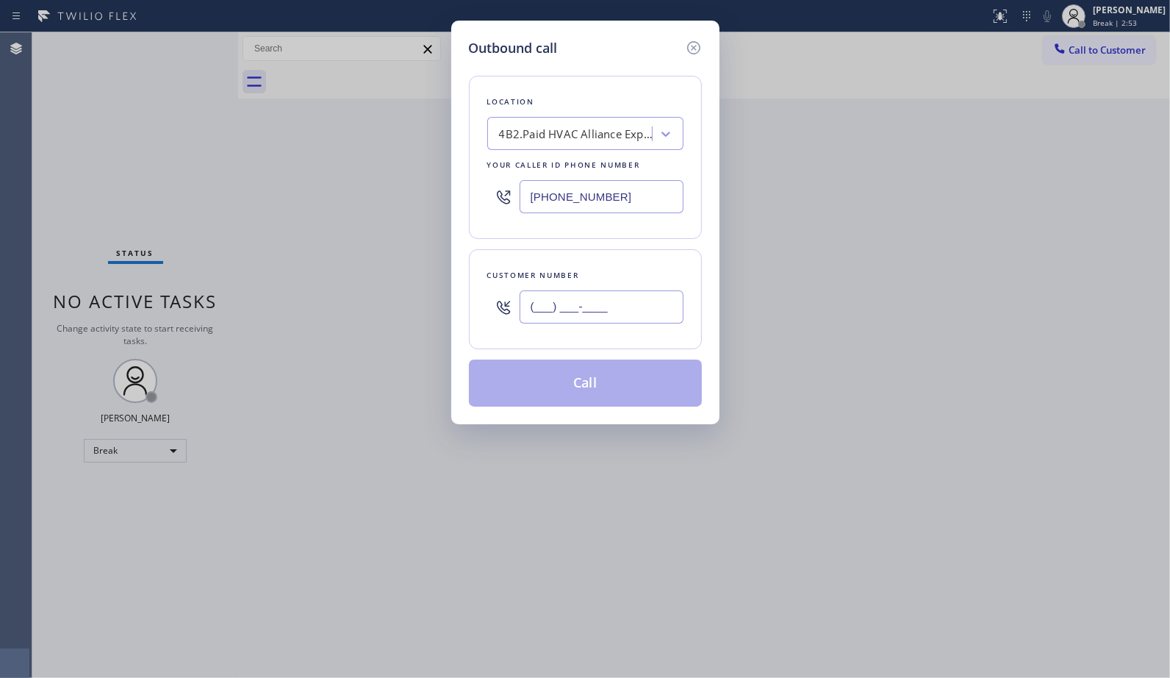
drag, startPoint x: 625, startPoint y: 311, endPoint x: 496, endPoint y: 272, distance: 134.4
click at [509, 306] on div "(___) ___-____" at bounding box center [585, 307] width 196 height 48
type input "[PHONE_NUMBER]"
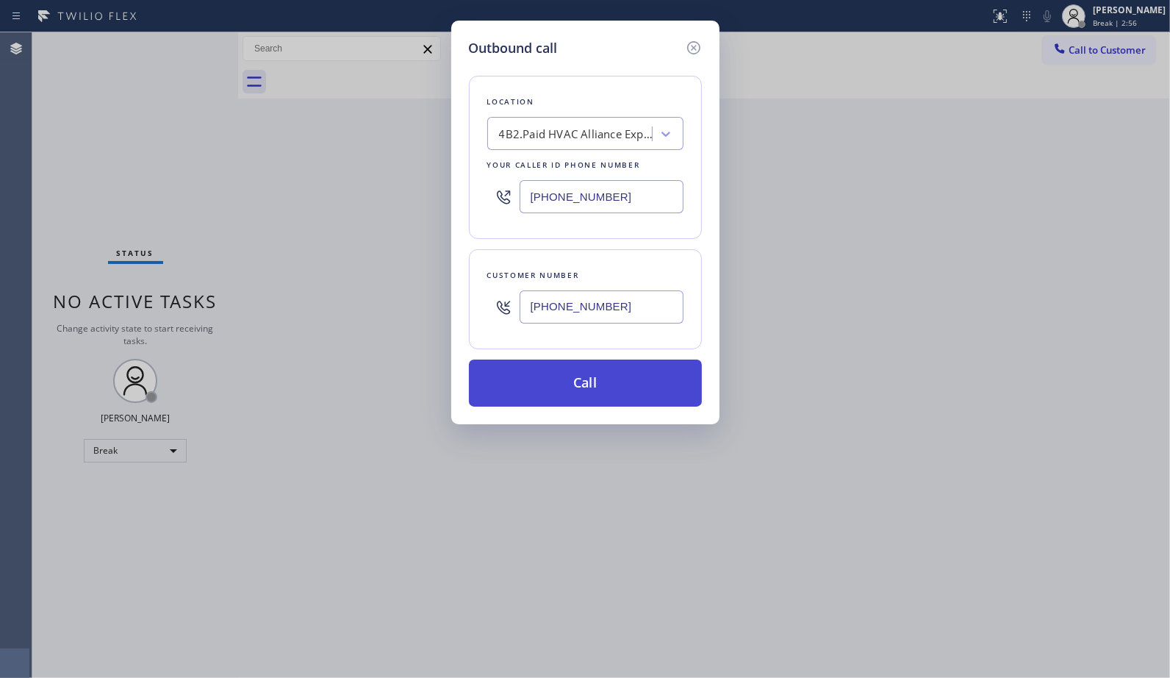
click at [606, 371] on button "Call" at bounding box center [585, 382] width 233 height 47
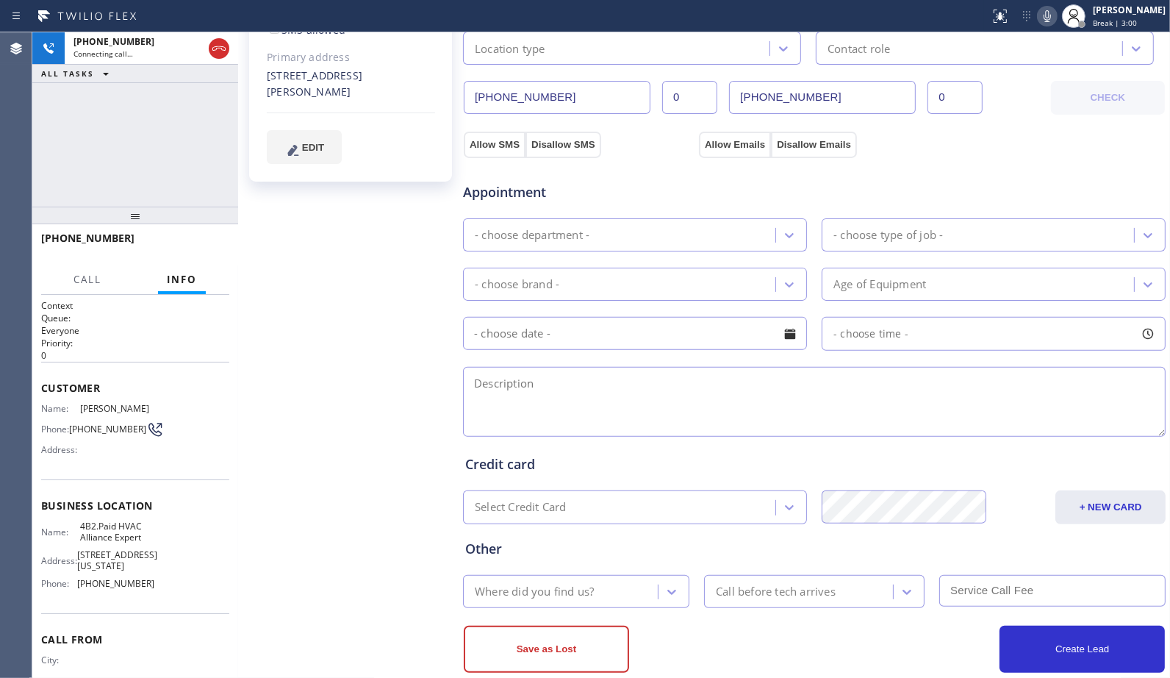
scroll to position [408, 0]
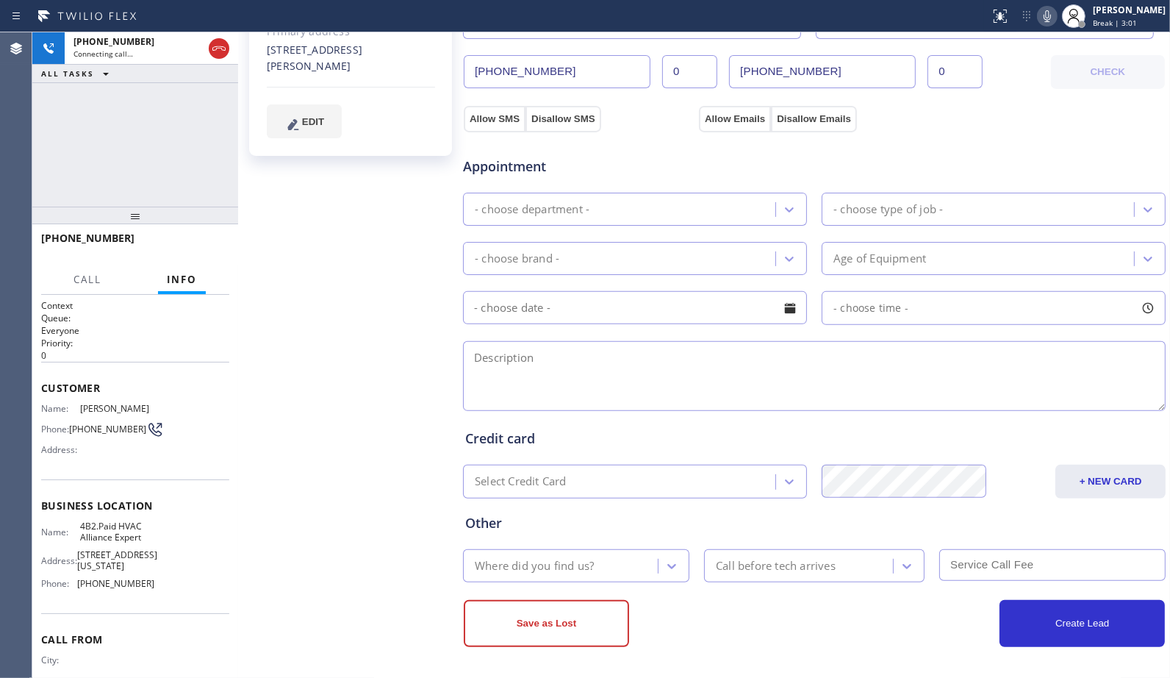
type input "[PHONE_NUMBER]"
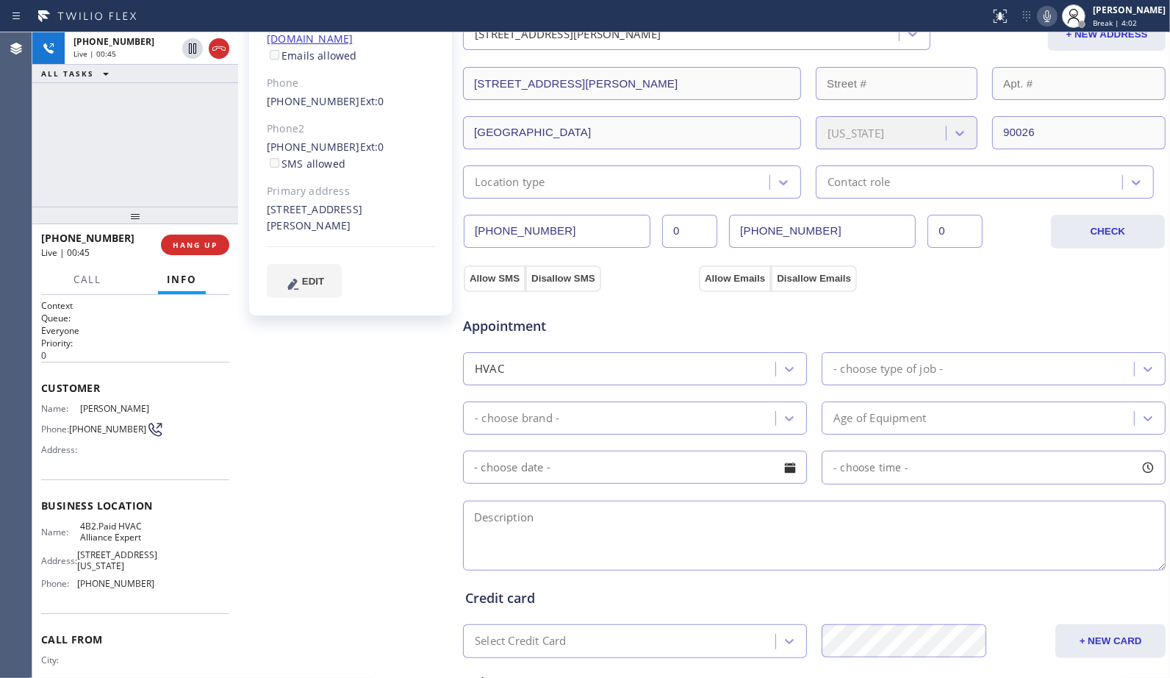
scroll to position [0, 0]
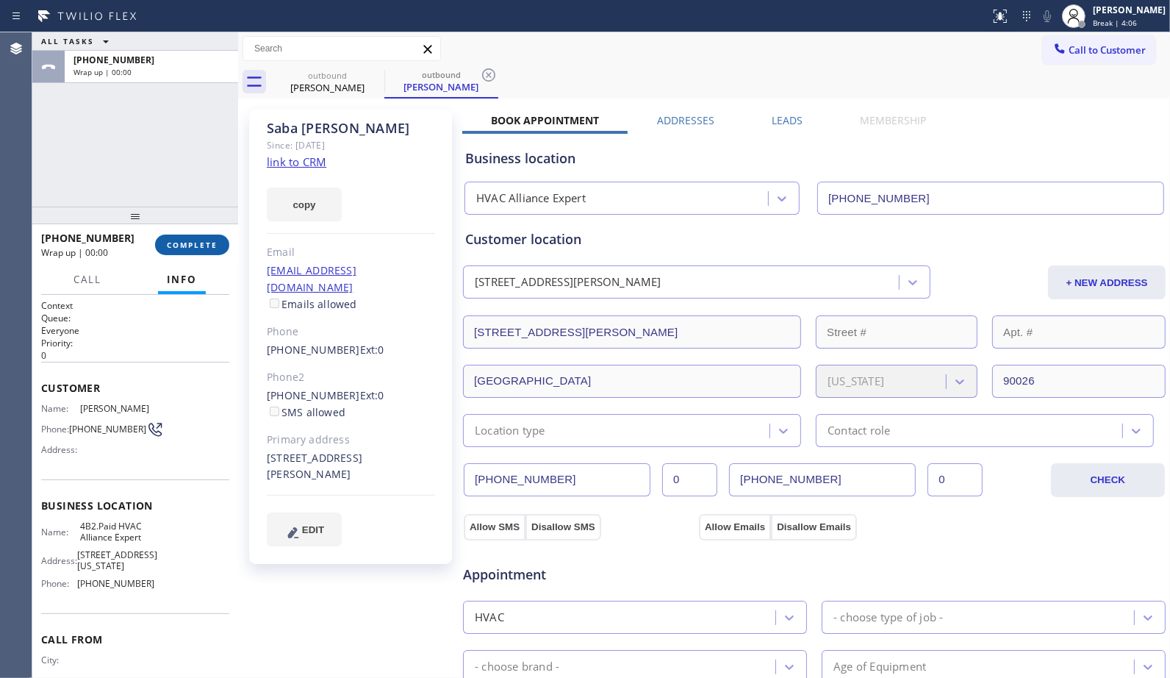
click at [200, 243] on span "COMPLETE" at bounding box center [192, 245] width 51 height 10
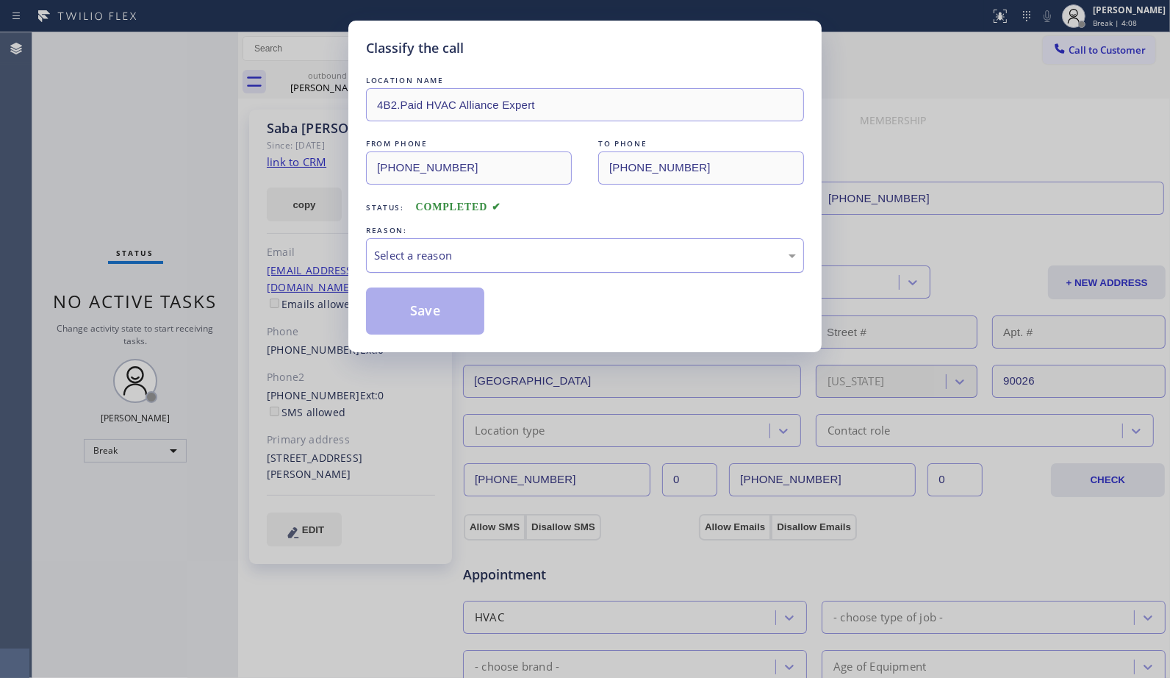
click at [534, 268] on div "Select a reason" at bounding box center [585, 255] width 438 height 35
click at [460, 312] on button "Save" at bounding box center [425, 310] width 118 height 47
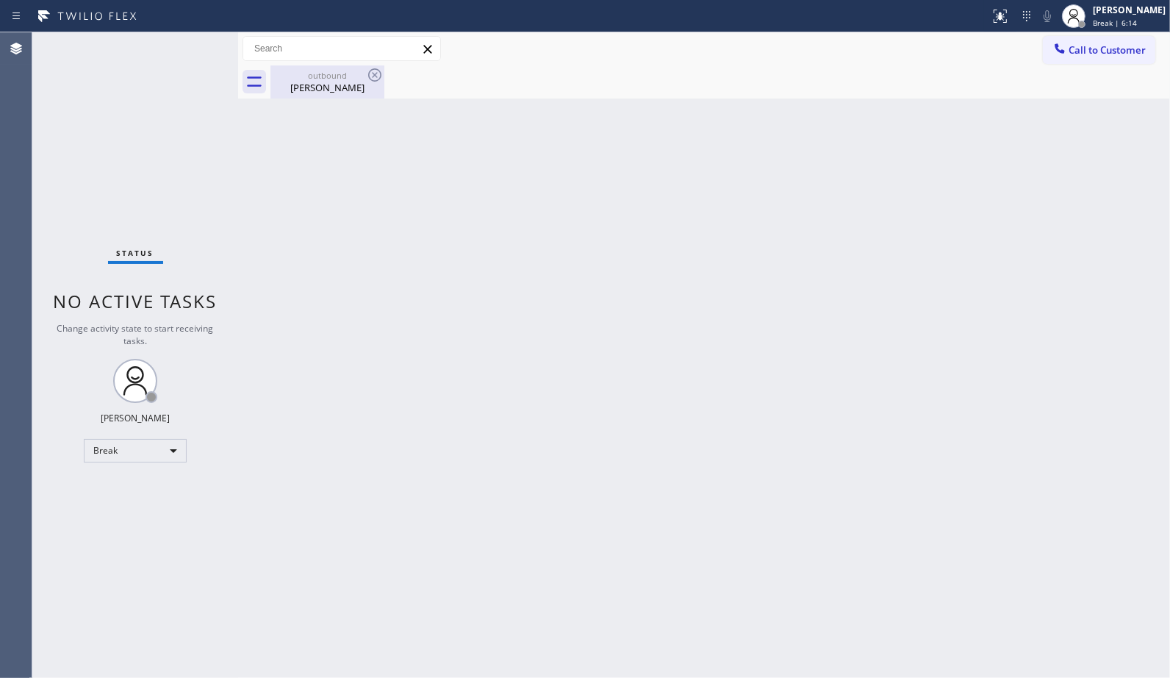
drag, startPoint x: 339, startPoint y: 79, endPoint x: 348, endPoint y: 81, distance: 9.8
click at [340, 79] on div "outbound" at bounding box center [327, 75] width 111 height 11
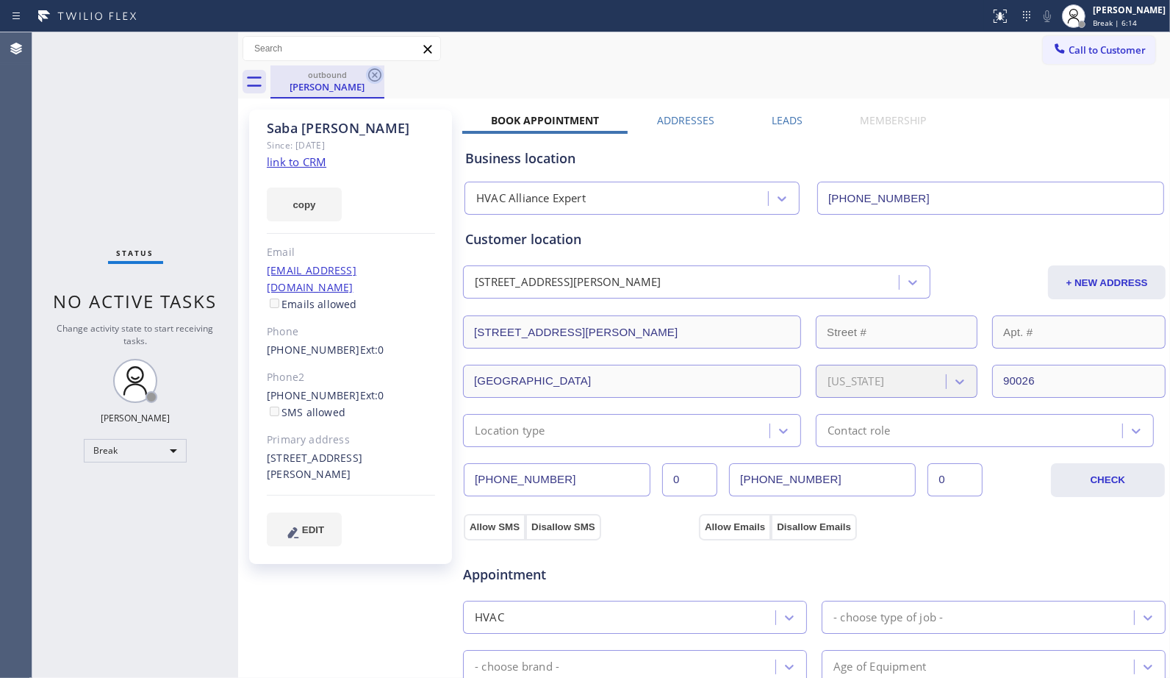
click at [376, 76] on icon at bounding box center [374, 74] width 13 height 13
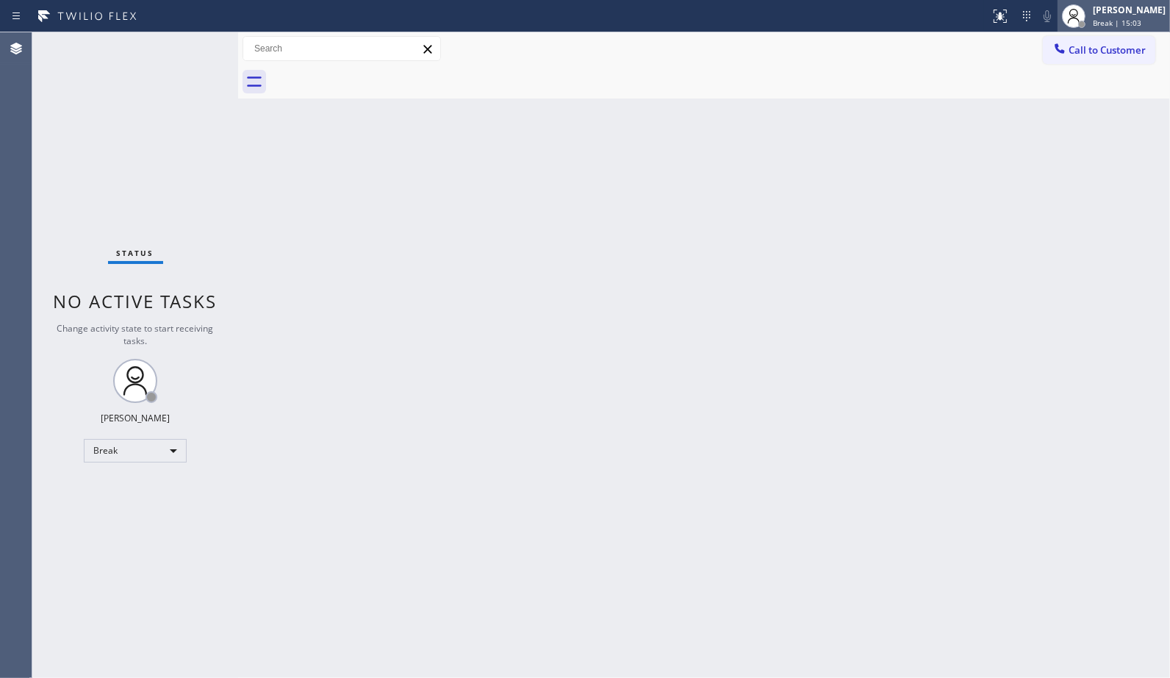
click at [1138, 23] on span "Break | 15:03" at bounding box center [1117, 23] width 49 height 10
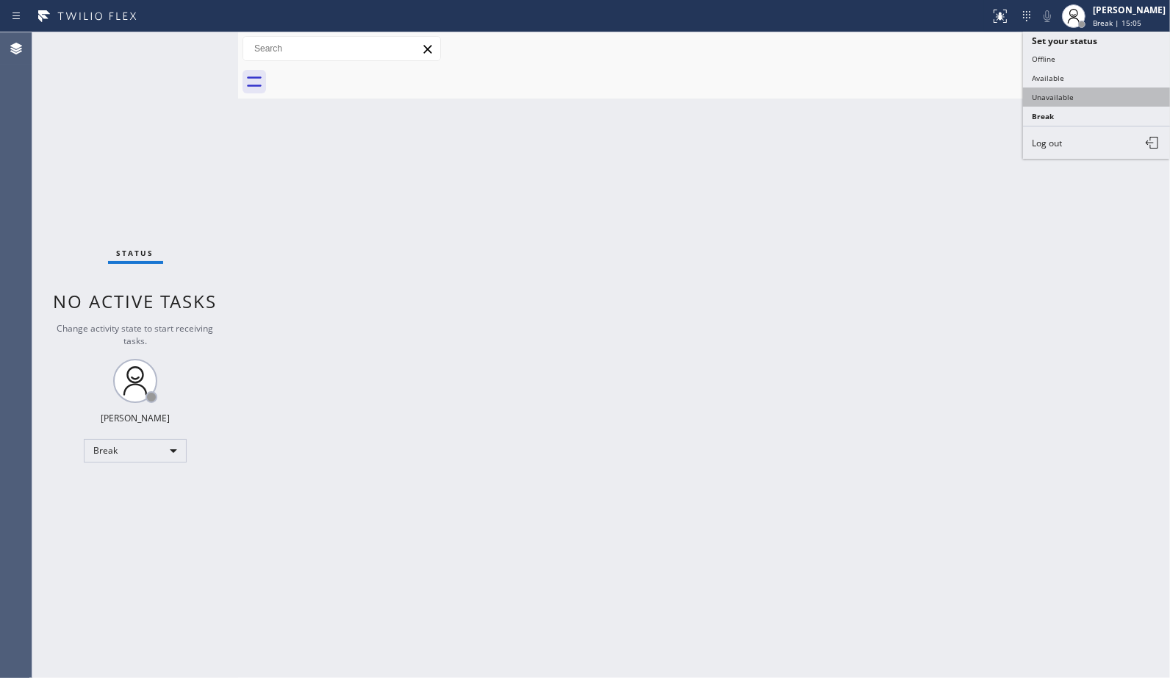
click at [1056, 101] on button "Unavailable" at bounding box center [1096, 96] width 147 height 19
